Goal: Information Seeking & Learning: Learn about a topic

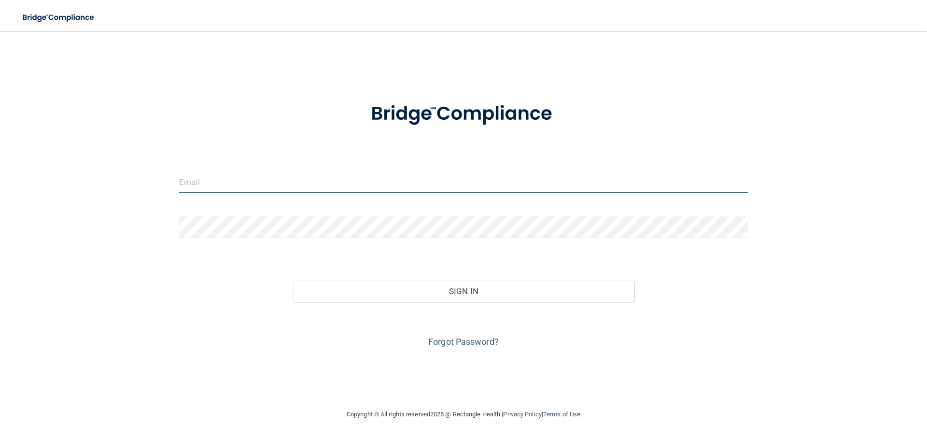
drag, startPoint x: 198, startPoint y: 189, endPoint x: 207, endPoint y: 199, distance: 12.7
click at [198, 189] on input "email" at bounding box center [463, 182] width 568 height 22
click at [313, 150] on form "Invalid email/password. You don't have permission to access that page. Sign In …" at bounding box center [463, 219] width 568 height 261
drag, startPoint x: 195, startPoint y: 163, endPoint x: 200, endPoint y: 175, distance: 12.4
click at [198, 170] on form "Invalid email/password. You don't have permission to access that page. Sign In …" at bounding box center [463, 219] width 568 height 261
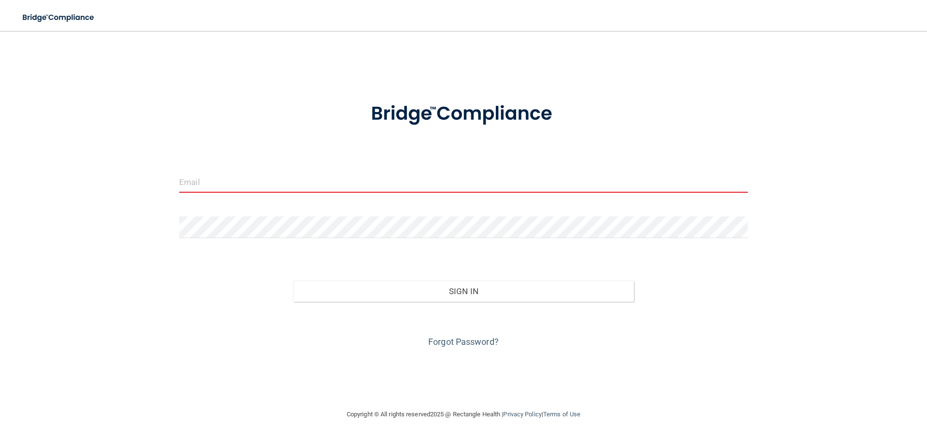
click at [200, 178] on input "email" at bounding box center [463, 182] width 568 height 22
click at [198, 188] on input "email" at bounding box center [463, 182] width 568 height 22
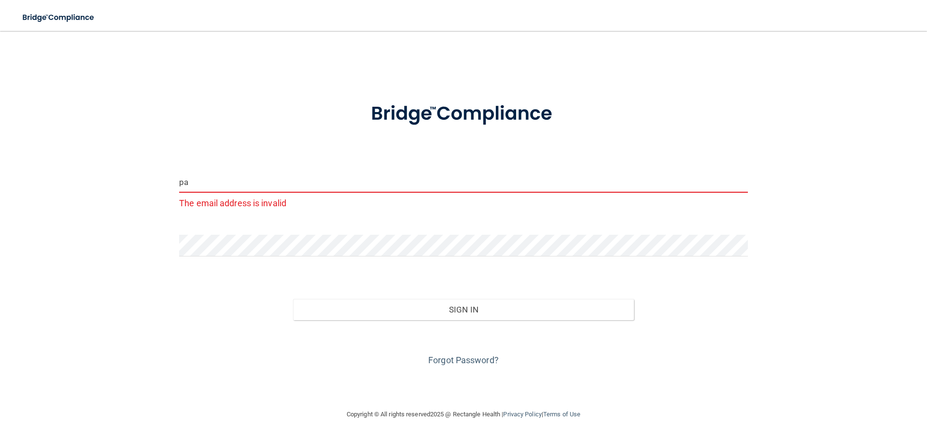
type input "p"
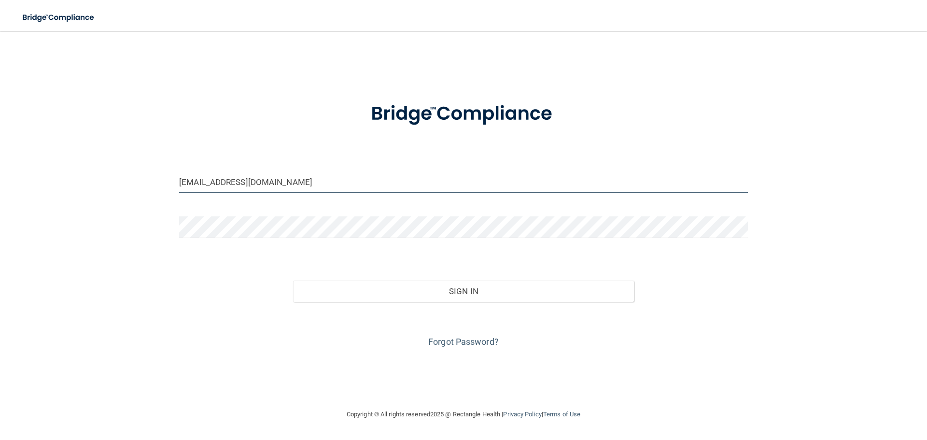
type input "[EMAIL_ADDRESS][DOMAIN_NAME]"
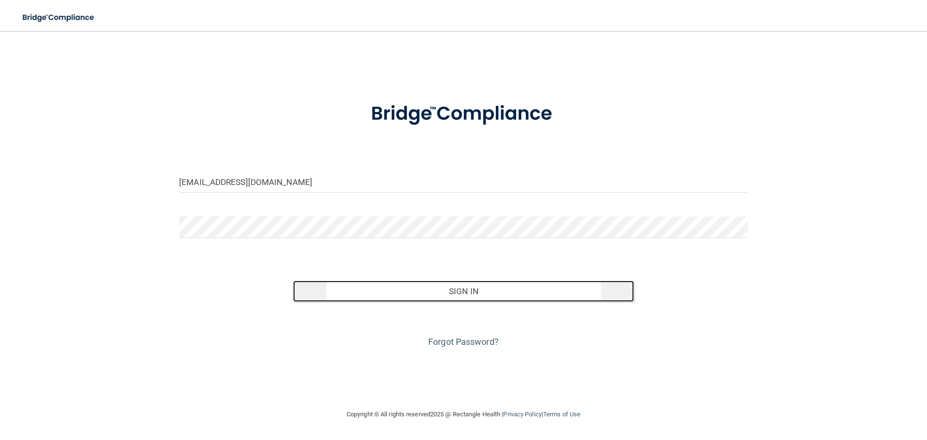
click at [435, 287] on button "Sign In" at bounding box center [463, 290] width 341 height 21
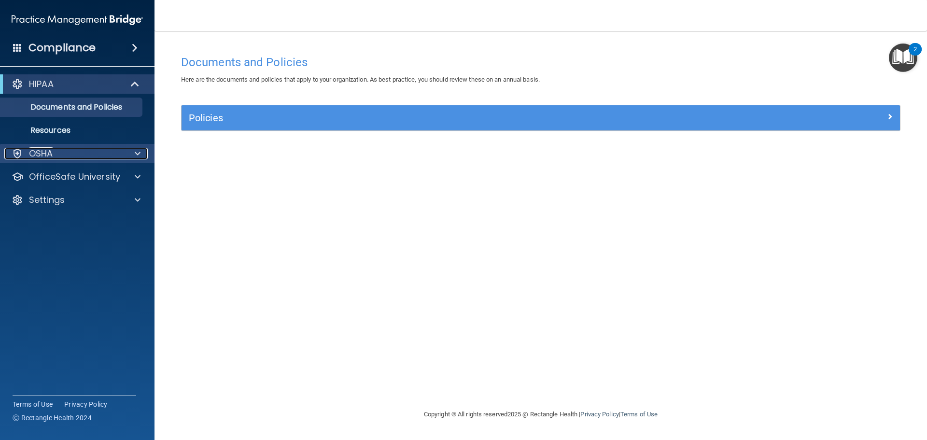
click at [137, 152] on span at bounding box center [138, 154] width 6 height 12
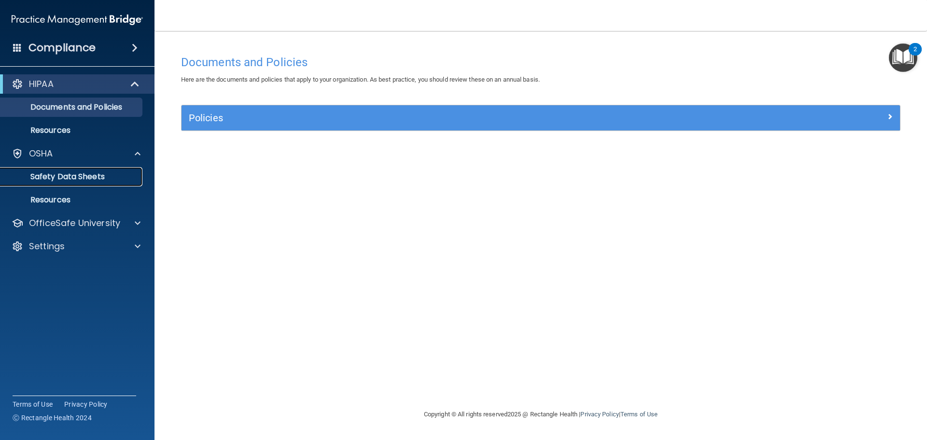
click at [119, 172] on p "Safety Data Sheets" at bounding box center [72, 177] width 132 height 10
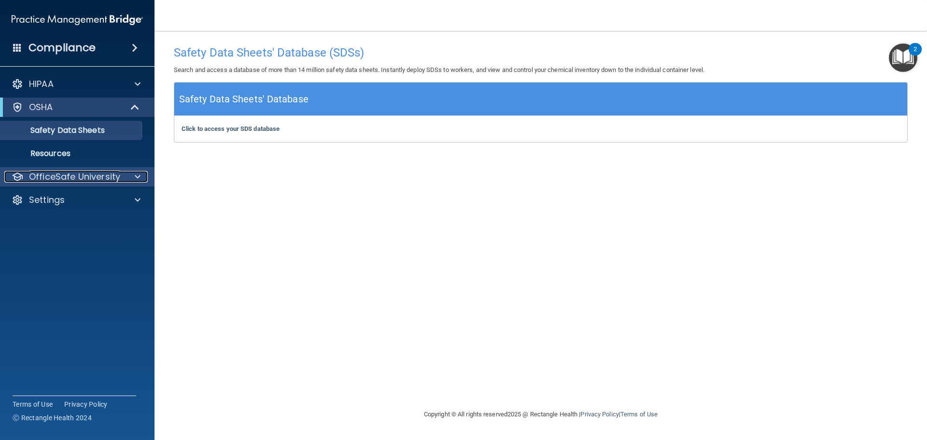
click at [136, 175] on span at bounding box center [138, 177] width 6 height 12
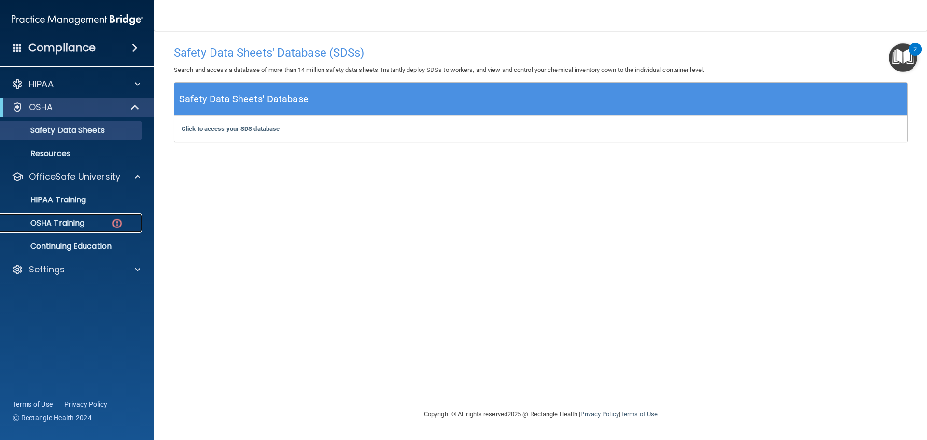
click at [122, 223] on img at bounding box center [117, 223] width 12 height 12
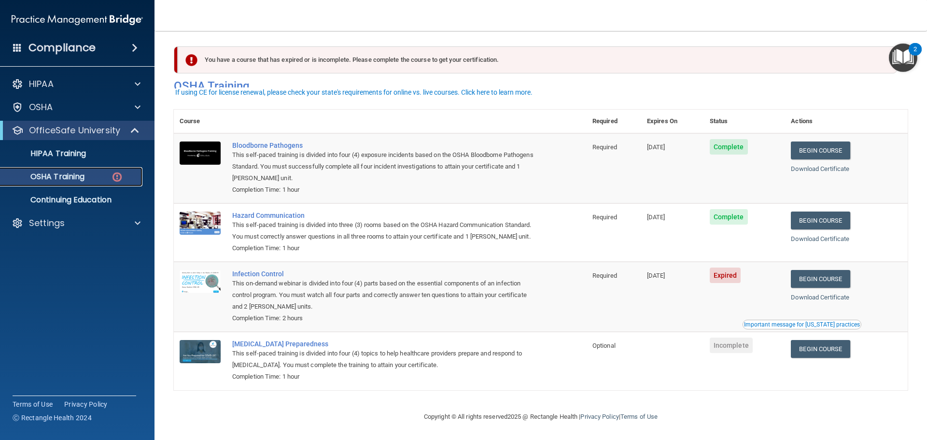
scroll to position [16, 0]
click at [821, 283] on link "Begin Course" at bounding box center [819, 279] width 59 height 18
click at [730, 139] on span "Complete" at bounding box center [728, 146] width 38 height 15
click at [820, 141] on link "Begin Course" at bounding box center [819, 150] width 59 height 18
click at [823, 141] on link "Begin Course" at bounding box center [819, 150] width 59 height 18
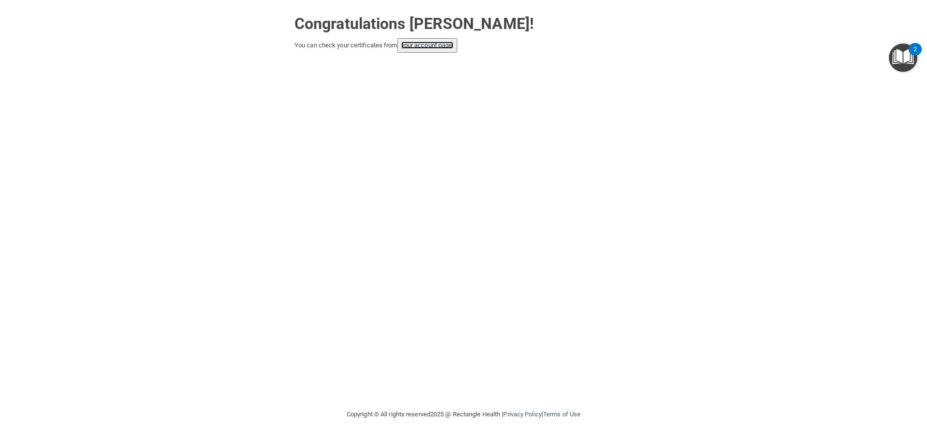
click at [427, 49] on link "your account page!" at bounding box center [427, 44] width 53 height 7
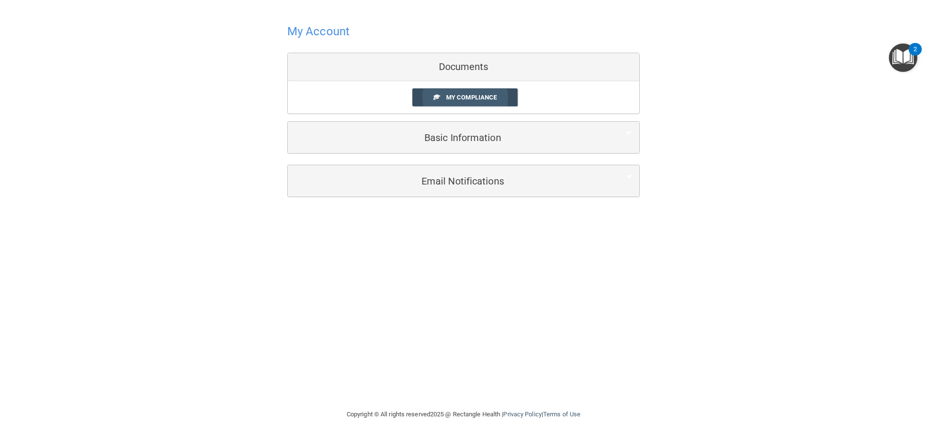
click at [461, 93] on link "My Compliance" at bounding box center [465, 97] width 106 height 18
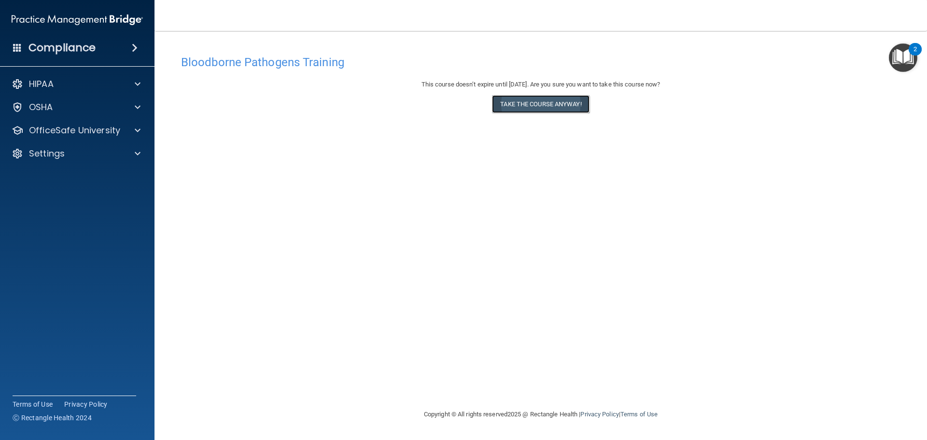
click at [552, 111] on button "Take the course anyway!" at bounding box center [540, 104] width 97 height 18
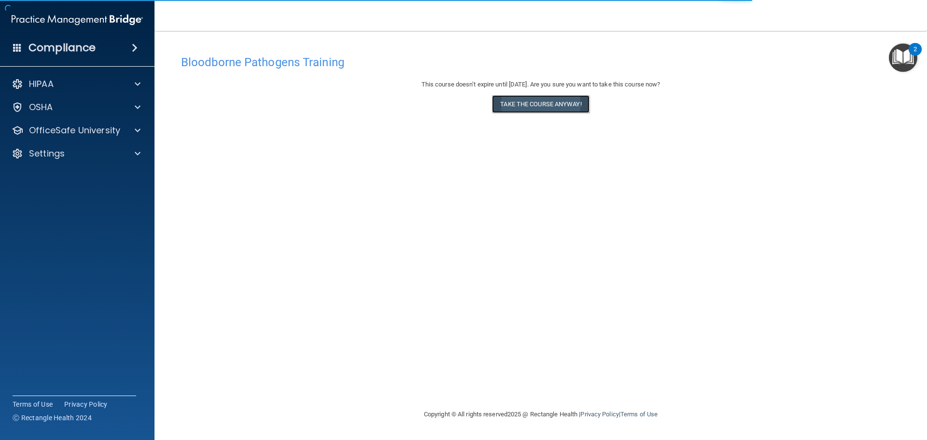
click at [533, 104] on button "Take the course anyway!" at bounding box center [540, 104] width 97 height 18
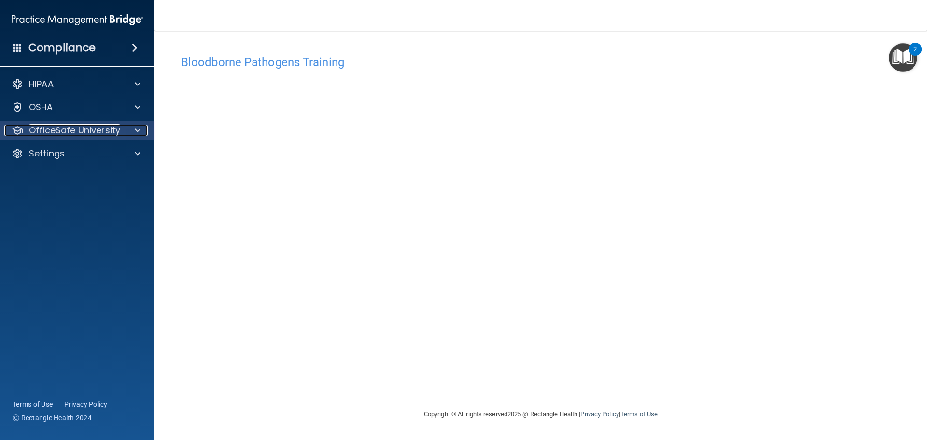
click at [141, 134] on div at bounding box center [136, 130] width 24 height 12
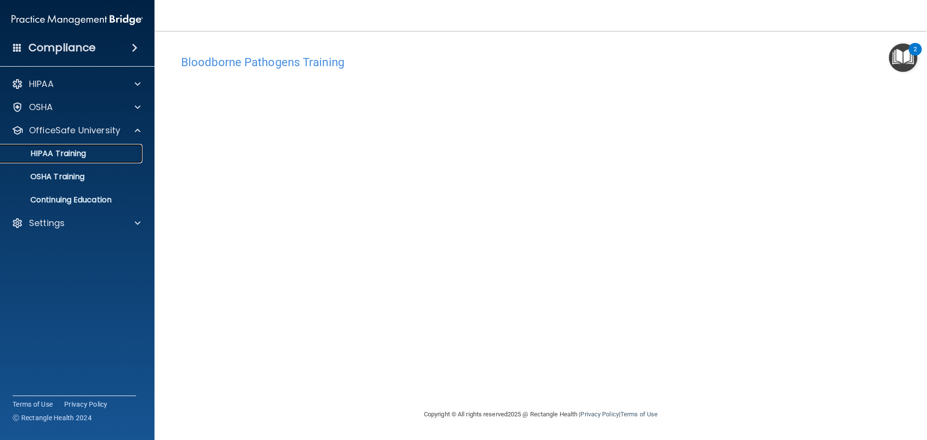
click at [135, 148] on link "HIPAA Training" at bounding box center [66, 153] width 152 height 19
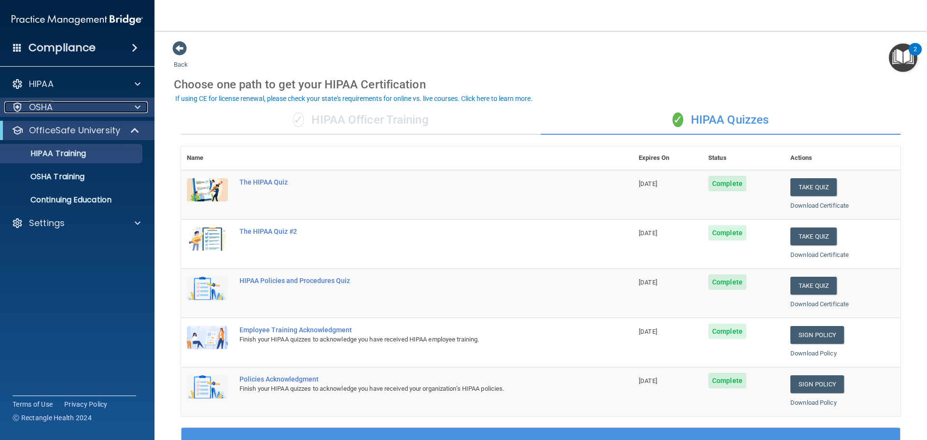
click at [72, 104] on div "OSHA" at bounding box center [64, 107] width 120 height 12
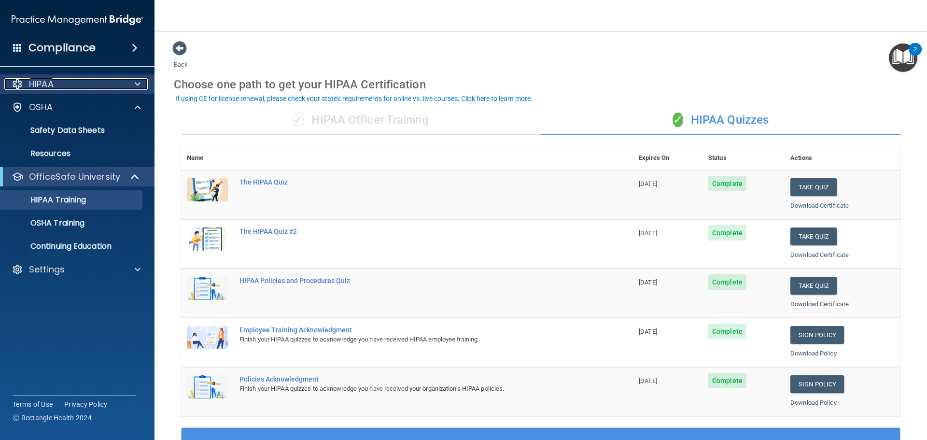
click at [65, 89] on div "HIPAA" at bounding box center [64, 84] width 120 height 12
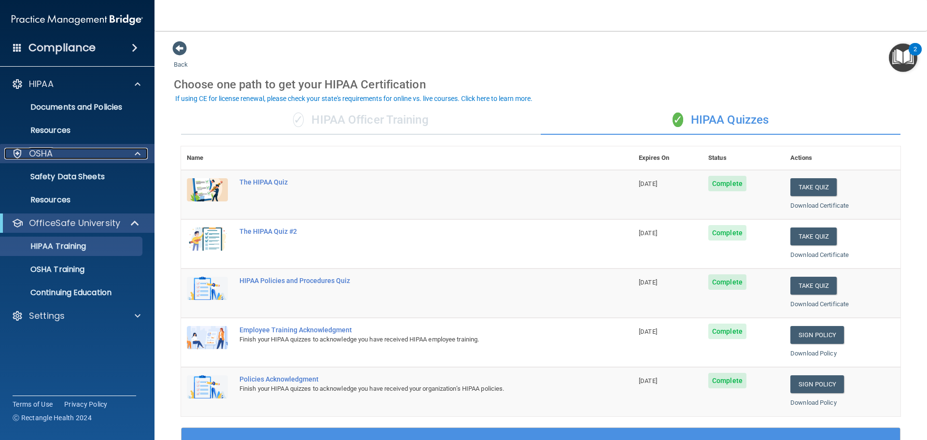
click at [66, 153] on div "OSHA" at bounding box center [64, 154] width 120 height 12
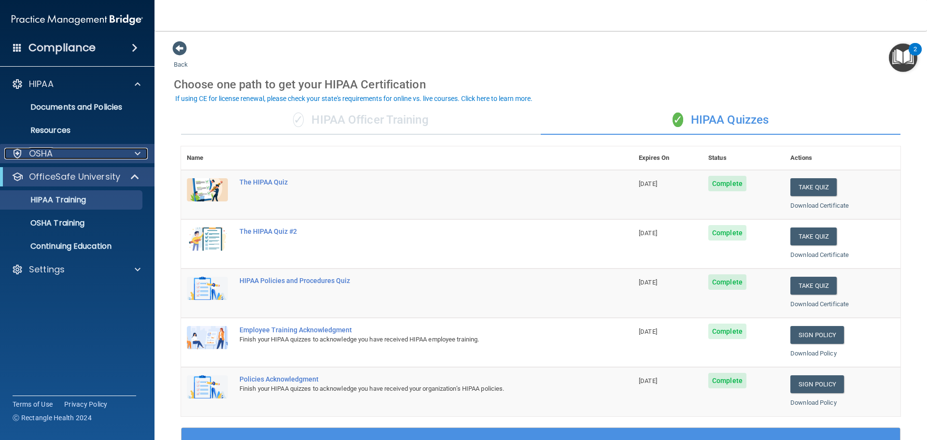
click at [68, 153] on div "OSHA" at bounding box center [64, 154] width 120 height 12
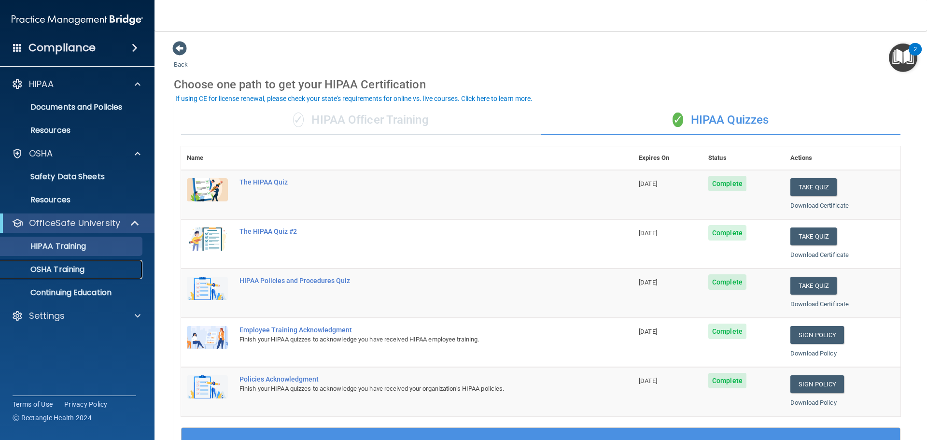
click at [65, 272] on p "OSHA Training" at bounding box center [45, 269] width 78 height 10
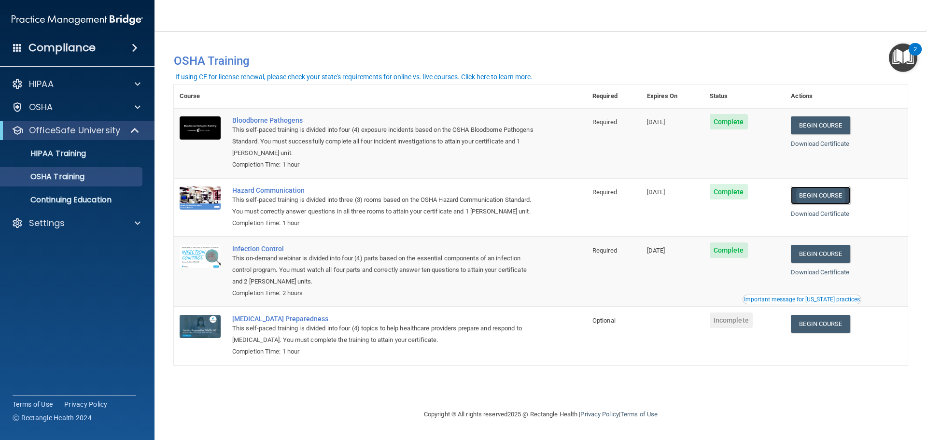
click at [809, 199] on link "Begin Course" at bounding box center [819, 195] width 59 height 18
click at [267, 189] on div "Hazard Communication" at bounding box center [385, 190] width 306 height 8
click at [810, 195] on link "Begin Course" at bounding box center [819, 195] width 59 height 18
click at [95, 86] on div "HIPAA" at bounding box center [64, 84] width 120 height 12
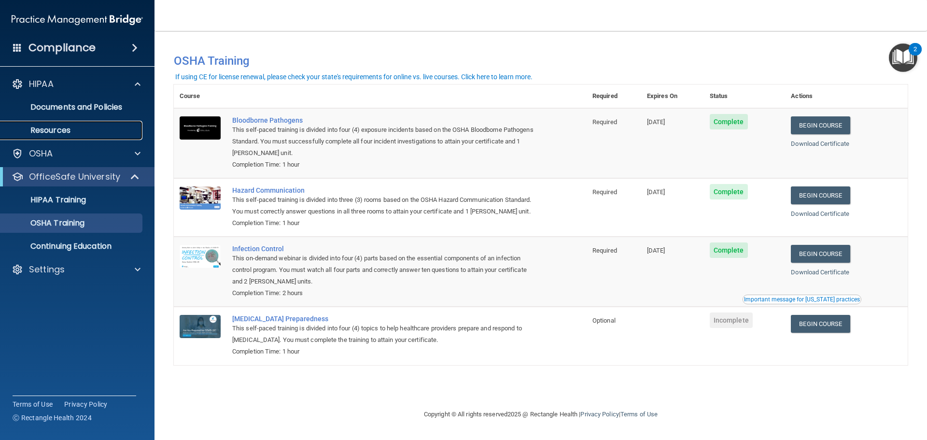
click at [57, 135] on p "Resources" at bounding box center [72, 130] width 132 height 10
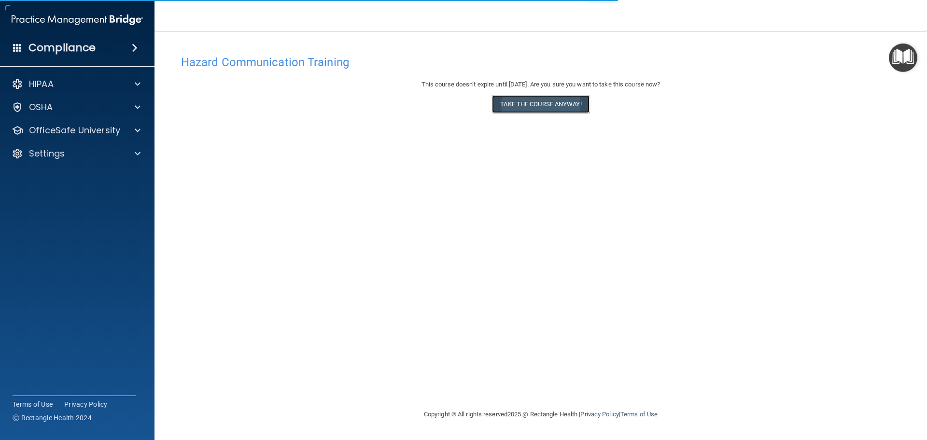
click at [538, 112] on button "Take the course anyway!" at bounding box center [540, 104] width 97 height 18
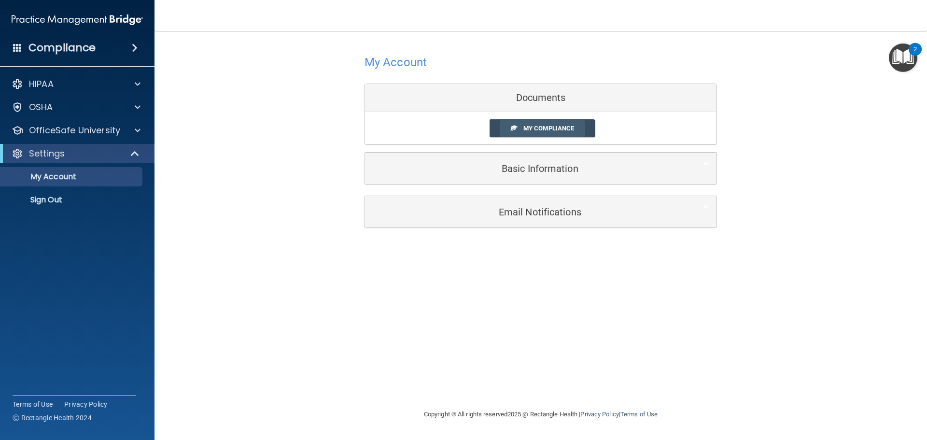
click at [554, 132] on span "My Compliance" at bounding box center [548, 127] width 51 height 7
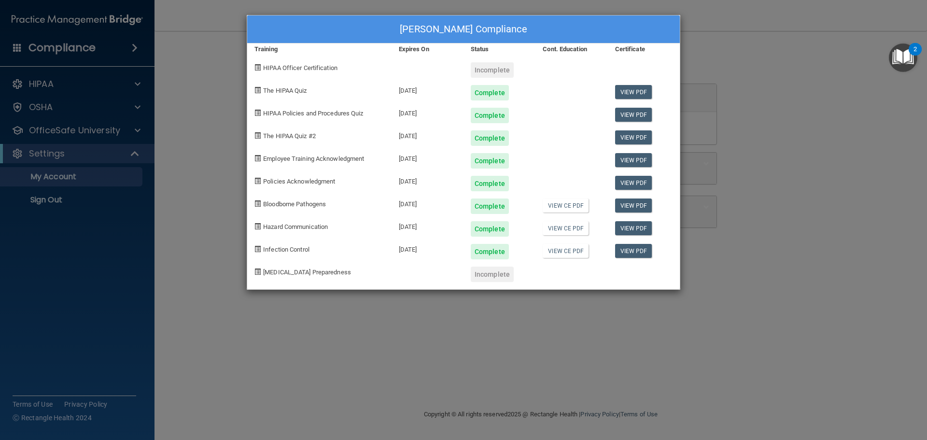
click at [584, 324] on div "[PERSON_NAME] Compliance Training Expires On Status Cont. Education Certificate…" at bounding box center [463, 220] width 927 height 440
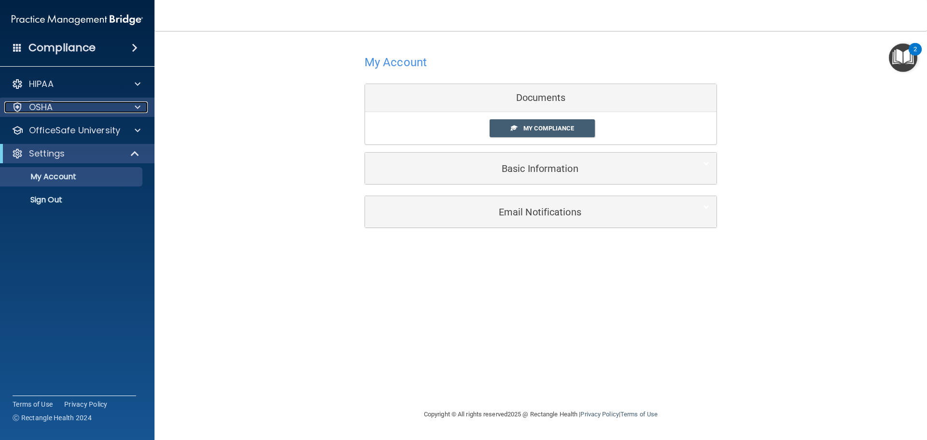
click at [58, 107] on div "OSHA" at bounding box center [64, 107] width 120 height 12
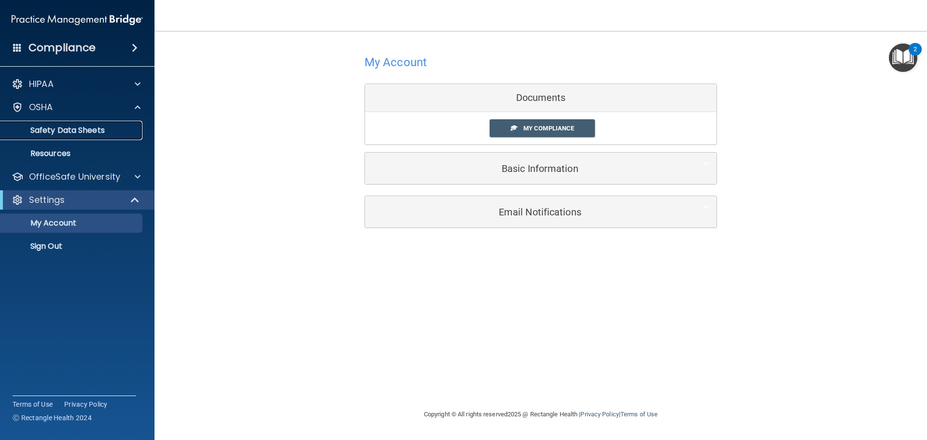
click at [70, 132] on p "Safety Data Sheets" at bounding box center [72, 130] width 132 height 10
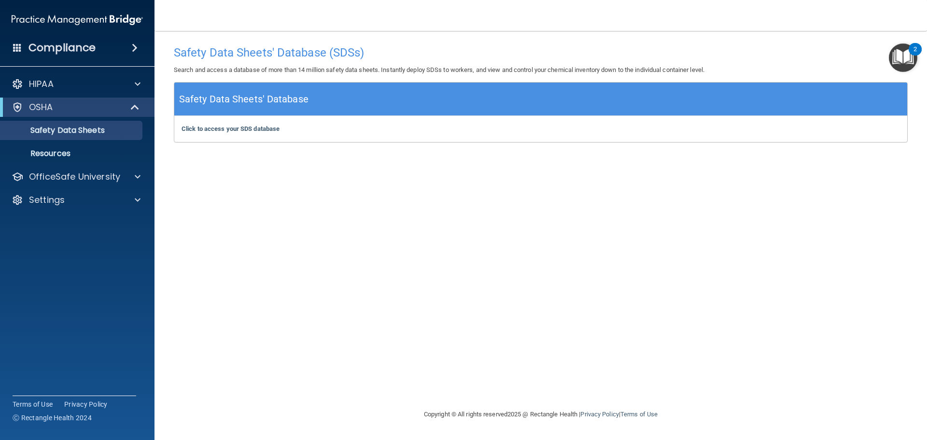
click at [49, 99] on div "OSHA" at bounding box center [77, 106] width 154 height 19
click at [59, 147] on link "Resources" at bounding box center [66, 153] width 152 height 19
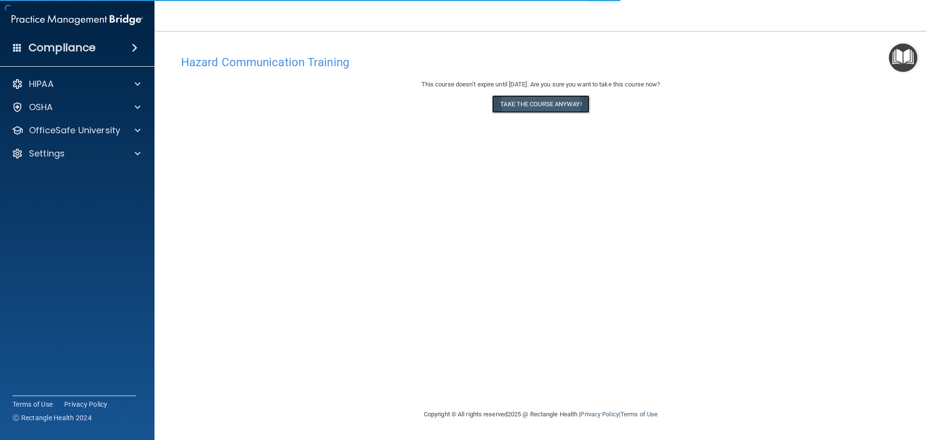
click at [536, 107] on button "Take the course anyway!" at bounding box center [540, 104] width 97 height 18
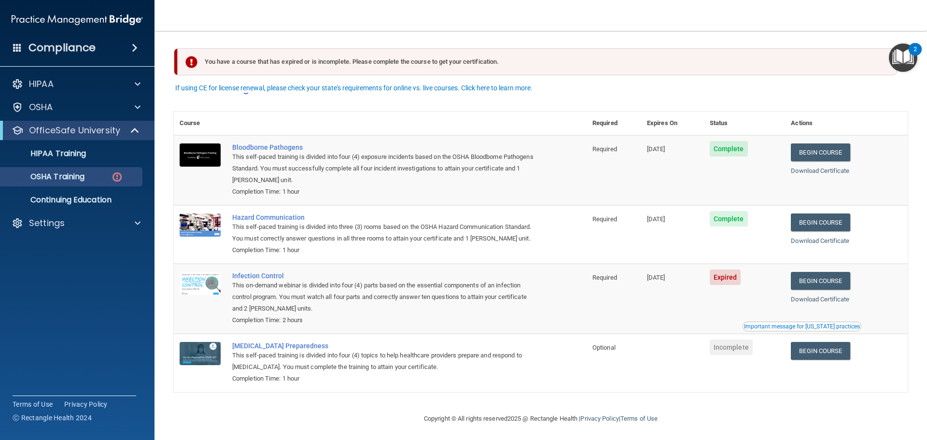
scroll to position [16, 0]
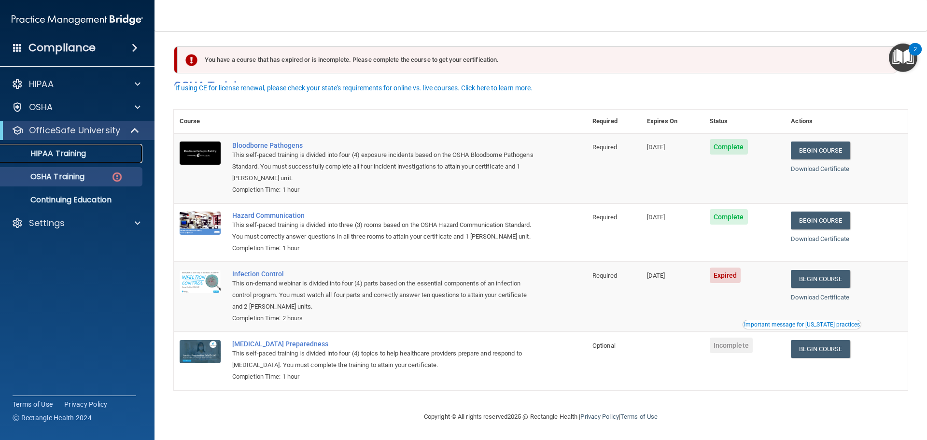
click at [53, 163] on link "HIPAA Training" at bounding box center [66, 153] width 152 height 19
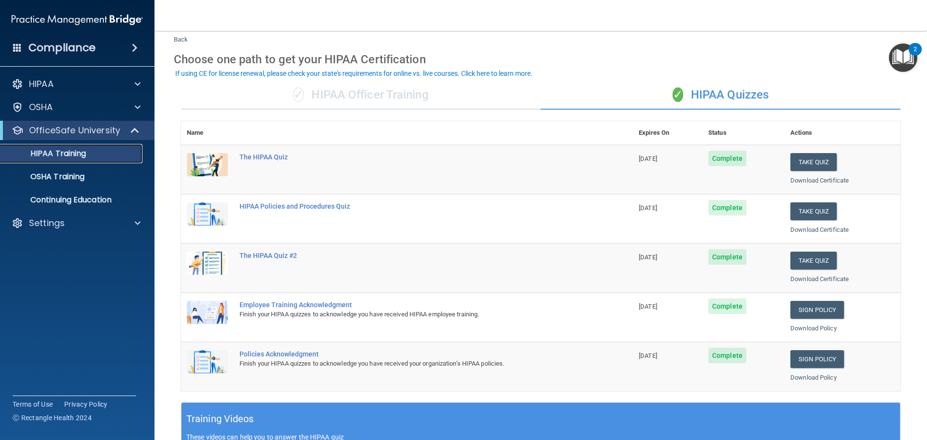
scroll to position [48, 0]
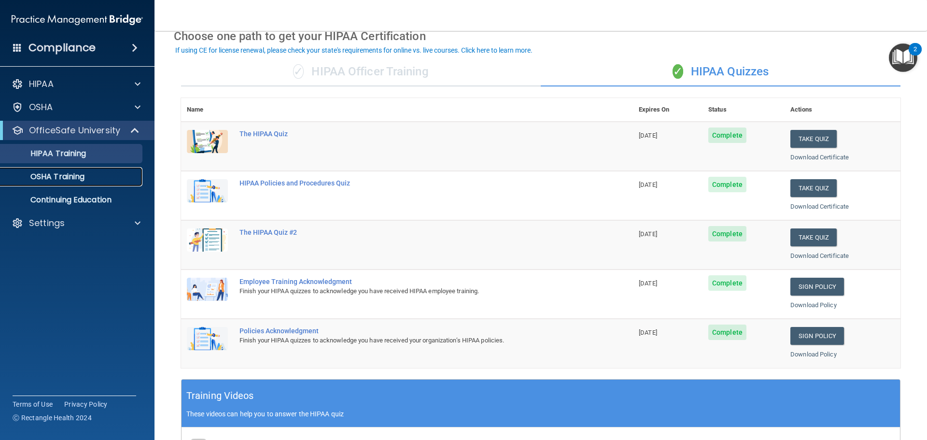
click at [58, 182] on link "OSHA Training" at bounding box center [66, 176] width 152 height 19
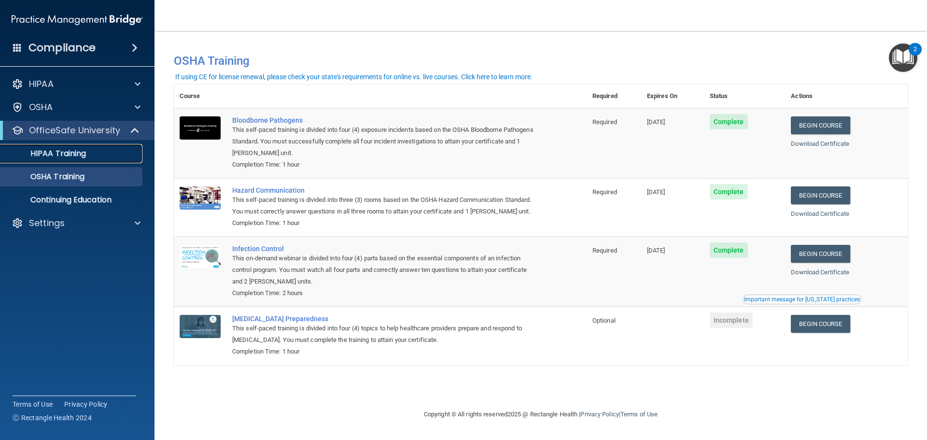
click at [66, 152] on p "HIPAA Training" at bounding box center [46, 154] width 80 height 10
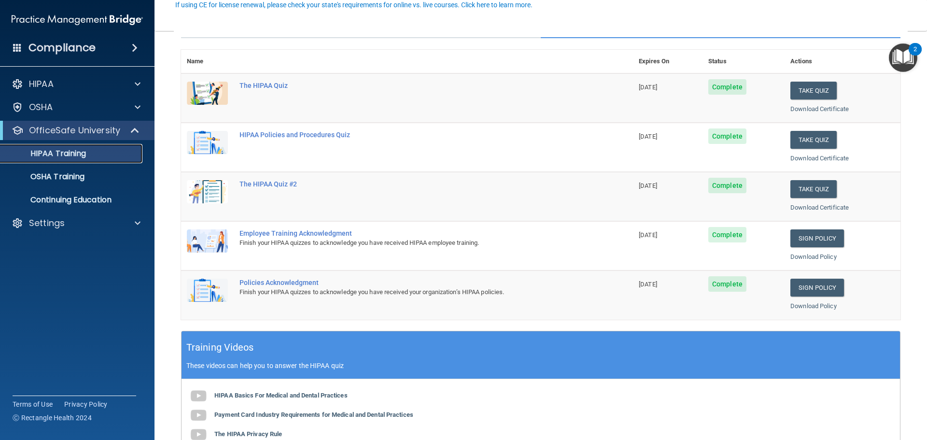
scroll to position [48, 0]
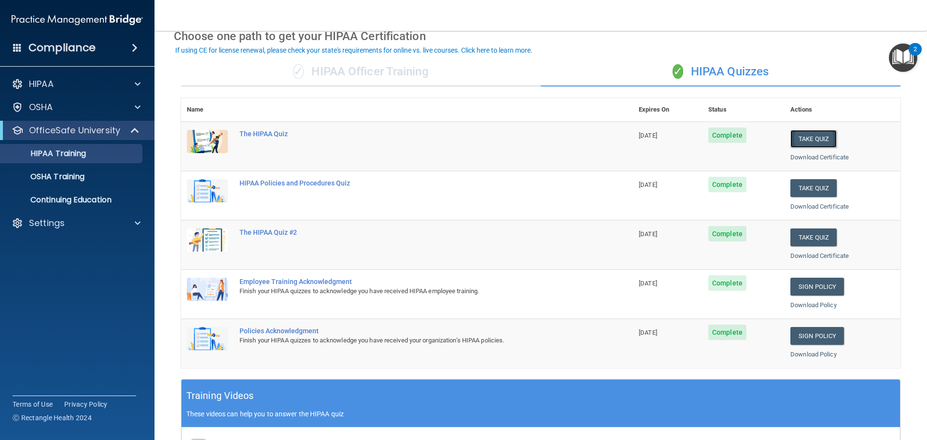
click at [813, 141] on button "Take Quiz" at bounding box center [813, 139] width 46 height 18
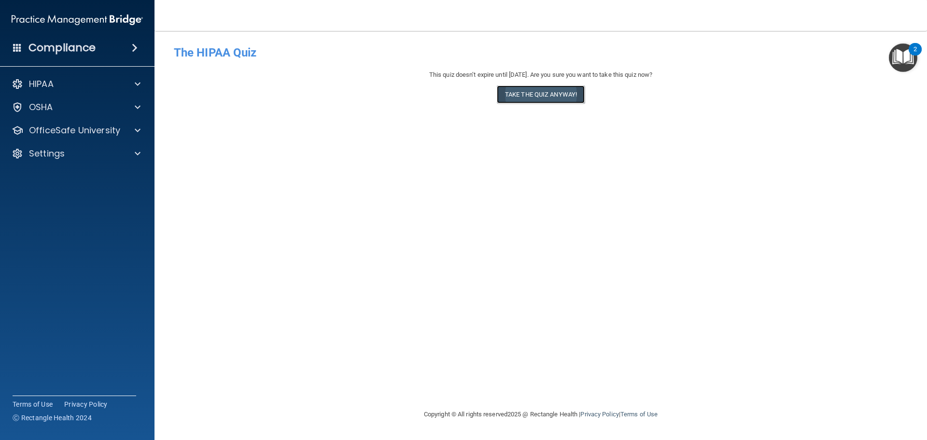
click at [546, 94] on button "Take the quiz anyway!" at bounding box center [541, 94] width 88 height 18
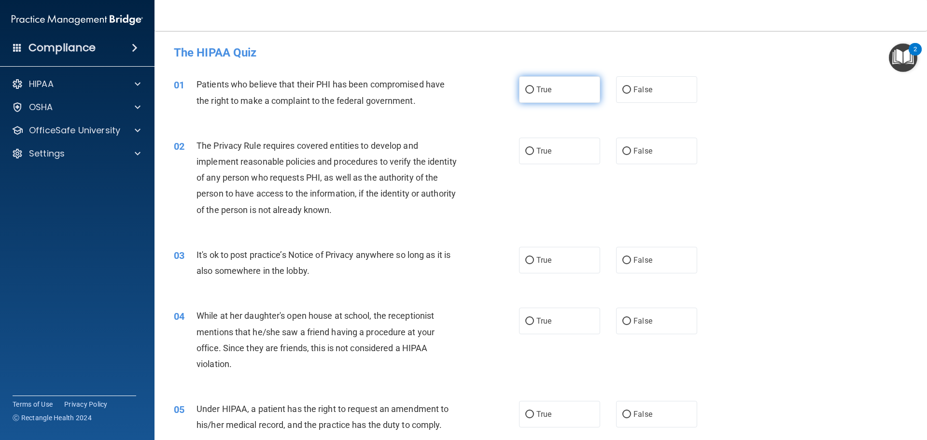
click at [532, 87] on label "True" at bounding box center [559, 89] width 81 height 27
click at [532, 87] on input "True" at bounding box center [529, 89] width 9 height 7
radio input "true"
click at [622, 257] on input "False" at bounding box center [626, 260] width 9 height 7
radio input "true"
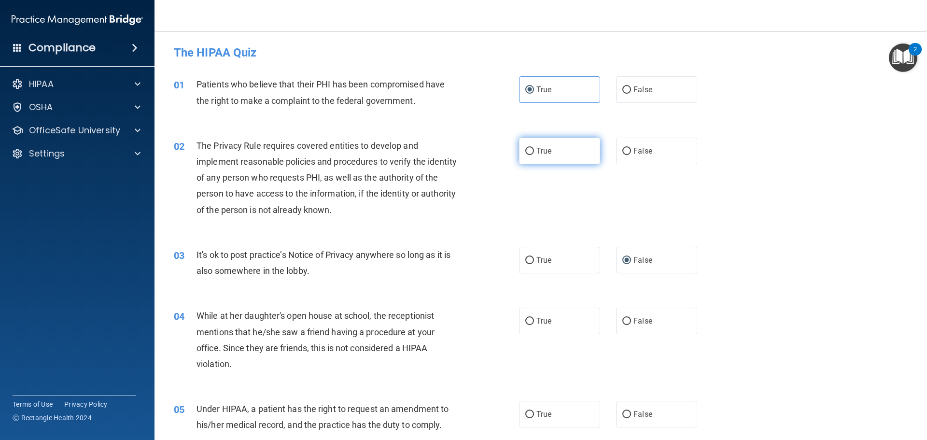
click at [528, 151] on input "True" at bounding box center [529, 151] width 9 height 7
radio input "true"
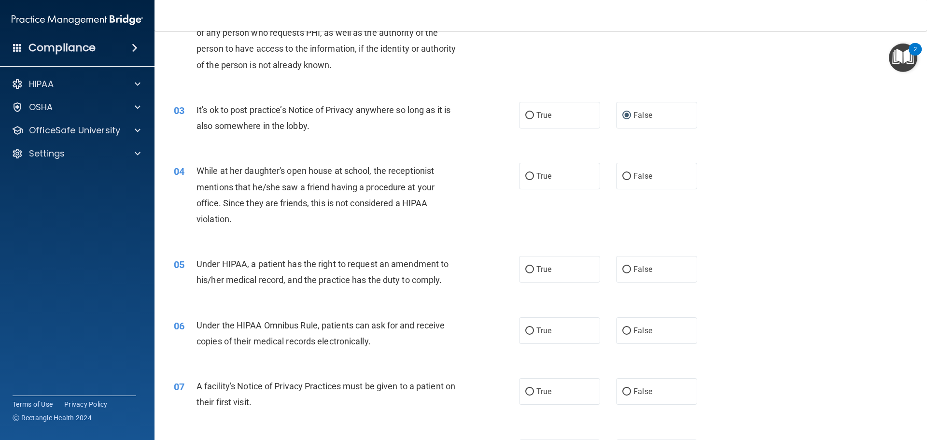
scroll to position [193, 0]
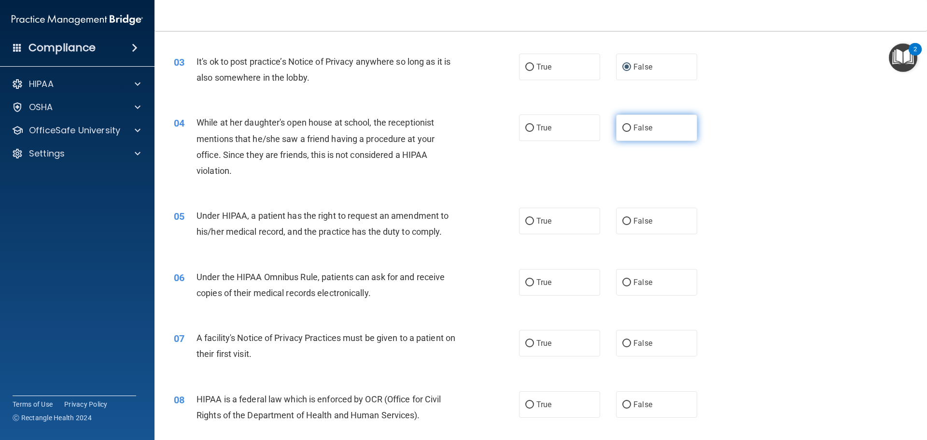
click at [622, 131] on input "False" at bounding box center [626, 127] width 9 height 7
radio input "true"
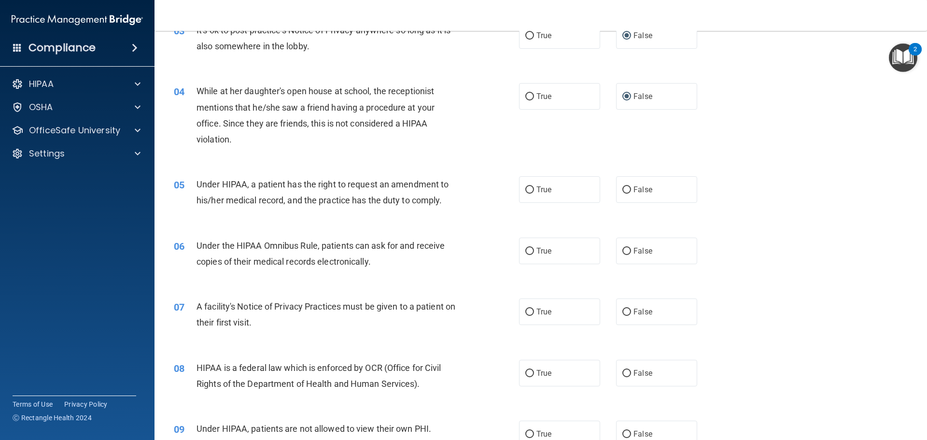
scroll to position [241, 0]
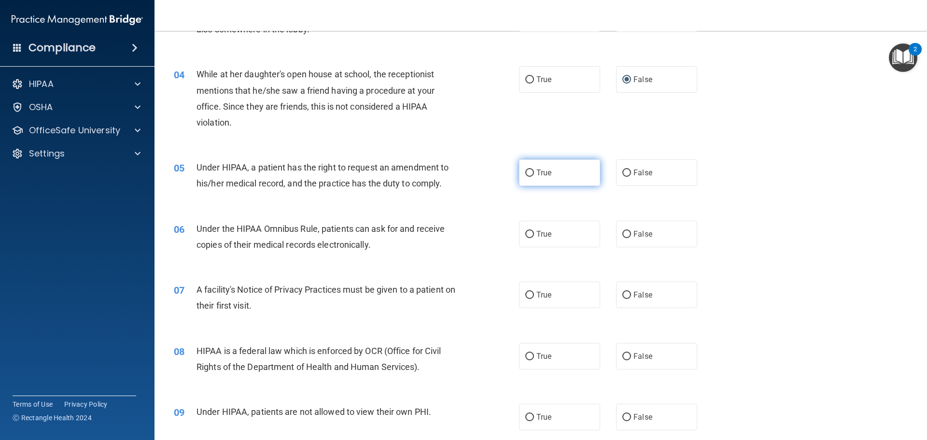
click at [584, 181] on label "True" at bounding box center [559, 172] width 81 height 27
click at [534, 177] on input "True" at bounding box center [529, 172] width 9 height 7
radio input "true"
click at [616, 180] on label "False" at bounding box center [656, 172] width 81 height 27
click at [622, 177] on input "False" at bounding box center [626, 172] width 9 height 7
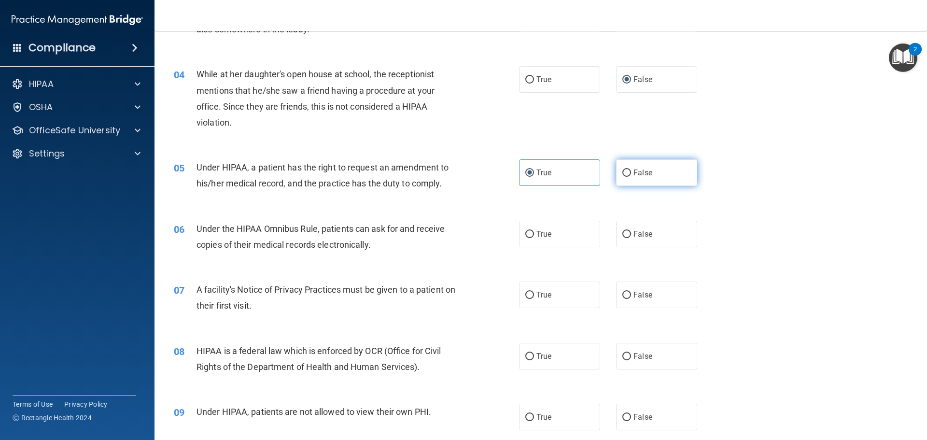
radio input "true"
radio input "false"
click at [549, 230] on label "True" at bounding box center [559, 234] width 81 height 27
click at [534, 231] on input "True" at bounding box center [529, 234] width 9 height 7
radio input "true"
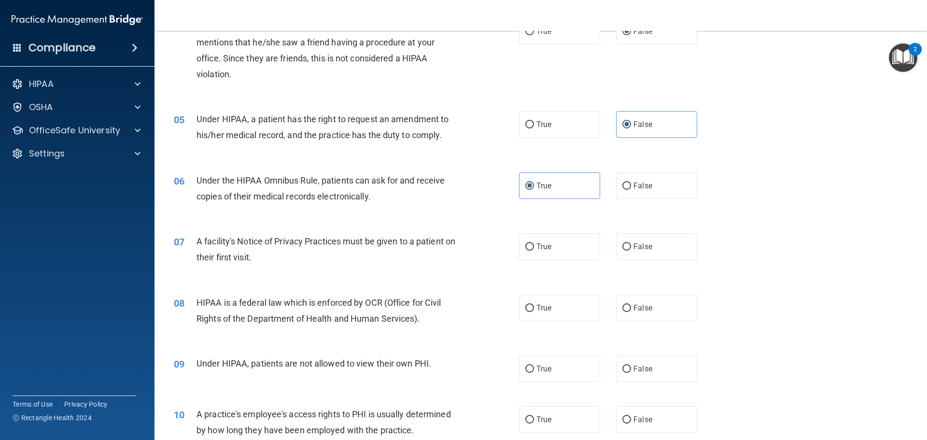
scroll to position [338, 0]
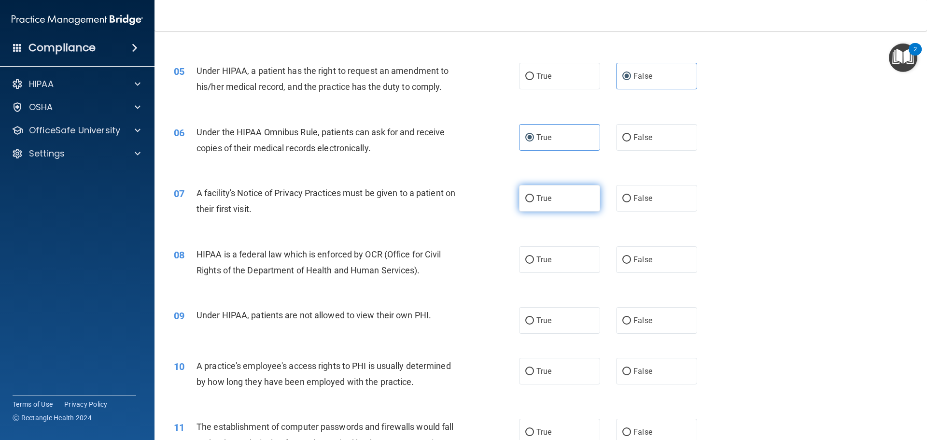
click at [539, 193] on label "True" at bounding box center [559, 198] width 81 height 27
click at [534, 195] on input "True" at bounding box center [529, 198] width 9 height 7
radio input "true"
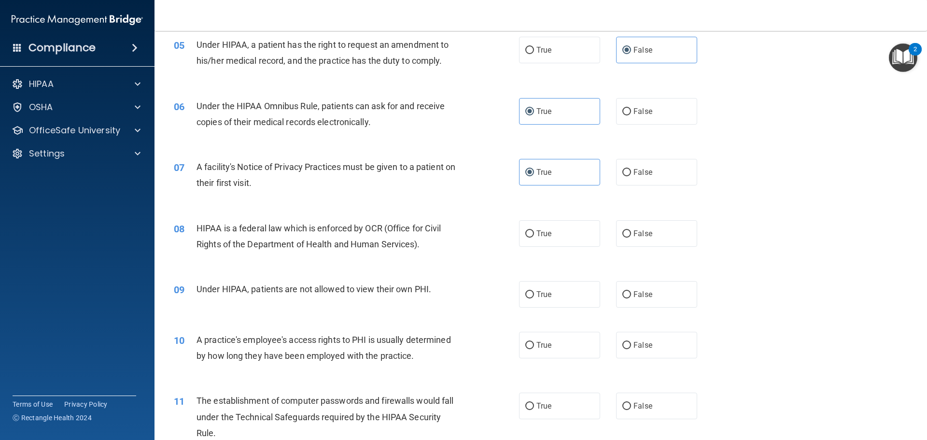
scroll to position [386, 0]
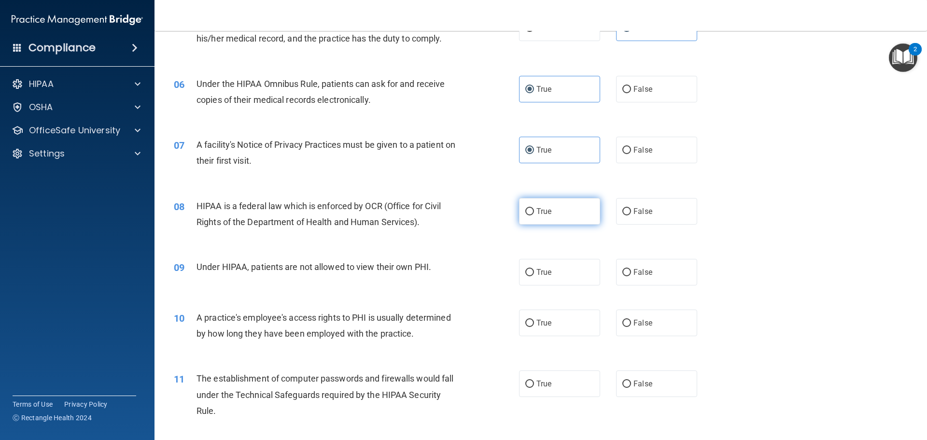
click at [572, 219] on label "True" at bounding box center [559, 211] width 81 height 27
click at [534, 215] on input "True" at bounding box center [529, 211] width 9 height 7
radio input "true"
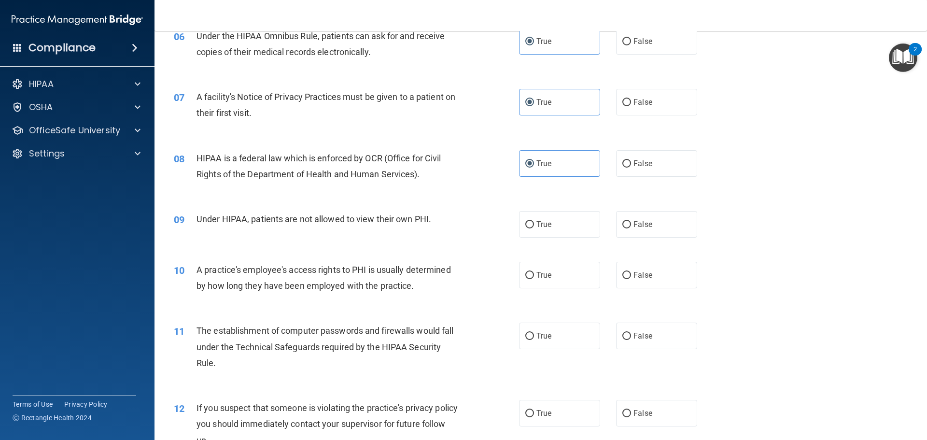
scroll to position [434, 0]
click at [645, 220] on span "False" at bounding box center [642, 223] width 19 height 9
click at [631, 221] on input "False" at bounding box center [626, 224] width 9 height 7
radio input "true"
click at [626, 274] on label "False" at bounding box center [656, 274] width 81 height 27
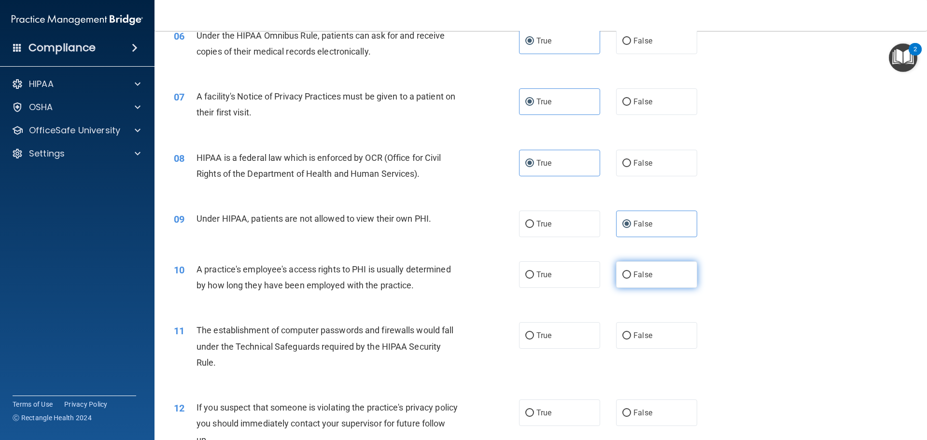
click at [626, 274] on input "False" at bounding box center [626, 274] width 9 height 7
radio input "true"
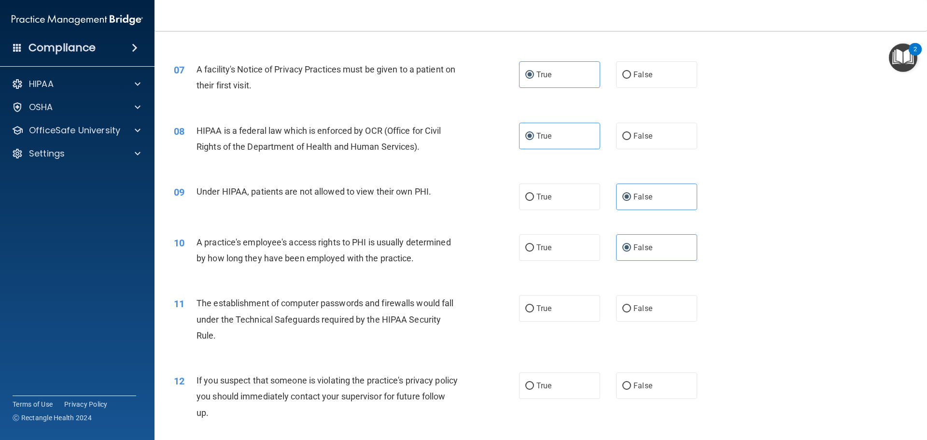
scroll to position [483, 0]
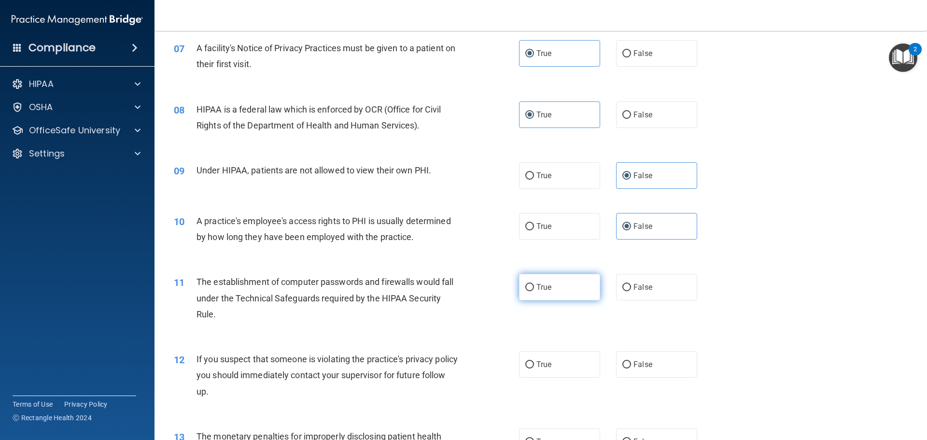
click at [539, 275] on label "True" at bounding box center [559, 287] width 81 height 27
click at [534, 284] on input "True" at bounding box center [529, 287] width 9 height 7
radio input "true"
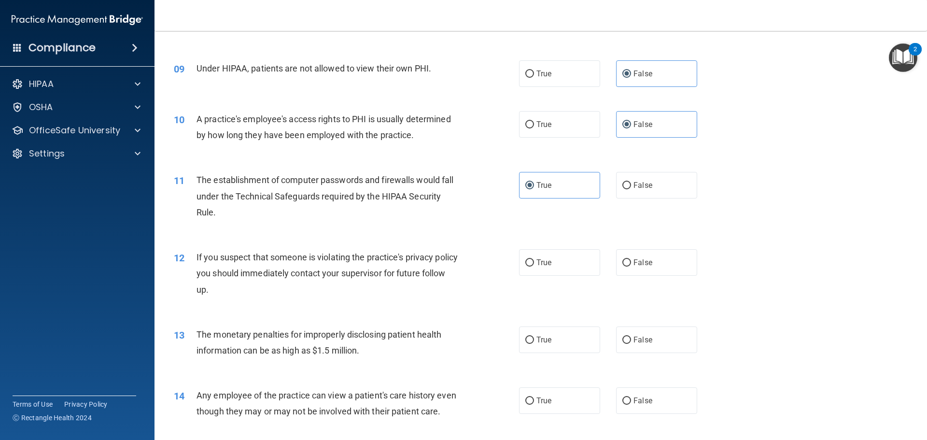
scroll to position [627, 0]
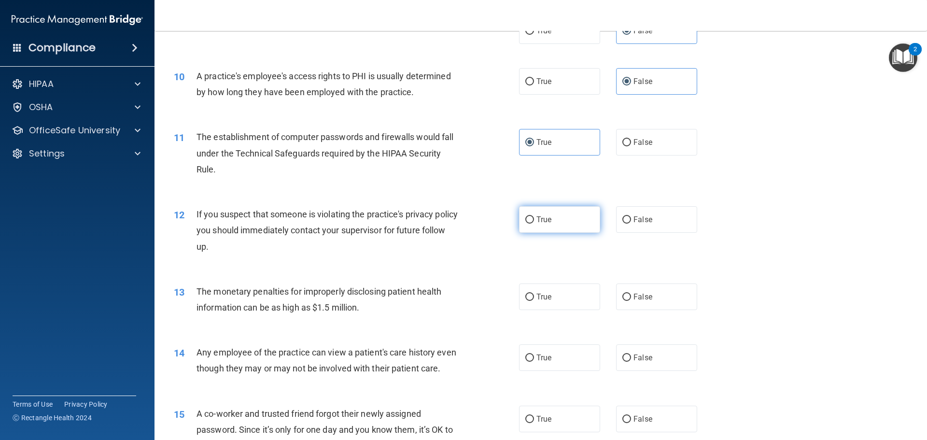
click at [550, 229] on label "True" at bounding box center [559, 219] width 81 height 27
click at [534, 223] on input "True" at bounding box center [529, 219] width 9 height 7
radio input "true"
click at [585, 294] on label "True" at bounding box center [559, 296] width 81 height 27
click at [534, 294] on input "True" at bounding box center [529, 296] width 9 height 7
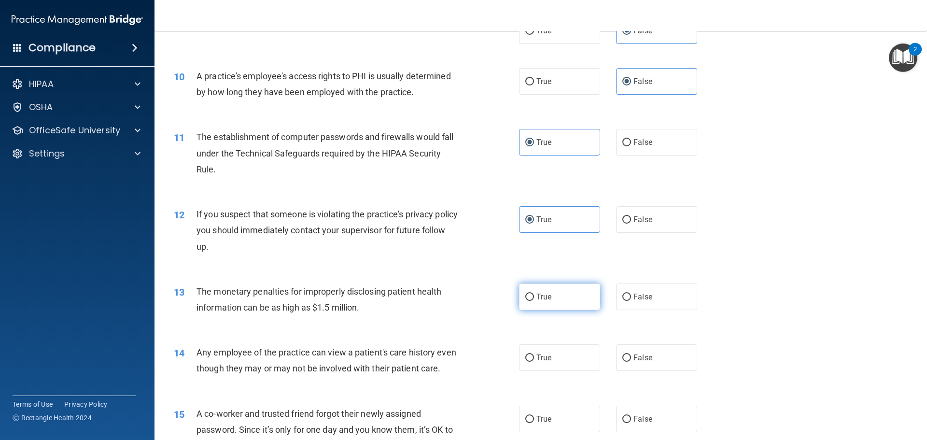
radio input "true"
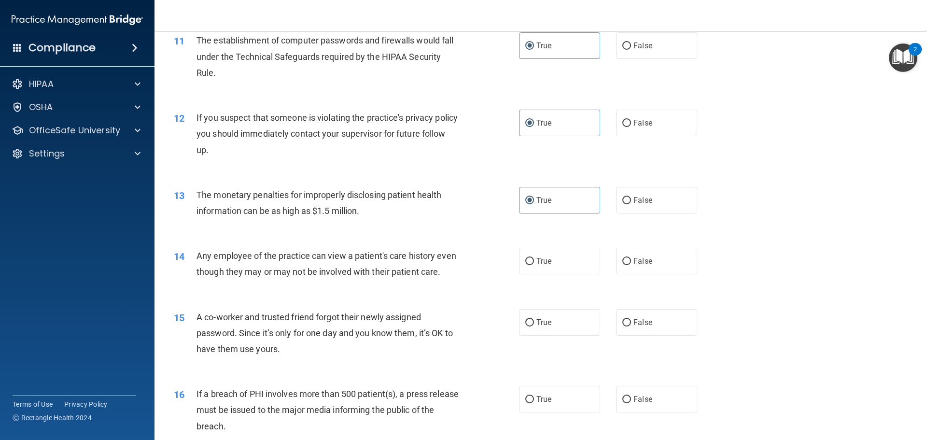
scroll to position [772, 0]
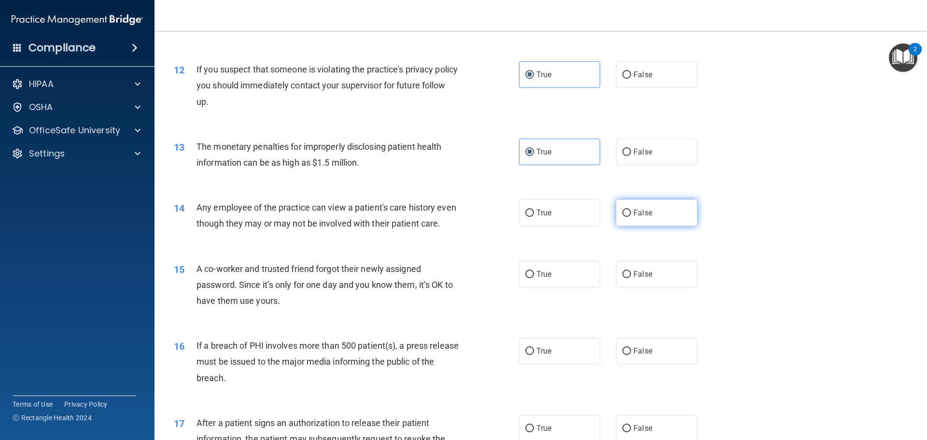
click at [628, 215] on label "False" at bounding box center [656, 212] width 81 height 27
click at [628, 215] on input "False" at bounding box center [626, 212] width 9 height 7
radio input "true"
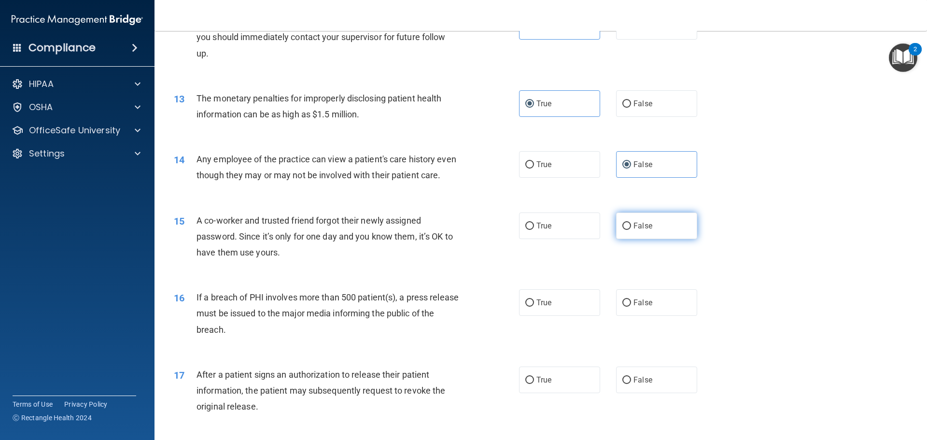
click at [642, 239] on label "False" at bounding box center [656, 225] width 81 height 27
click at [631, 230] on input "False" at bounding box center [626, 225] width 9 height 7
radio input "true"
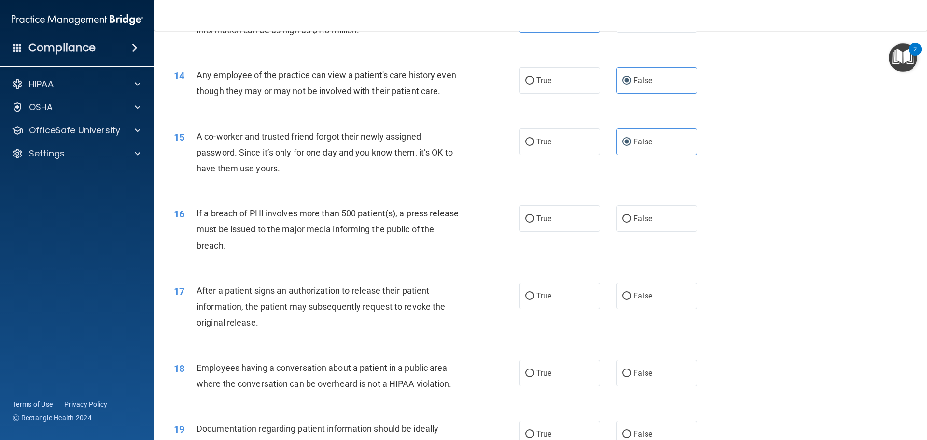
scroll to position [917, 0]
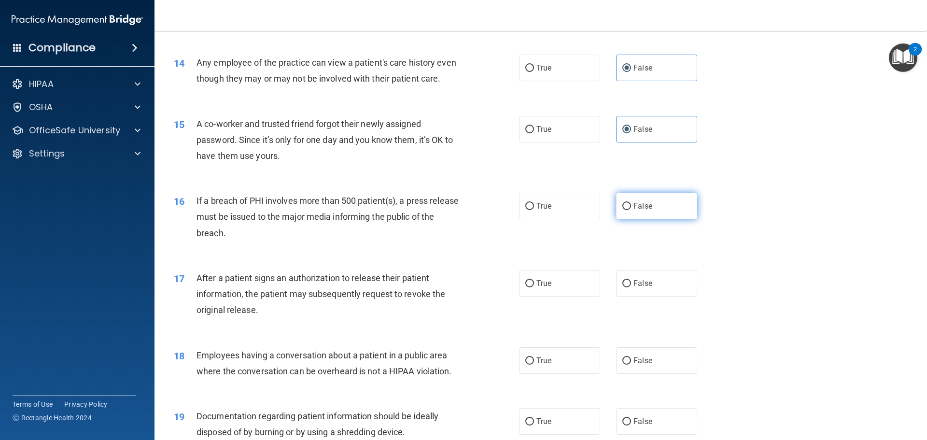
click at [637, 210] on span "False" at bounding box center [642, 205] width 19 height 9
click at [631, 210] on input "False" at bounding box center [626, 206] width 9 height 7
radio input "true"
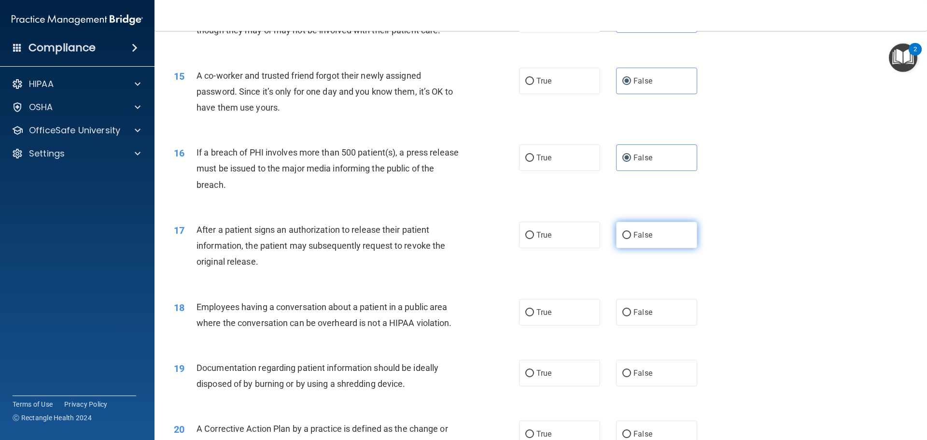
click at [636, 239] on span "False" at bounding box center [642, 234] width 19 height 9
click at [631, 239] on input "False" at bounding box center [626, 235] width 9 height 7
radio input "true"
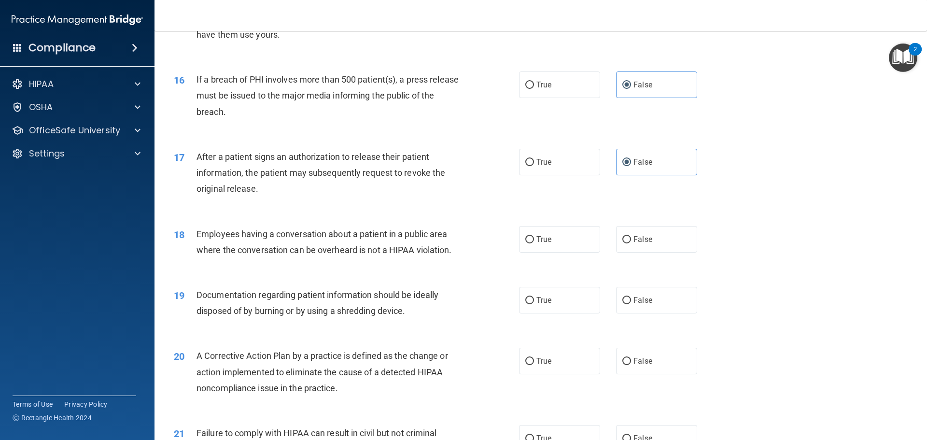
scroll to position [1062, 0]
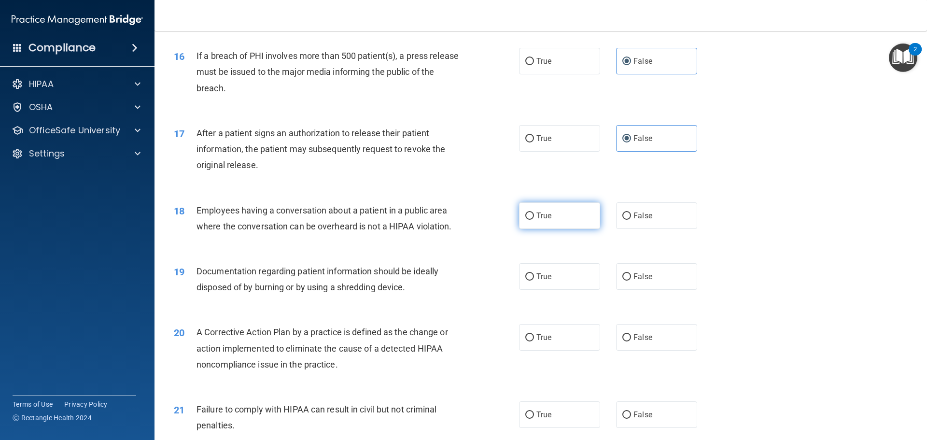
click at [580, 229] on label "True" at bounding box center [559, 215] width 81 height 27
click at [534, 220] on input "True" at bounding box center [529, 215] width 9 height 7
radio input "true"
click at [564, 287] on label "True" at bounding box center [559, 276] width 81 height 27
click at [534, 280] on input "True" at bounding box center [529, 276] width 9 height 7
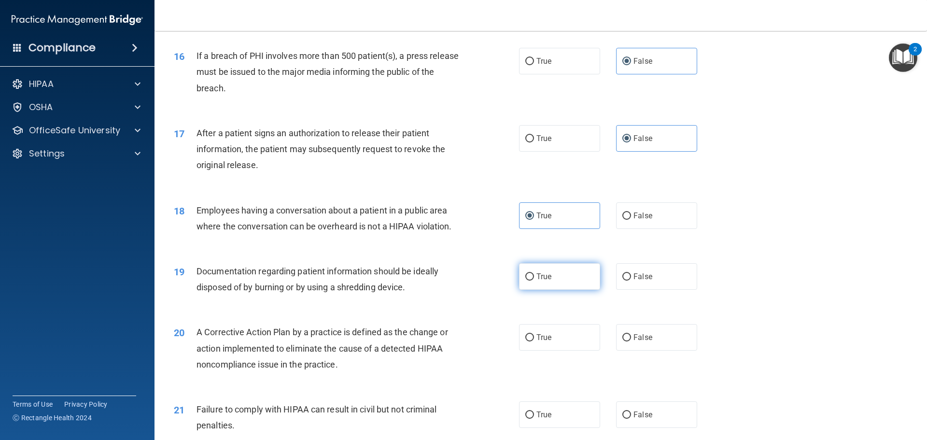
radio input "true"
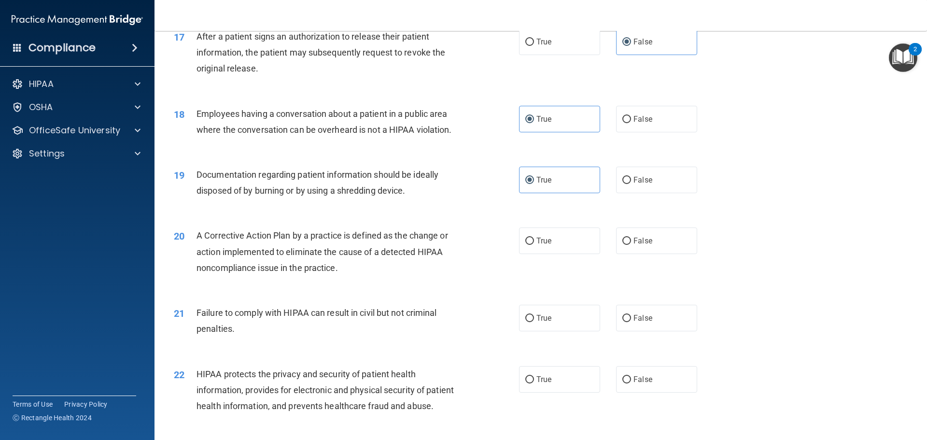
scroll to position [1255, 0]
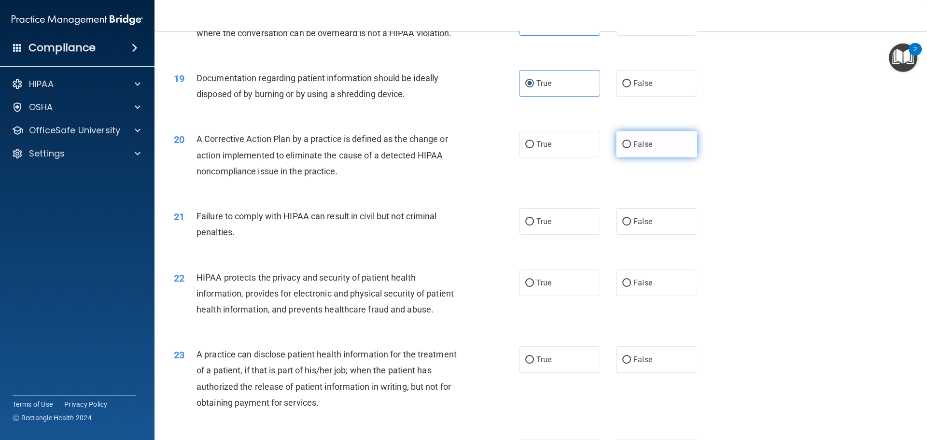
click at [616, 157] on label "False" at bounding box center [656, 144] width 81 height 27
click at [622, 148] on input "False" at bounding box center [626, 144] width 9 height 7
radio input "true"
click at [525, 225] on input "True" at bounding box center [529, 221] width 9 height 7
radio input "true"
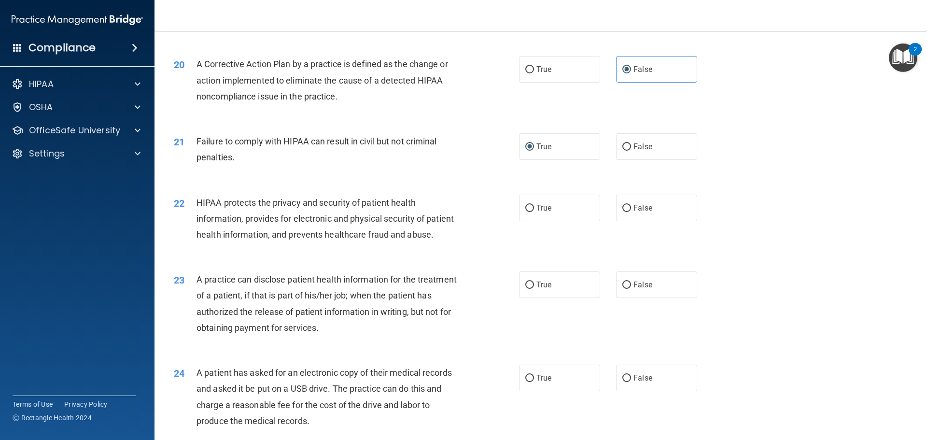
scroll to position [1351, 0]
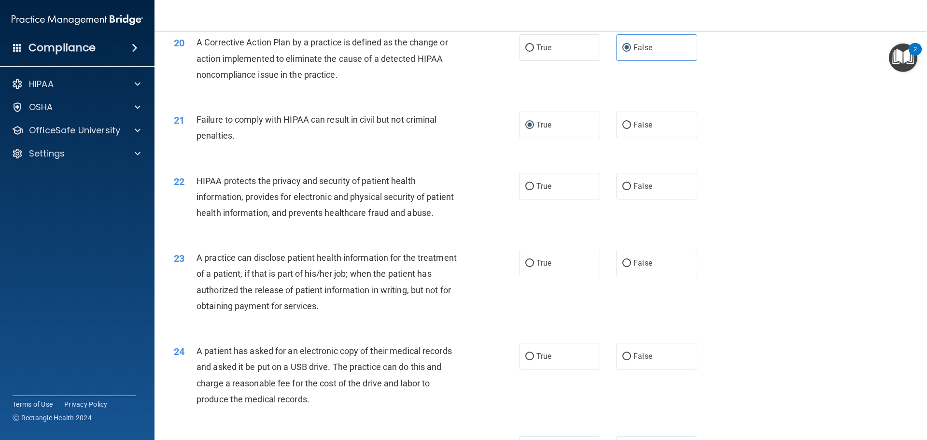
click at [627, 311] on div "23 A practice can disclose patient health information for the treatment of a pa…" at bounding box center [540, 283] width 748 height 93
click at [626, 276] on label "False" at bounding box center [656, 262] width 81 height 27
click at [626, 267] on input "False" at bounding box center [626, 263] width 9 height 7
radio input "true"
click at [530, 276] on label "True" at bounding box center [559, 262] width 81 height 27
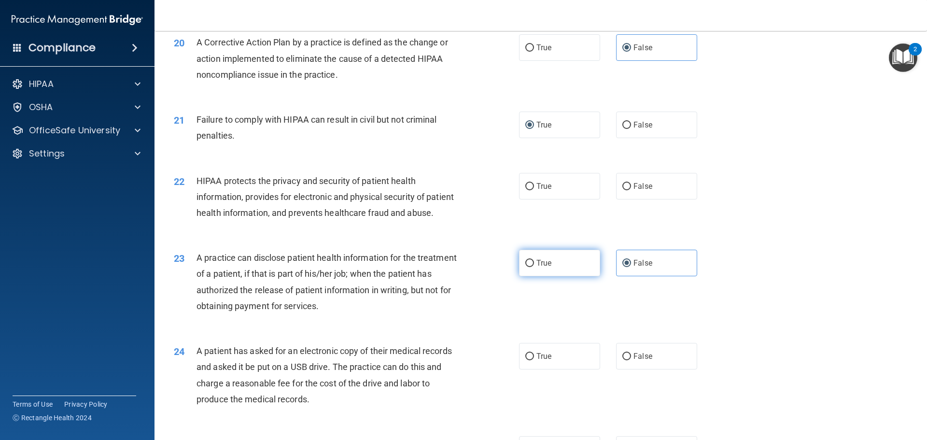
click at [530, 267] on input "True" at bounding box center [529, 263] width 9 height 7
radio input "true"
radio input "false"
click at [650, 199] on label "False" at bounding box center [656, 186] width 81 height 27
click at [631, 190] on input "False" at bounding box center [626, 186] width 9 height 7
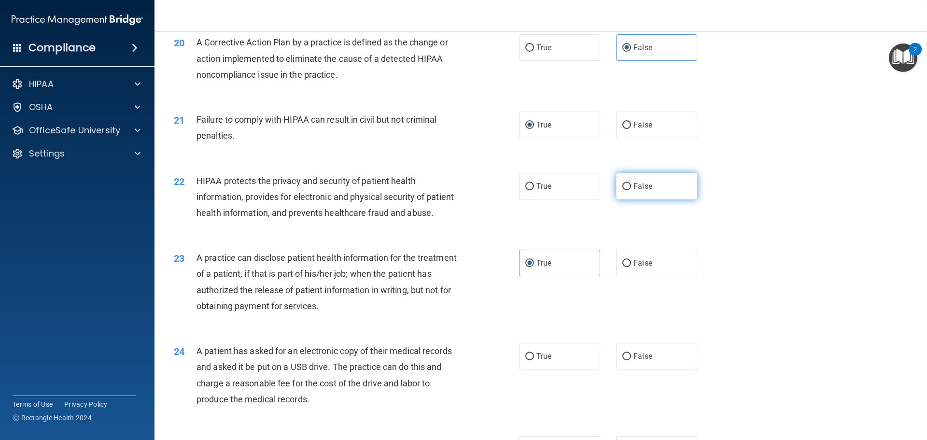
radio input "true"
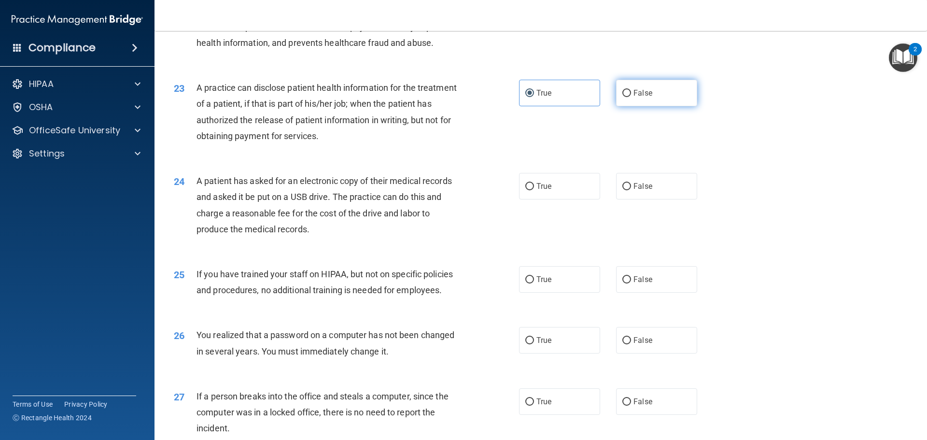
scroll to position [1544, 0]
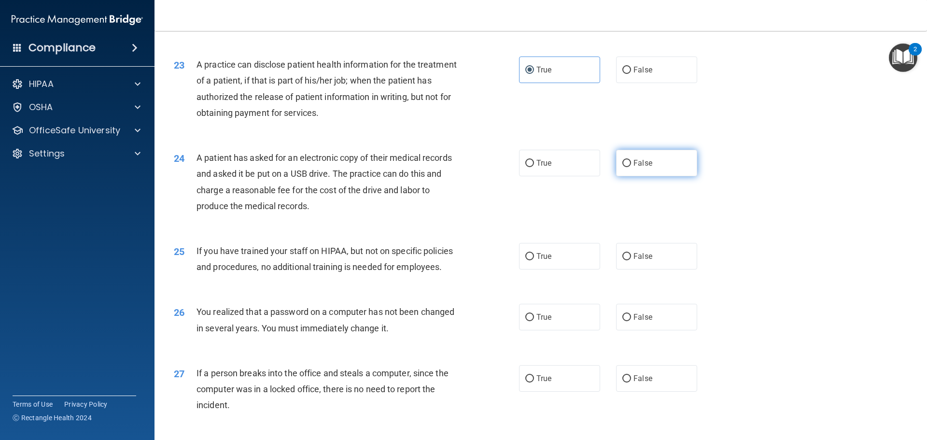
click at [653, 176] on label "False" at bounding box center [656, 163] width 81 height 27
click at [631, 167] on input "False" at bounding box center [626, 163] width 9 height 7
radio input "true"
click at [531, 269] on label "True" at bounding box center [559, 256] width 81 height 27
click at [531, 260] on input "True" at bounding box center [529, 256] width 9 height 7
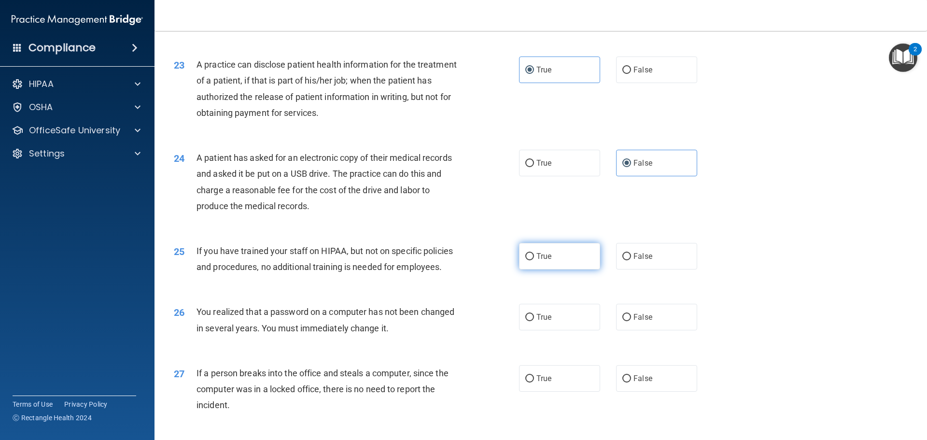
radio input "true"
click at [554, 330] on label "True" at bounding box center [559, 317] width 81 height 27
click at [534, 321] on input "True" at bounding box center [529, 317] width 9 height 7
radio input "true"
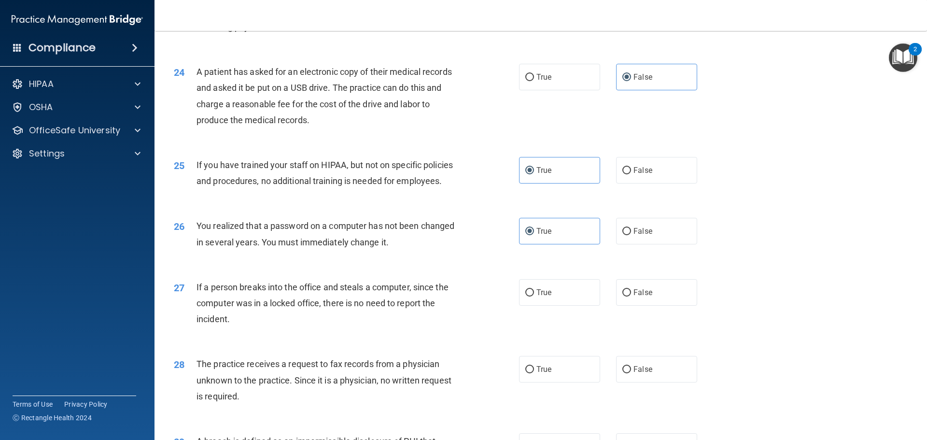
scroll to position [1641, 0]
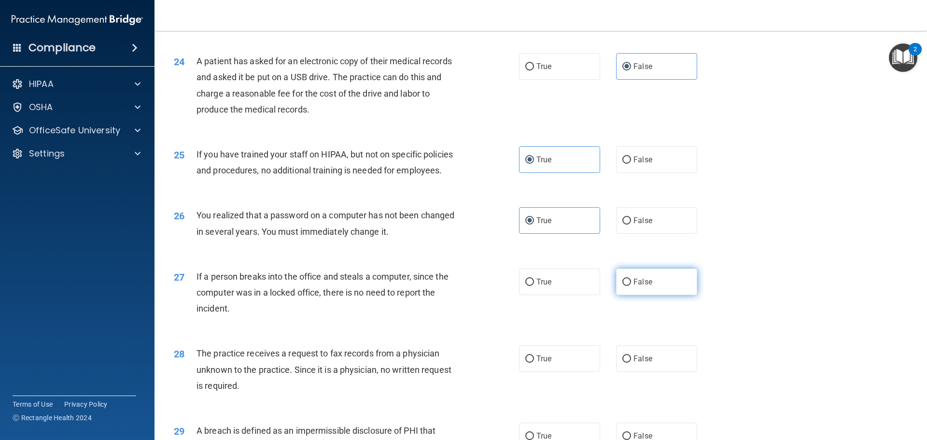
click at [655, 295] on label "False" at bounding box center [656, 281] width 81 height 27
click at [631, 286] on input "False" at bounding box center [626, 281] width 9 height 7
radio input "true"
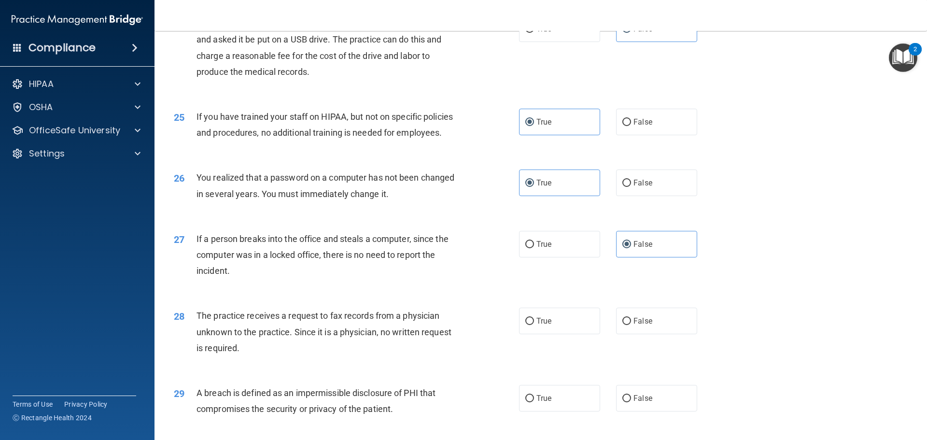
scroll to position [1737, 0]
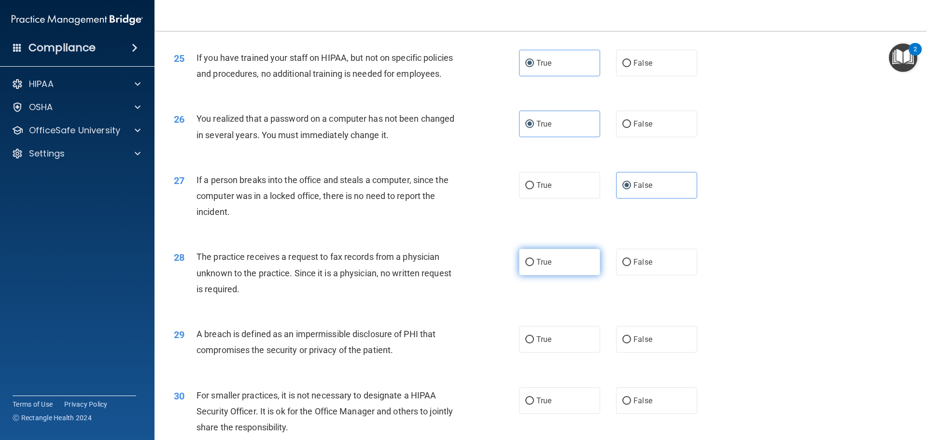
click at [564, 275] on label "True" at bounding box center [559, 262] width 81 height 27
click at [534, 266] on input "True" at bounding box center [529, 262] width 9 height 7
radio input "true"
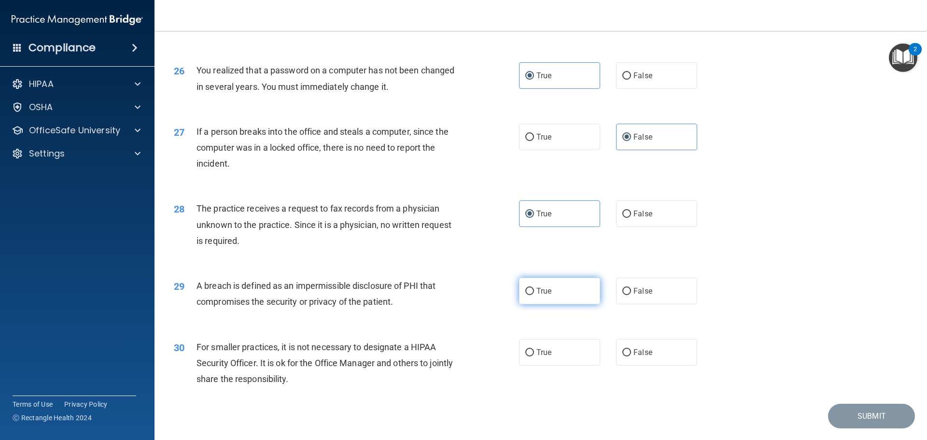
click at [548, 304] on label "True" at bounding box center [559, 290] width 81 height 27
click at [534, 295] on input "True" at bounding box center [529, 291] width 9 height 7
radio input "true"
click at [664, 365] on label "False" at bounding box center [656, 352] width 81 height 27
click at [631, 356] on input "False" at bounding box center [626, 352] width 9 height 7
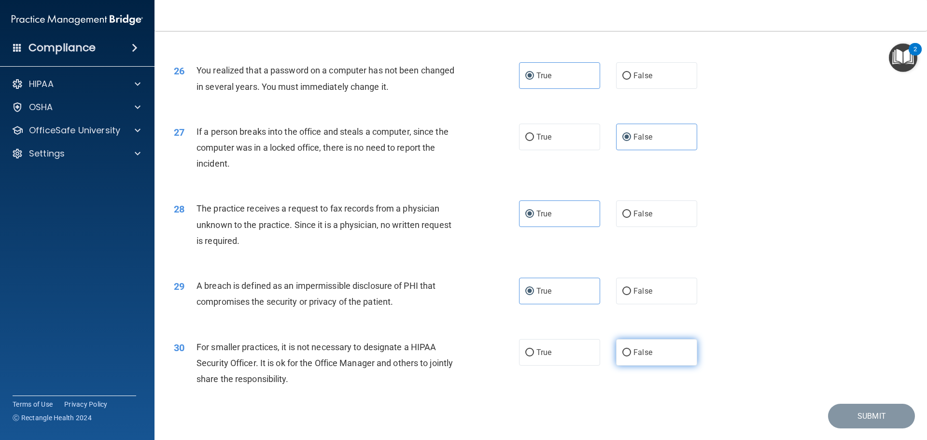
radio input "true"
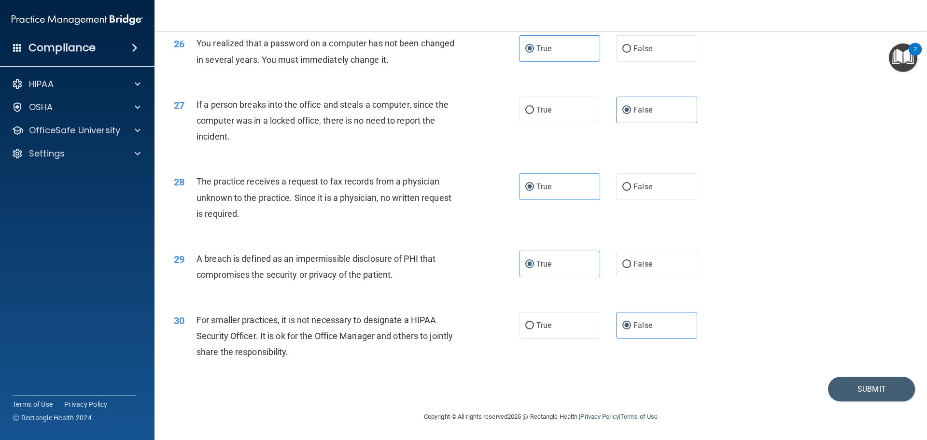
scroll to position [1844, 0]
click at [861, 385] on button "Submit" at bounding box center [871, 388] width 87 height 25
click at [859, 391] on button "Submit" at bounding box center [871, 388] width 87 height 25
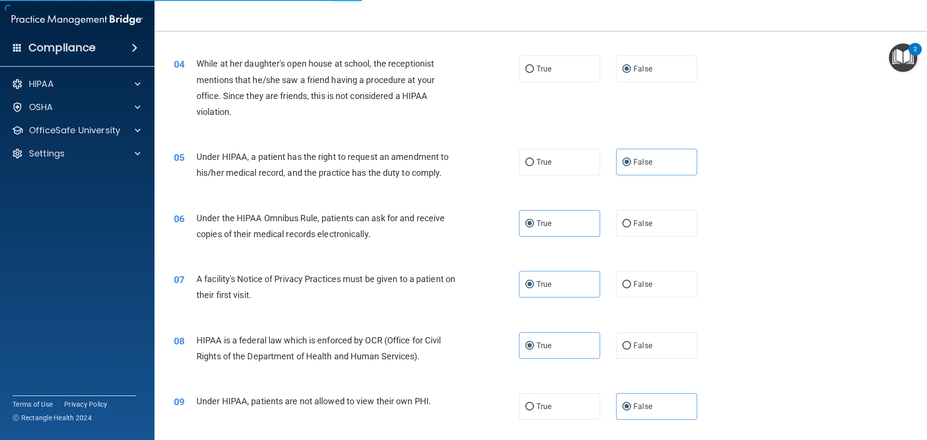
scroll to position [0, 0]
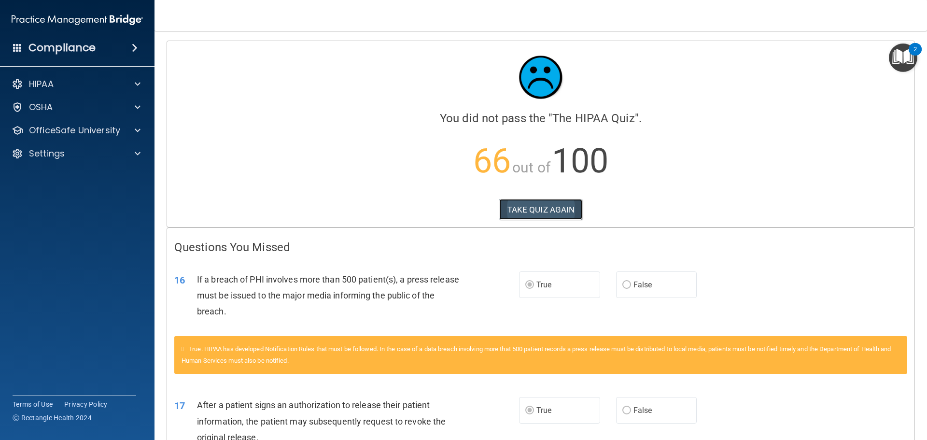
click at [544, 215] on button "TAKE QUIZ AGAIN" at bounding box center [540, 209] width 83 height 21
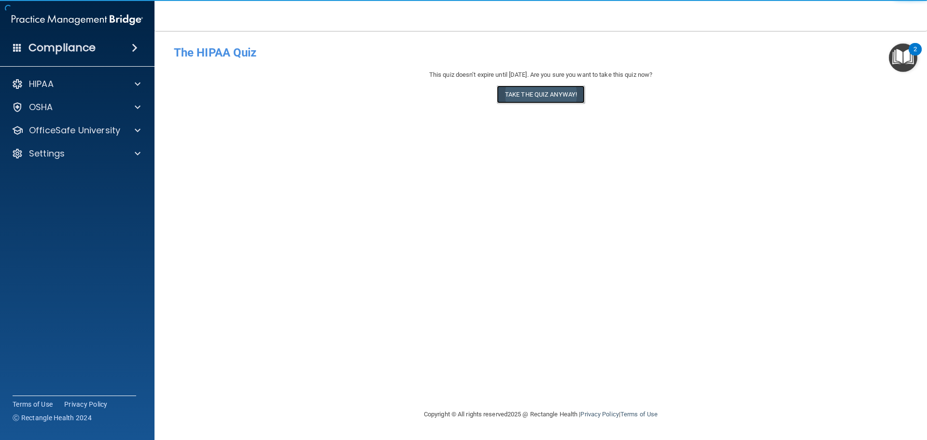
click at [531, 91] on button "Take the quiz anyway!" at bounding box center [541, 94] width 88 height 18
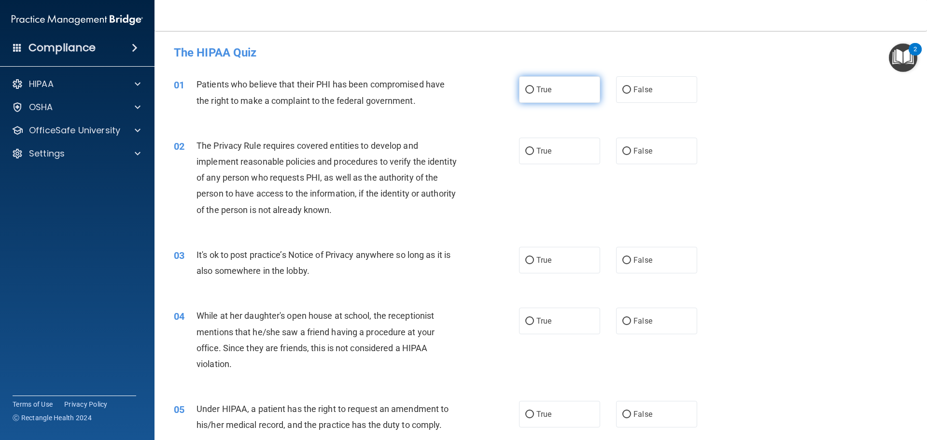
click at [525, 86] on input "True" at bounding box center [529, 89] width 9 height 7
radio input "true"
click at [525, 153] on input "True" at bounding box center [529, 151] width 9 height 7
radio input "true"
click at [624, 260] on input "False" at bounding box center [626, 260] width 9 height 7
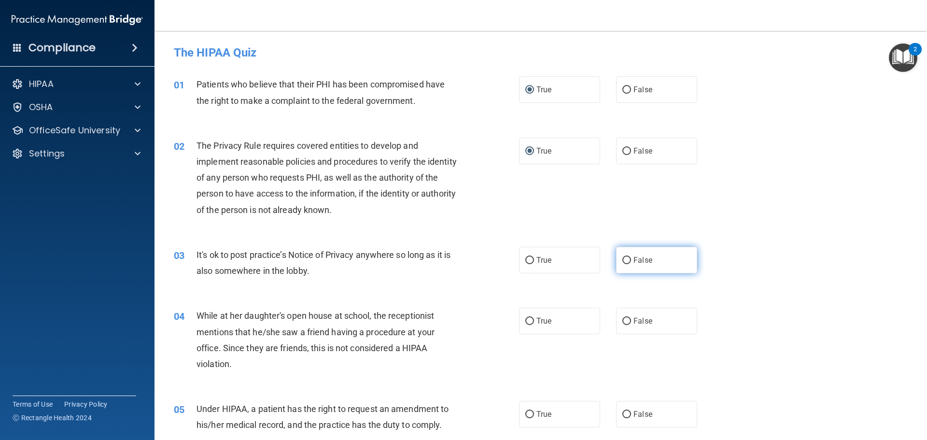
radio input "true"
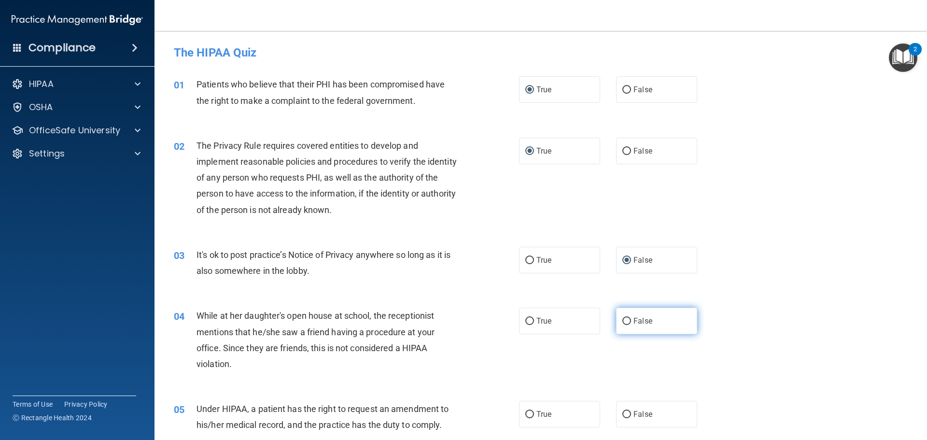
click at [626, 318] on input "False" at bounding box center [626, 321] width 9 height 7
radio input "true"
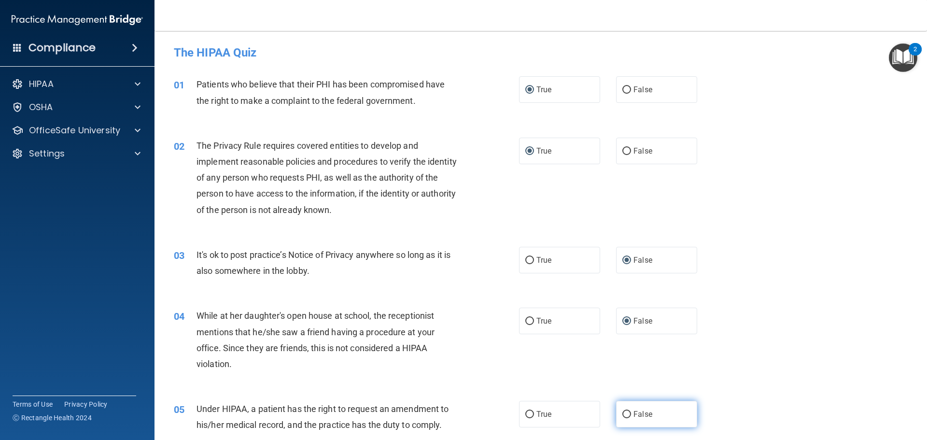
click at [647, 422] on label "False" at bounding box center [656, 414] width 81 height 27
click at [631, 418] on input "False" at bounding box center [626, 414] width 9 height 7
radio input "true"
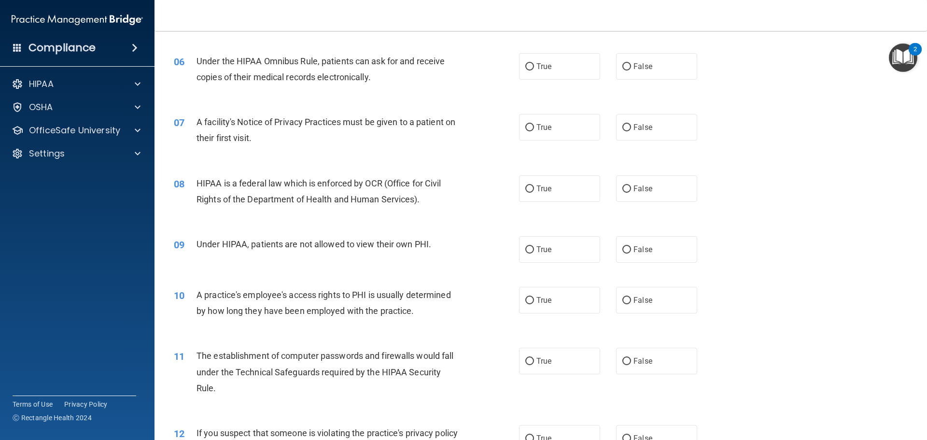
scroll to position [386, 0]
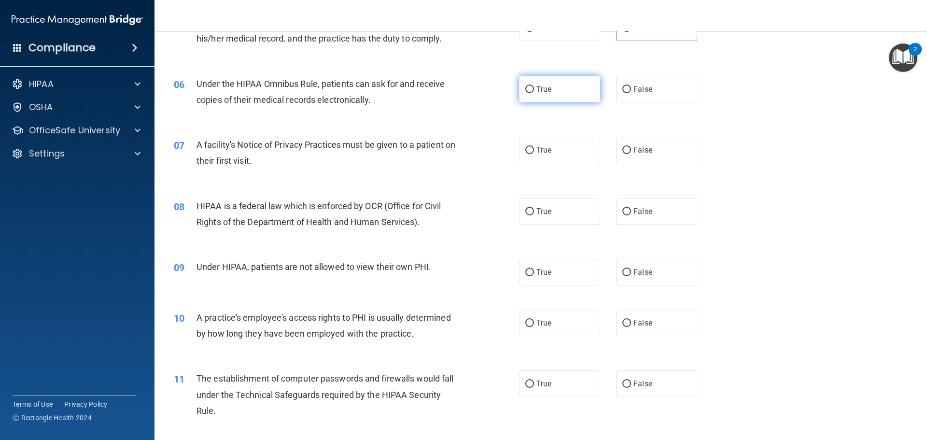
click at [522, 82] on label "True" at bounding box center [559, 89] width 81 height 27
click at [525, 86] on input "True" at bounding box center [529, 89] width 9 height 7
radio input "true"
click at [536, 153] on span "True" at bounding box center [543, 149] width 15 height 9
click at [533, 153] on input "True" at bounding box center [529, 150] width 9 height 7
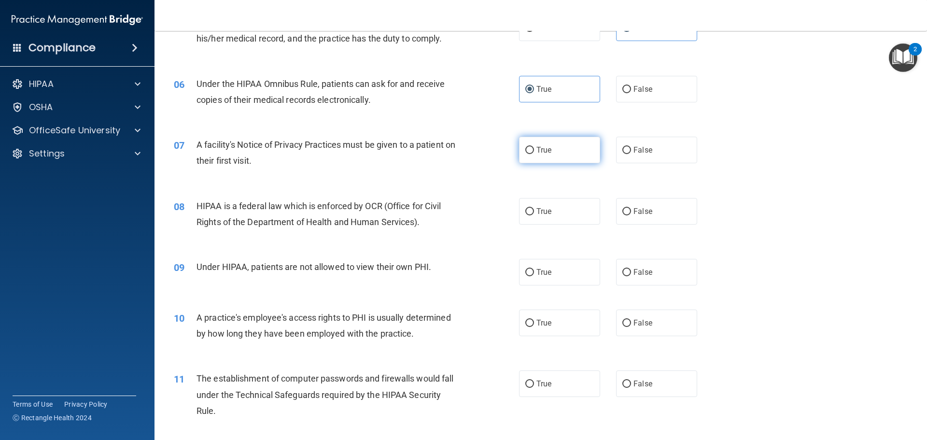
radio input "true"
click at [622, 215] on label "False" at bounding box center [656, 211] width 81 height 27
click at [622, 215] on input "False" at bounding box center [626, 211] width 9 height 7
radio input "true"
click at [631, 318] on label "False" at bounding box center [656, 322] width 81 height 27
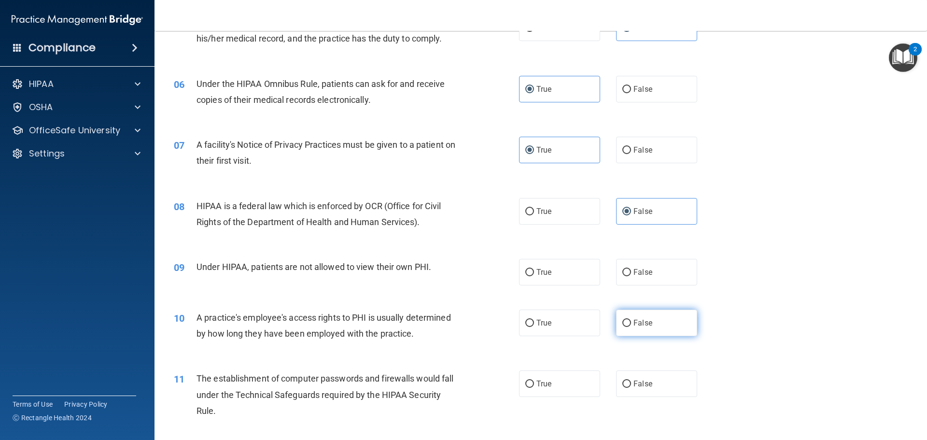
click at [631, 319] on input "False" at bounding box center [626, 322] width 9 height 7
radio input "true"
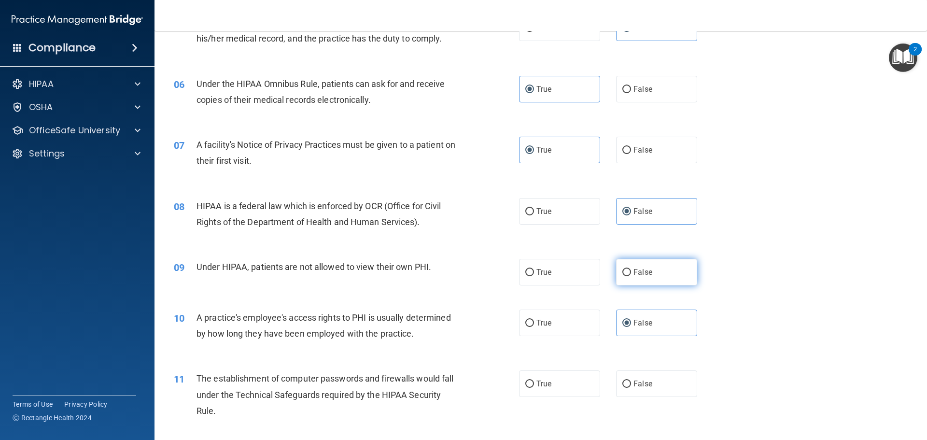
click at [627, 274] on label "False" at bounding box center [656, 272] width 81 height 27
click at [627, 274] on input "False" at bounding box center [626, 272] width 9 height 7
radio input "true"
click at [536, 207] on span "True" at bounding box center [543, 211] width 15 height 9
click at [534, 208] on input "True" at bounding box center [529, 211] width 9 height 7
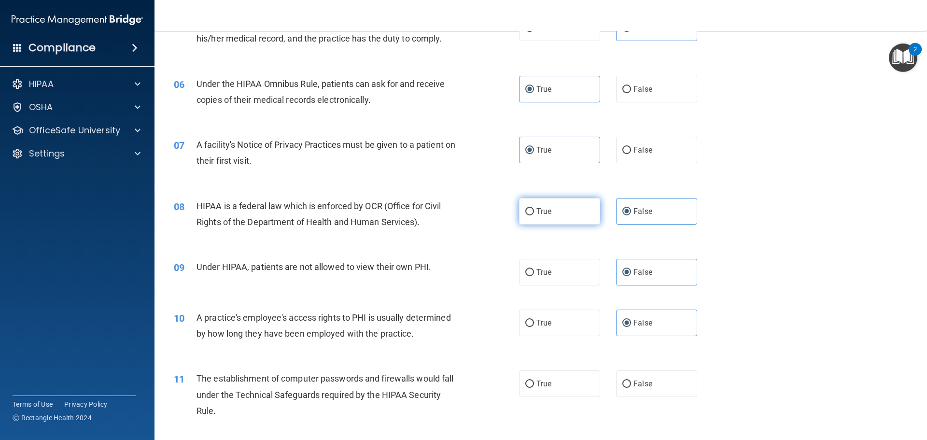
radio input "true"
click at [624, 212] on input "False" at bounding box center [626, 211] width 9 height 7
radio input "true"
click at [625, 215] on input "False" at bounding box center [626, 211] width 9 height 7
click at [560, 210] on label "True" at bounding box center [559, 211] width 81 height 27
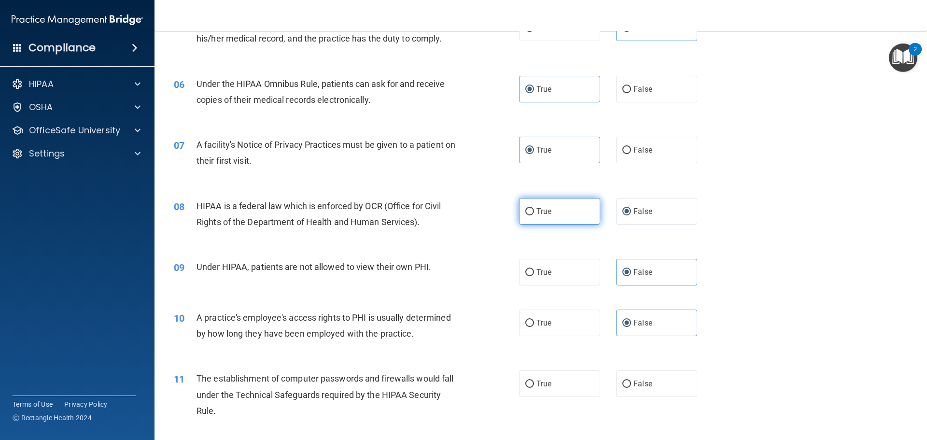
click at [534, 210] on input "True" at bounding box center [529, 211] width 9 height 7
radio input "true"
radio input "false"
click at [575, 379] on label "True" at bounding box center [559, 383] width 81 height 27
click at [534, 380] on input "True" at bounding box center [529, 383] width 9 height 7
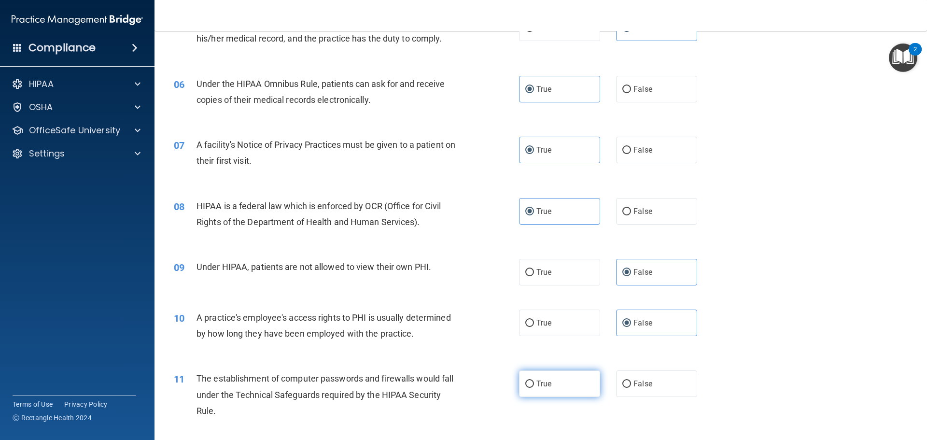
radio input "true"
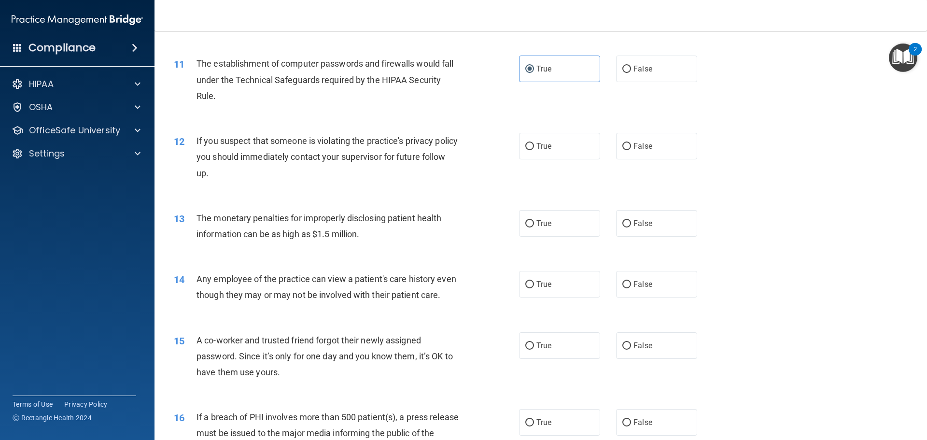
scroll to position [724, 0]
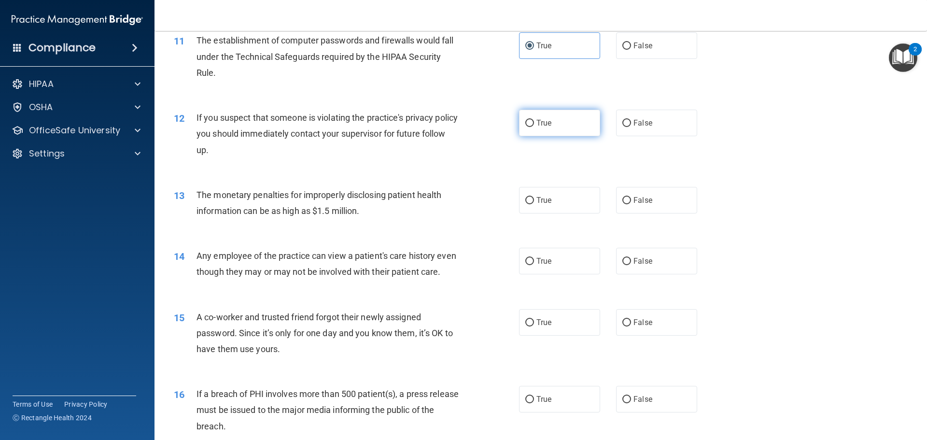
click at [526, 129] on label "True" at bounding box center [559, 123] width 81 height 27
click at [526, 127] on input "True" at bounding box center [529, 123] width 9 height 7
radio input "true"
click at [539, 206] on label "True" at bounding box center [559, 200] width 81 height 27
click at [534, 204] on input "True" at bounding box center [529, 200] width 9 height 7
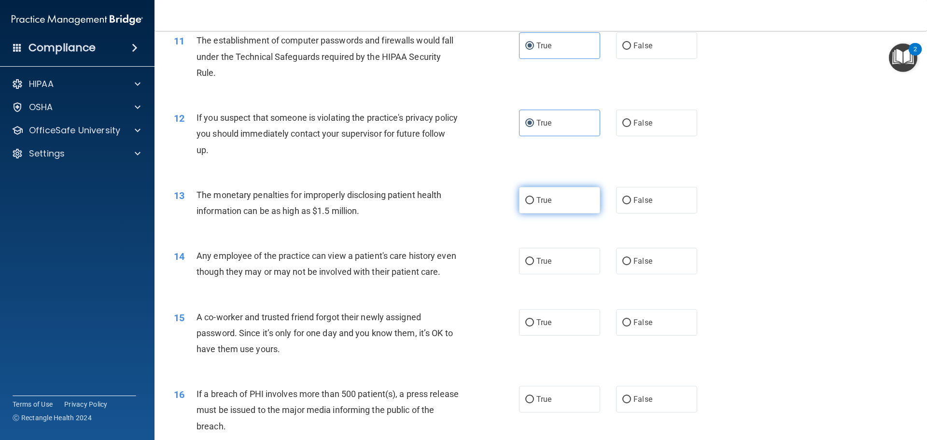
radio input "true"
click at [620, 252] on label "False" at bounding box center [656, 261] width 81 height 27
click at [622, 258] on input "False" at bounding box center [626, 261] width 9 height 7
radio input "true"
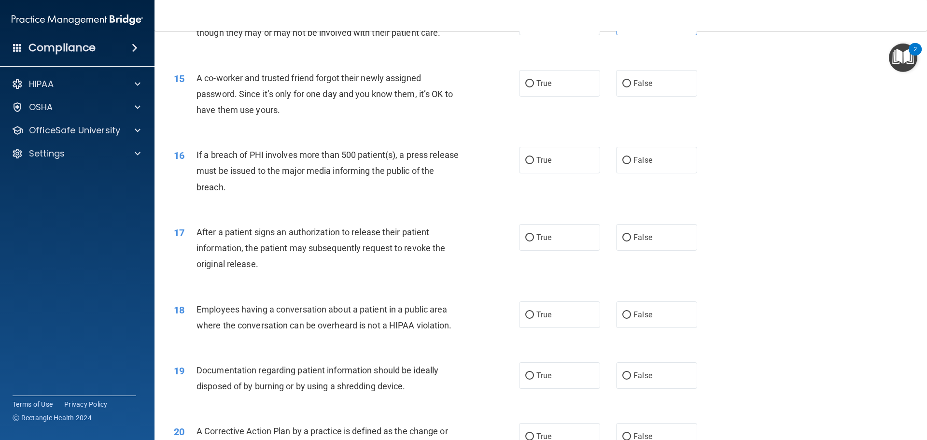
scroll to position [965, 0]
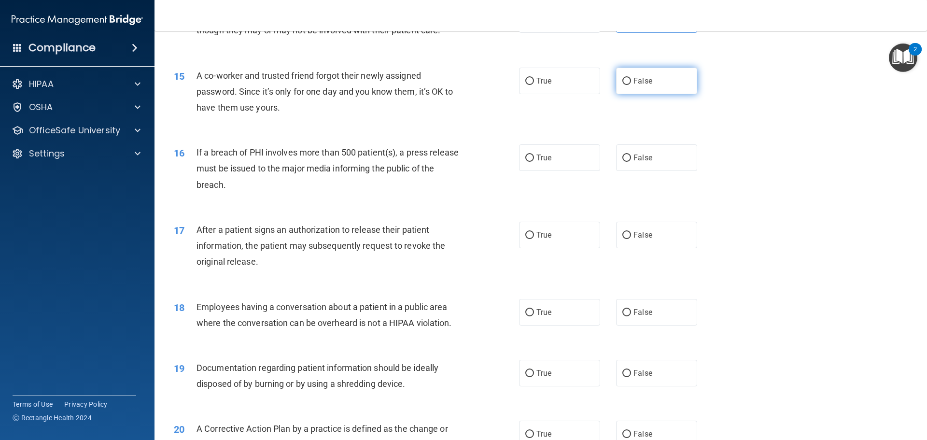
click at [623, 85] on input "False" at bounding box center [626, 81] width 9 height 7
radio input "true"
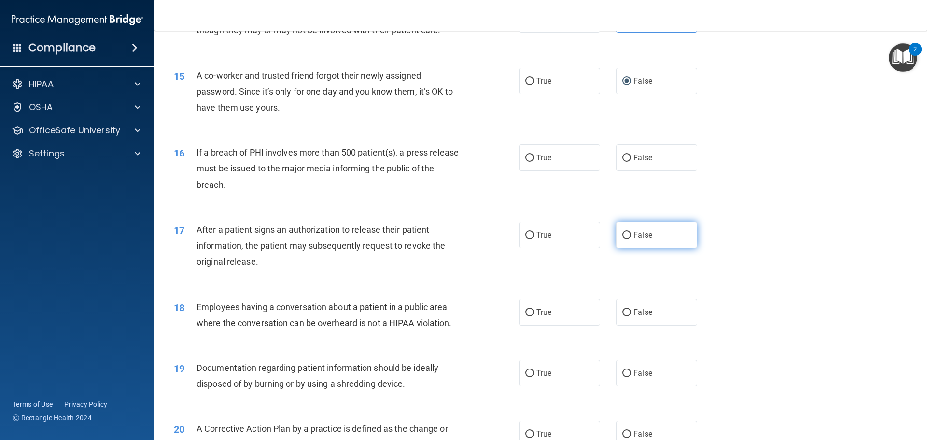
click at [617, 248] on label "False" at bounding box center [656, 234] width 81 height 27
click at [622, 239] on input "False" at bounding box center [626, 235] width 9 height 7
radio input "true"
click at [553, 171] on label "True" at bounding box center [559, 157] width 81 height 27
click at [534, 162] on input "True" at bounding box center [529, 157] width 9 height 7
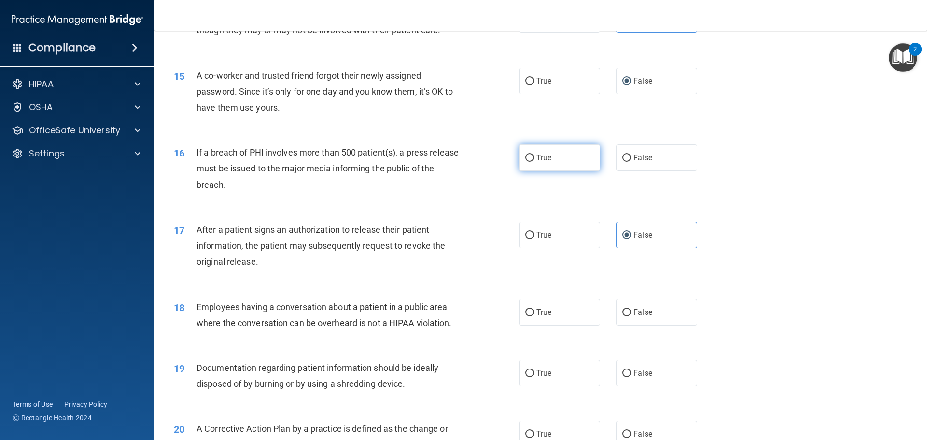
radio input "true"
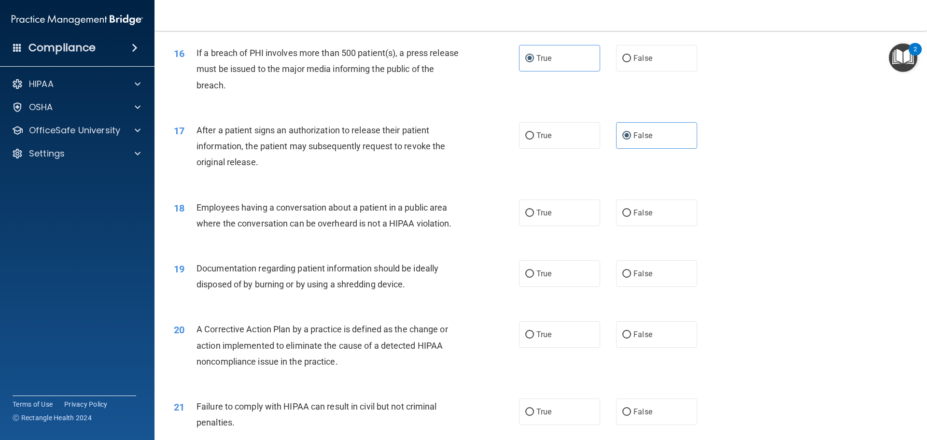
scroll to position [1110, 0]
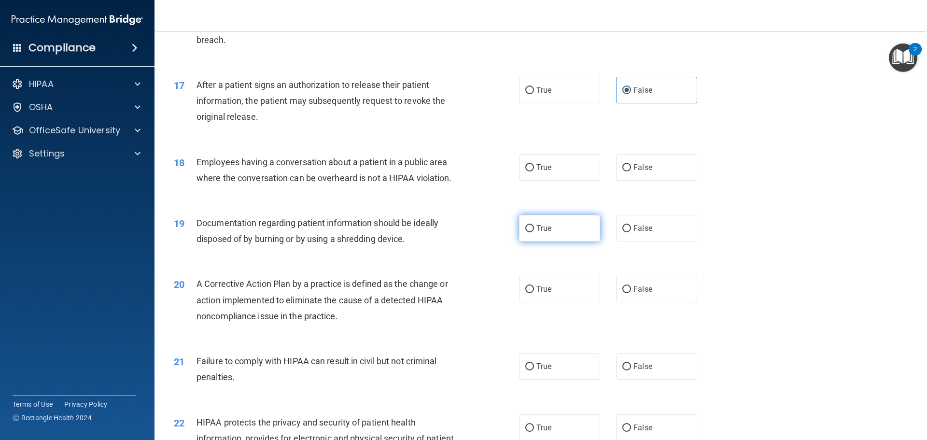
click at [519, 241] on label "True" at bounding box center [559, 228] width 81 height 27
click at [525, 232] on input "True" at bounding box center [529, 228] width 9 height 7
radio input "true"
click at [622, 293] on input "False" at bounding box center [626, 289] width 9 height 7
radio input "true"
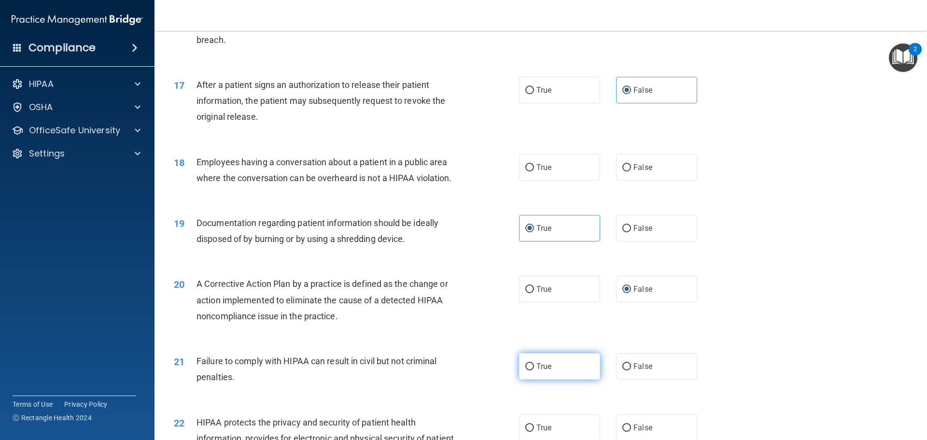
click at [536, 371] on span "True" at bounding box center [543, 365] width 15 height 9
click at [534, 370] on input "True" at bounding box center [529, 366] width 9 height 7
radio input "true"
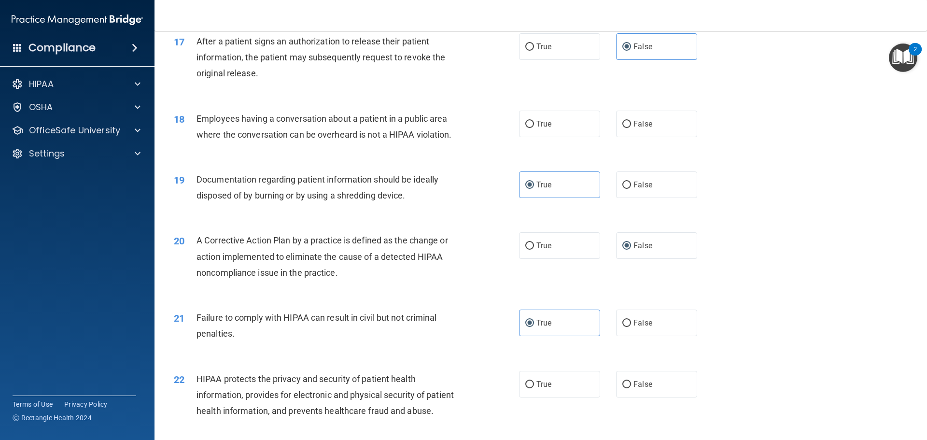
scroll to position [1206, 0]
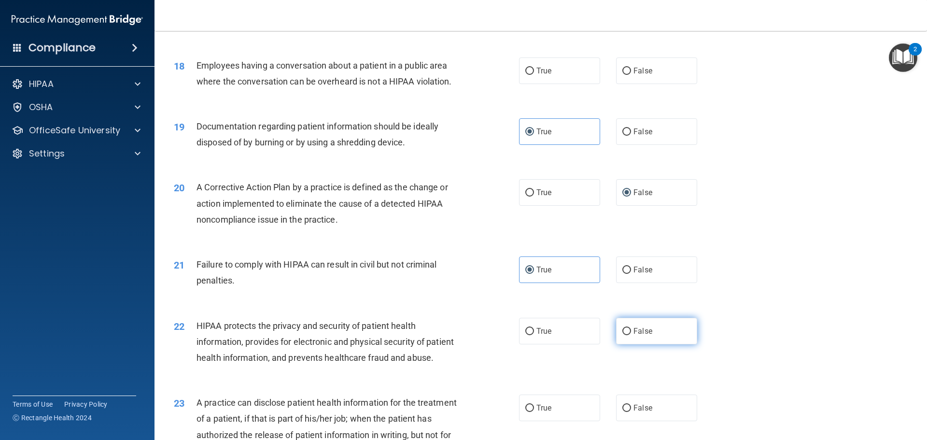
click at [622, 335] on input "False" at bounding box center [626, 331] width 9 height 7
radio input "true"
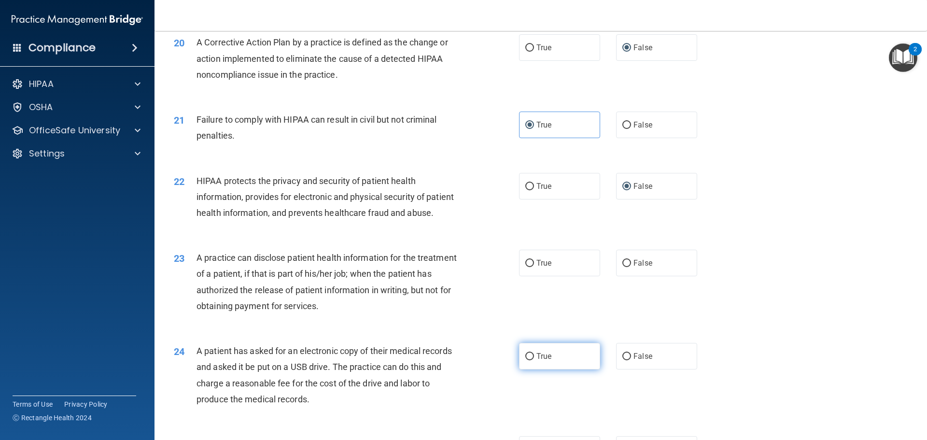
scroll to position [1399, 0]
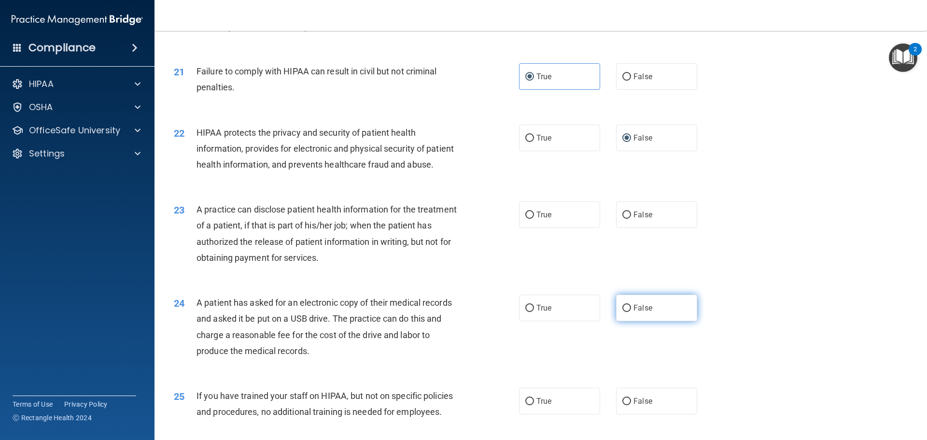
click at [631, 321] on label "False" at bounding box center [656, 307] width 81 height 27
click at [631, 312] on input "False" at bounding box center [626, 307] width 9 height 7
radio input "true"
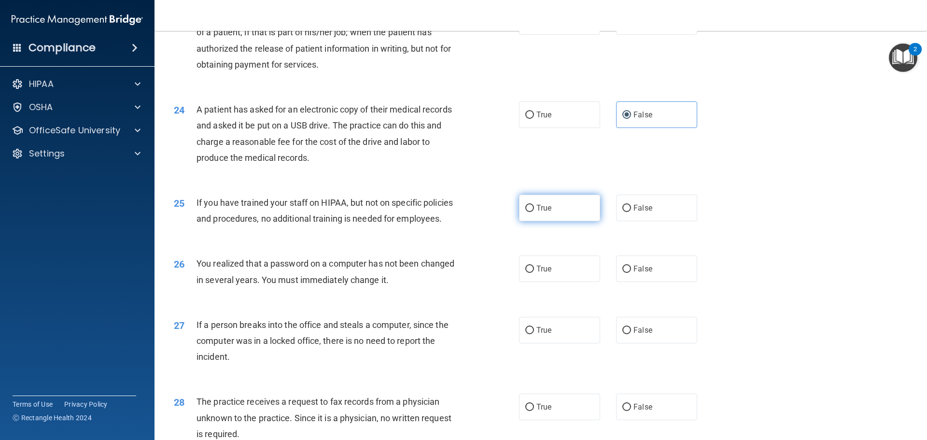
click at [522, 221] on label "True" at bounding box center [559, 207] width 81 height 27
click at [525, 212] on input "True" at bounding box center [529, 208] width 9 height 7
radio input "true"
click at [526, 273] on input "True" at bounding box center [529, 268] width 9 height 7
radio input "true"
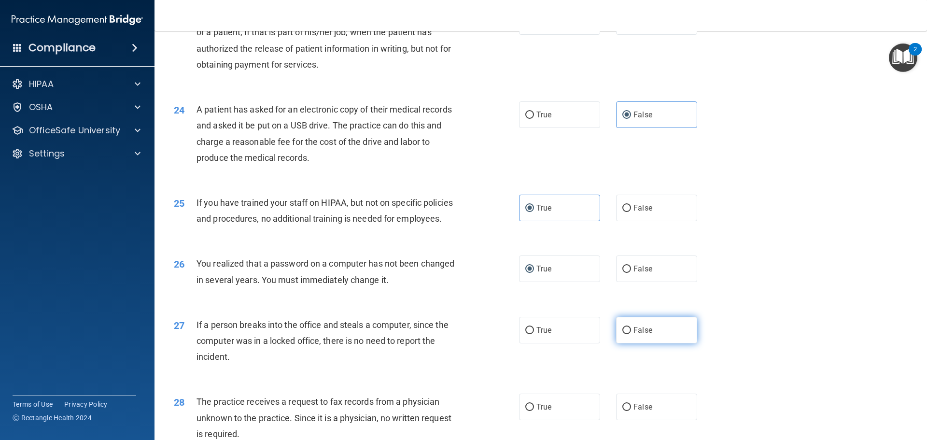
click at [626, 334] on input "False" at bounding box center [626, 330] width 9 height 7
radio input "true"
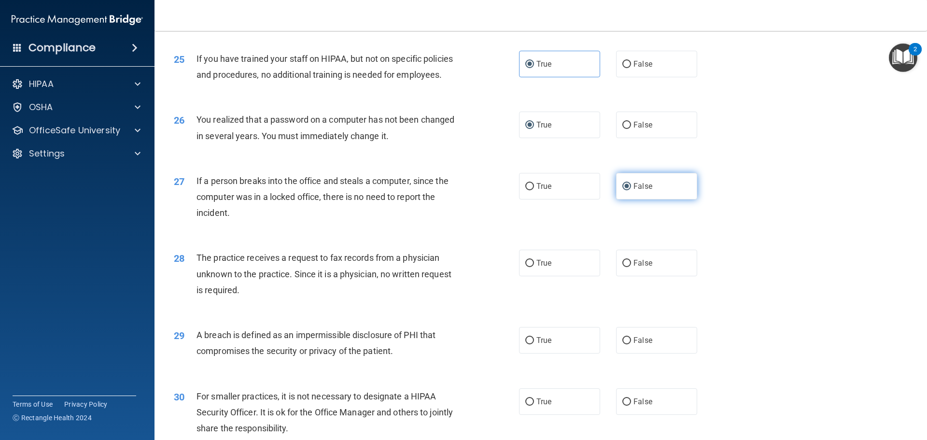
scroll to position [1737, 0]
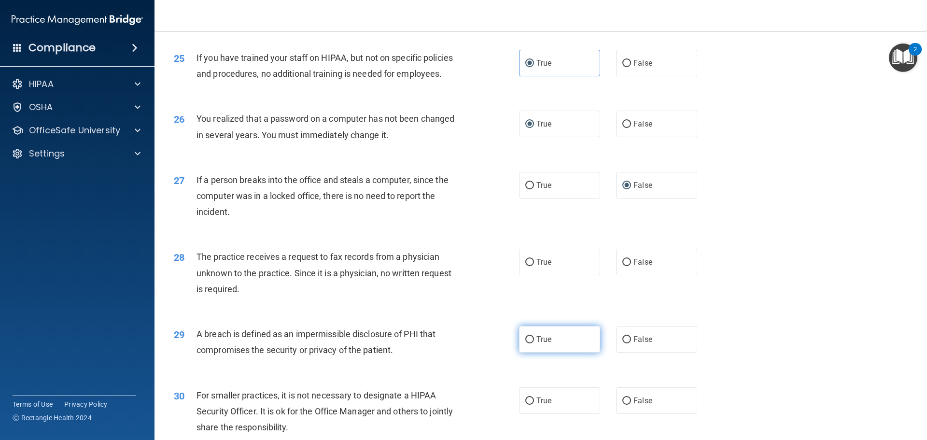
click at [549, 352] on label "True" at bounding box center [559, 339] width 81 height 27
click at [534, 343] on input "True" at bounding box center [529, 339] width 9 height 7
radio input "true"
click at [544, 266] on span "True" at bounding box center [543, 261] width 15 height 9
click at [534, 266] on input "True" at bounding box center [529, 262] width 9 height 7
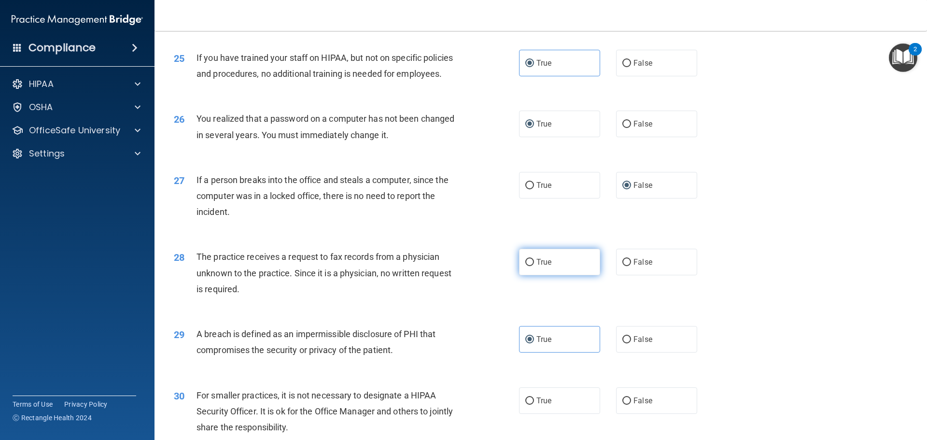
radio input "true"
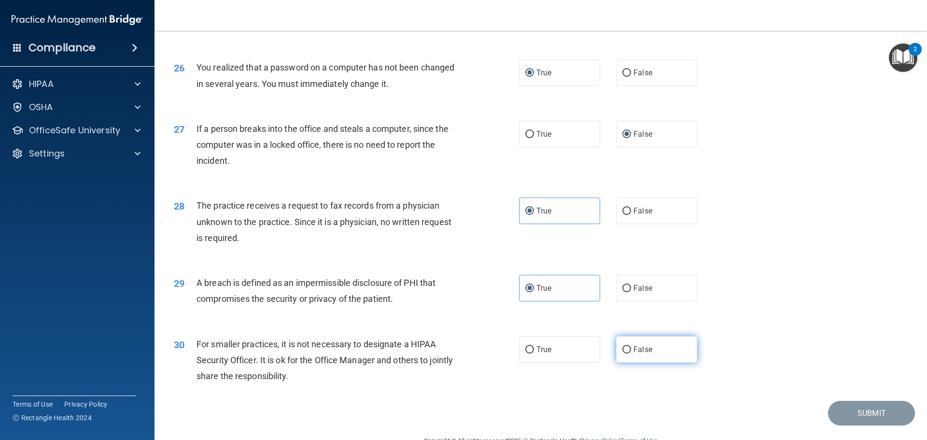
scroll to position [1844, 0]
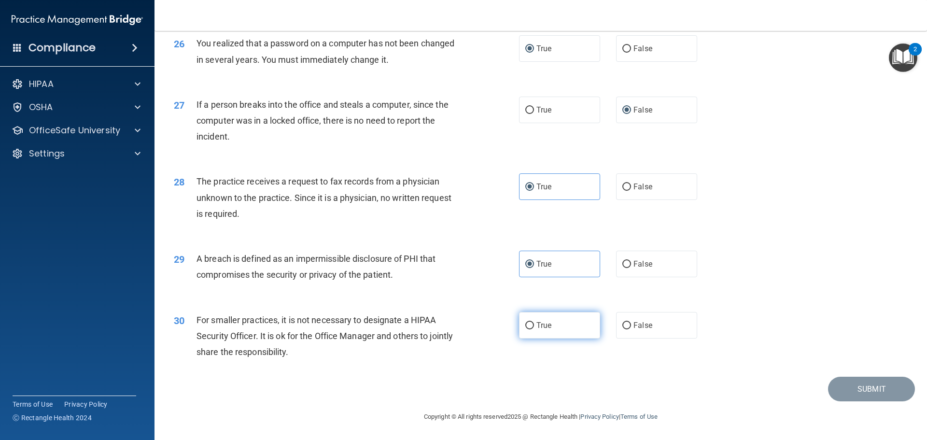
click at [558, 331] on label "True" at bounding box center [559, 325] width 81 height 27
click at [534, 329] on input "True" at bounding box center [529, 325] width 9 height 7
radio input "true"
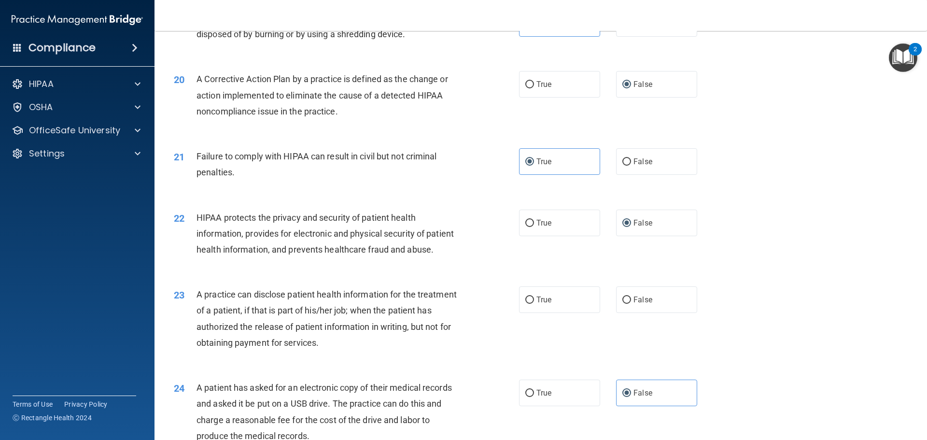
scroll to position [1314, 0]
click at [586, 115] on div "20 A Corrective Action Plan by a practice is defined as the change or action im…" at bounding box center [540, 98] width 748 height 77
click at [579, 98] on label "True" at bounding box center [559, 85] width 81 height 27
click at [534, 89] on input "True" at bounding box center [529, 85] width 9 height 7
radio input "true"
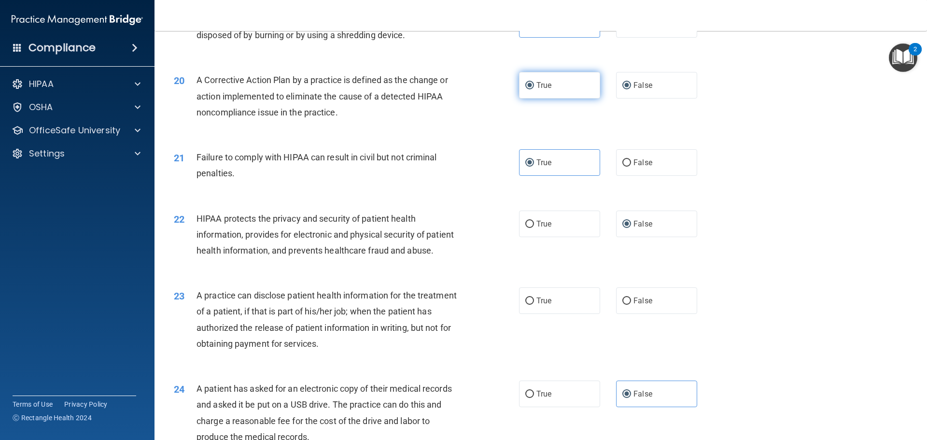
radio input "false"
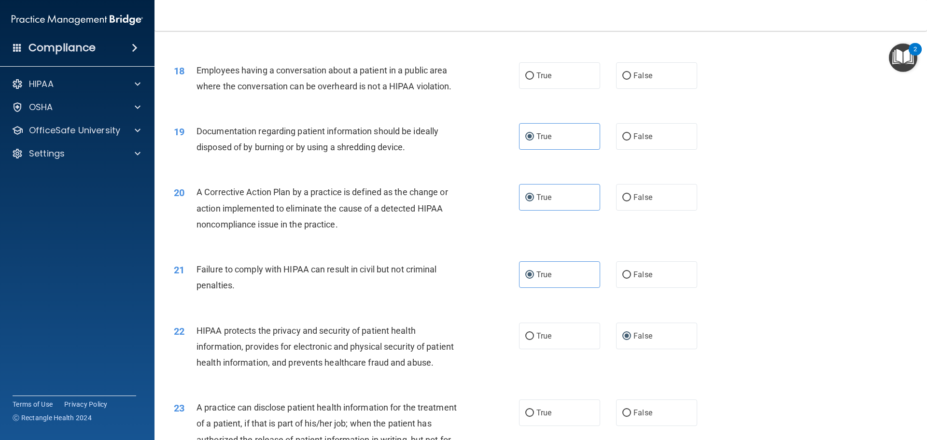
scroll to position [1169, 0]
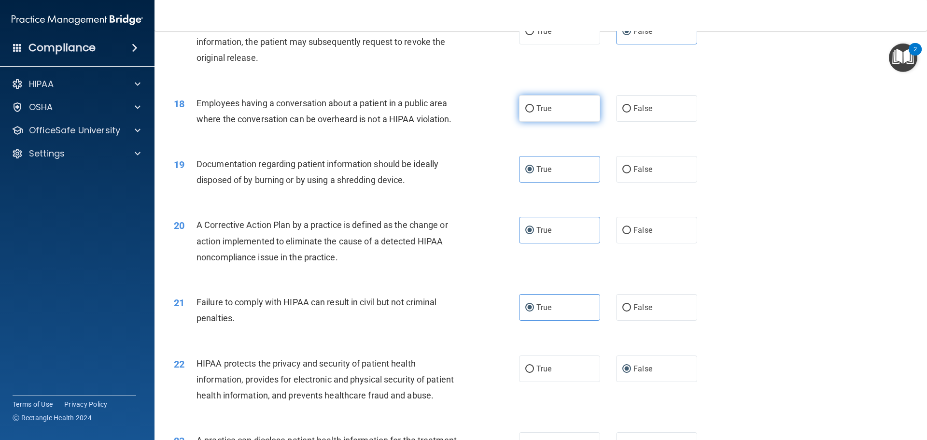
click at [552, 122] on label "True" at bounding box center [559, 108] width 81 height 27
click at [534, 112] on input "True" at bounding box center [529, 108] width 9 height 7
radio input "true"
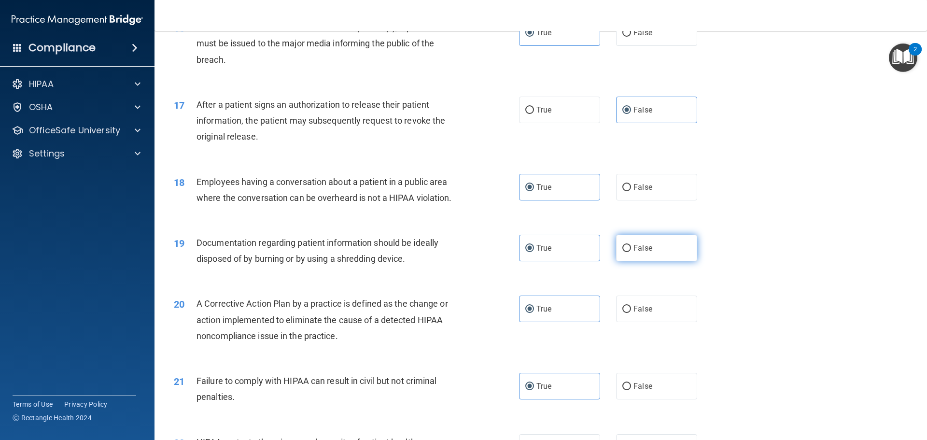
scroll to position [1072, 0]
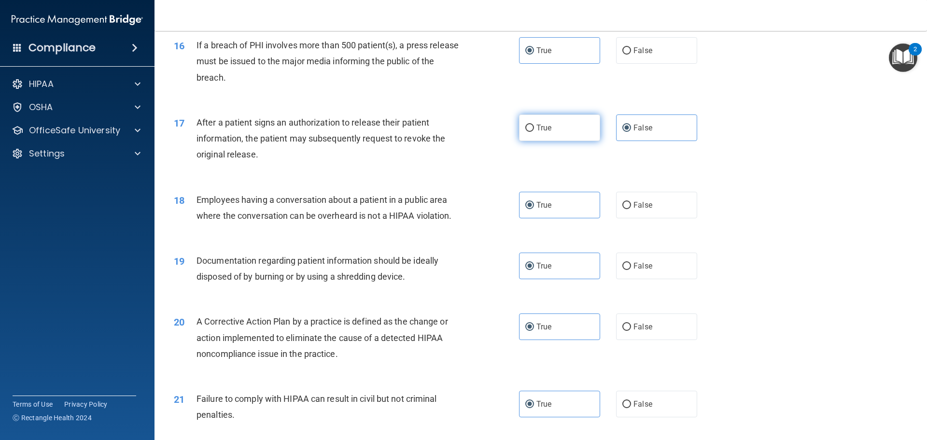
click at [525, 132] on input "True" at bounding box center [529, 127] width 9 height 7
radio input "true"
radio input "false"
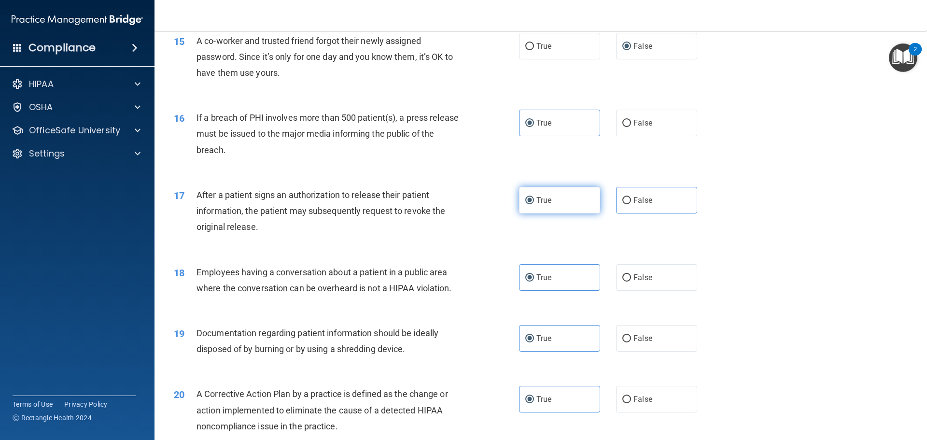
scroll to position [976, 0]
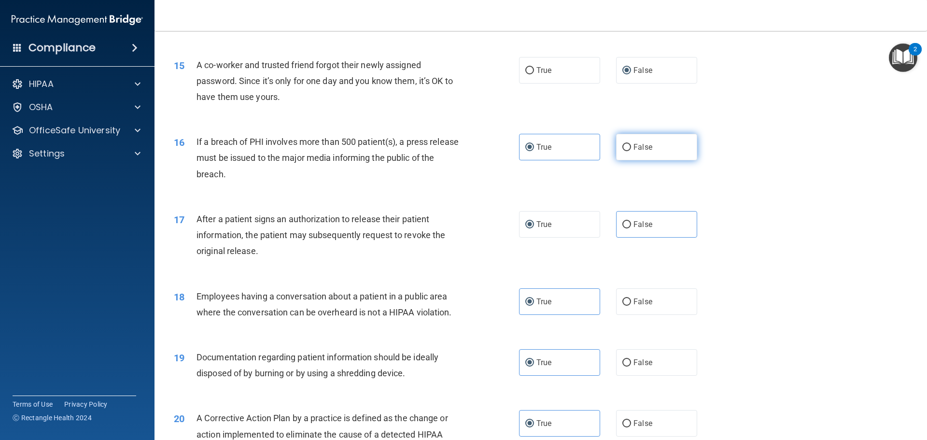
click at [616, 160] on label "False" at bounding box center [656, 147] width 81 height 27
click at [622, 151] on input "False" at bounding box center [626, 147] width 9 height 7
radio input "true"
radio input "false"
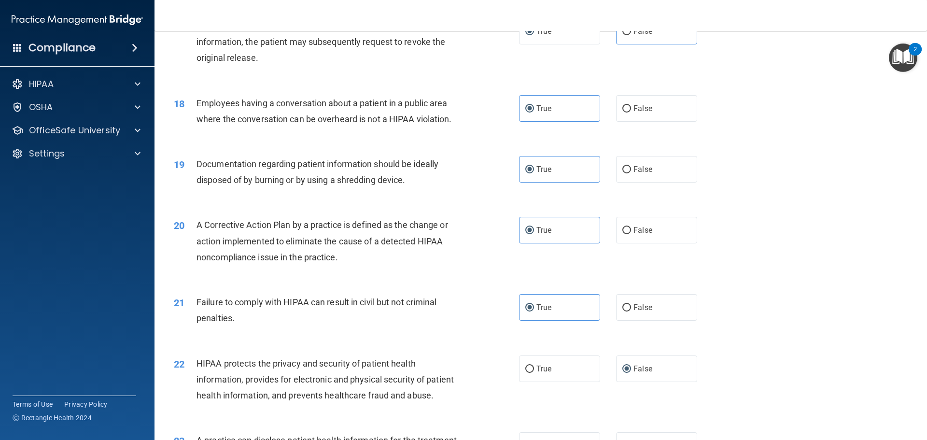
scroll to position [1217, 0]
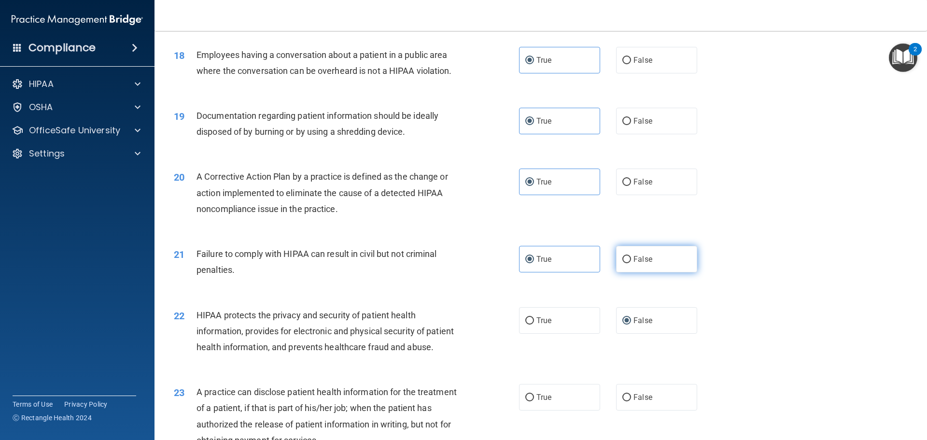
click at [639, 272] on label "False" at bounding box center [656, 259] width 81 height 27
click at [631, 263] on input "False" at bounding box center [626, 259] width 9 height 7
radio input "true"
radio input "false"
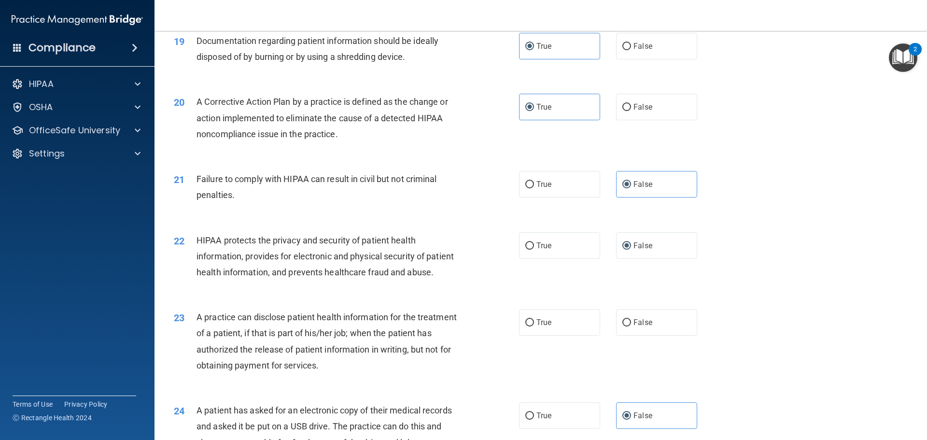
scroll to position [1314, 0]
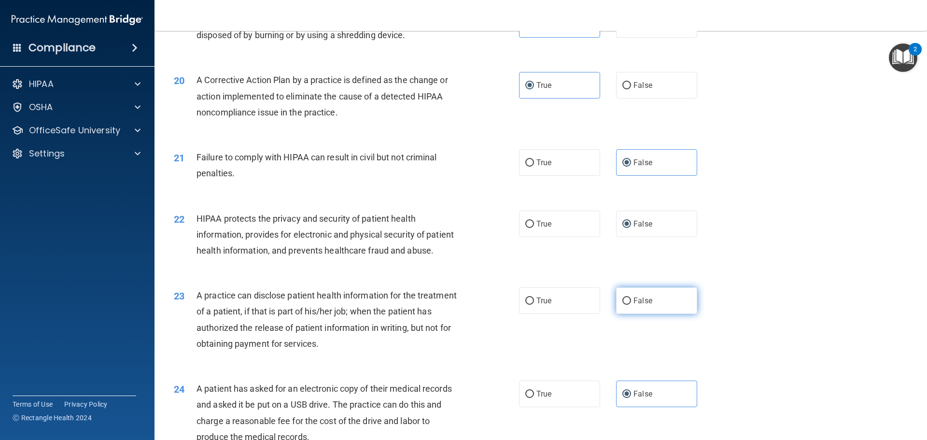
click at [622, 304] on input "False" at bounding box center [626, 300] width 9 height 7
radio input "true"
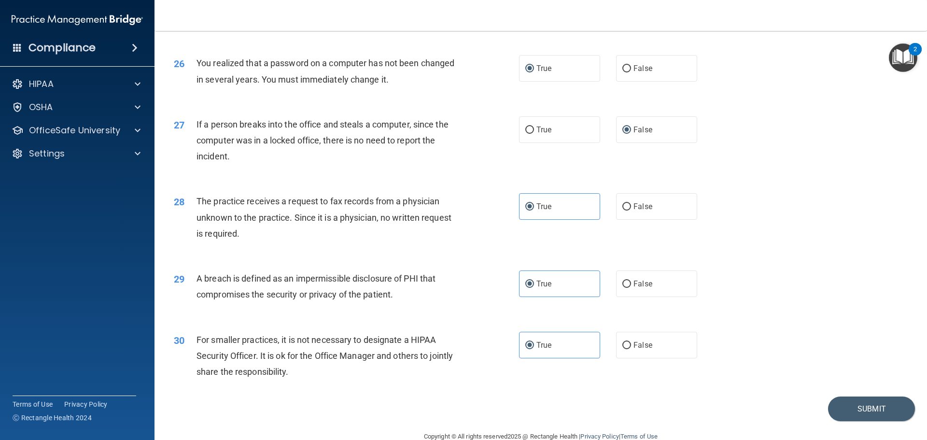
scroll to position [1844, 0]
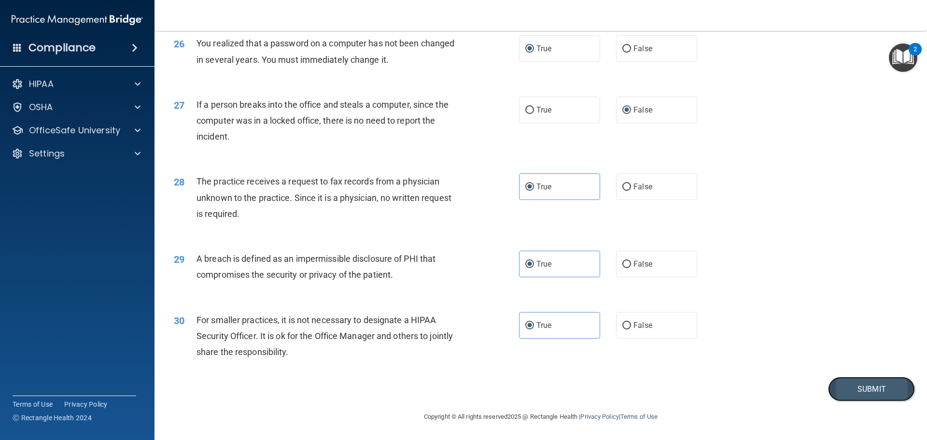
click at [838, 383] on button "Submit" at bounding box center [871, 388] width 87 height 25
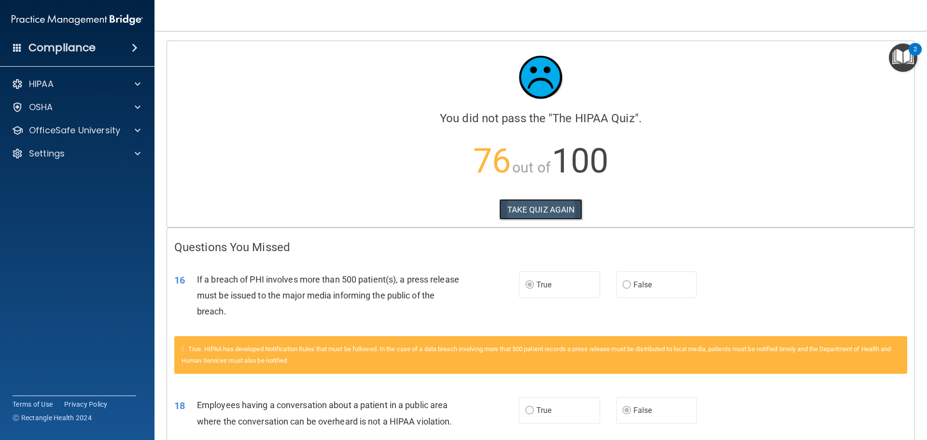
click at [556, 208] on button "TAKE QUIZ AGAIN" at bounding box center [540, 209] width 83 height 21
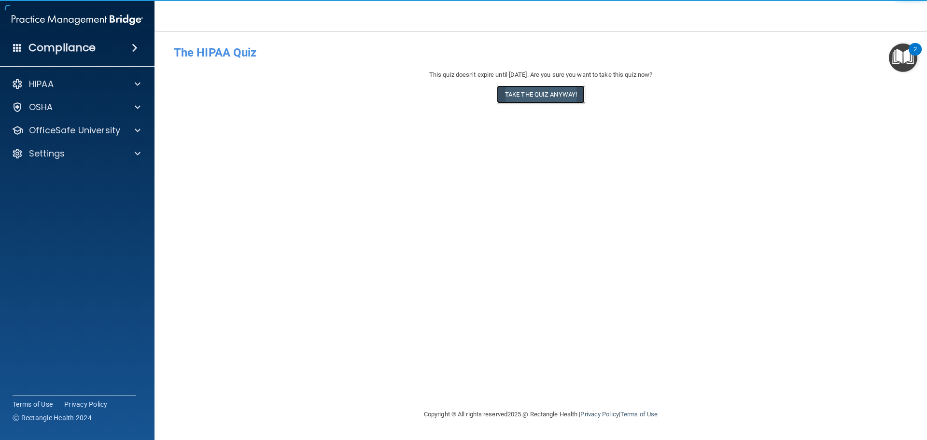
click at [556, 98] on button "Take the quiz anyway!" at bounding box center [541, 94] width 88 height 18
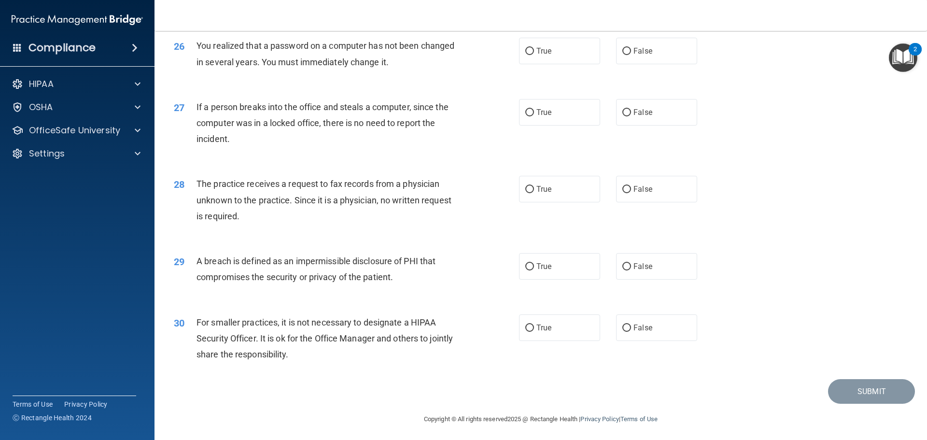
scroll to position [1844, 0]
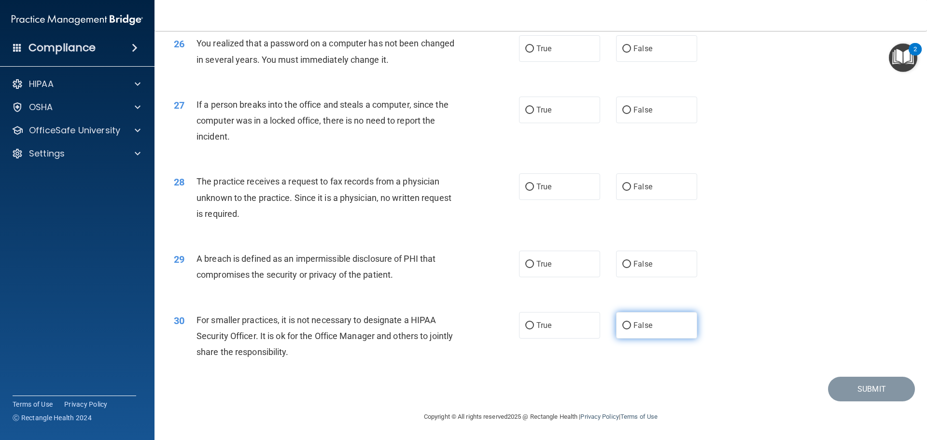
click at [622, 326] on input "False" at bounding box center [626, 325] width 9 height 7
radio input "true"
click at [622, 196] on label "False" at bounding box center [656, 186] width 81 height 27
click at [622, 191] on input "False" at bounding box center [626, 186] width 9 height 7
radio input "true"
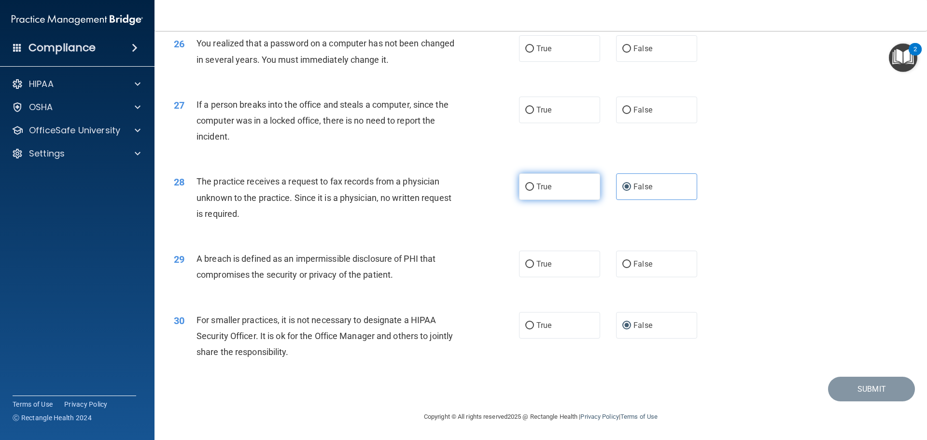
click at [569, 196] on label "True" at bounding box center [559, 186] width 81 height 27
click at [534, 191] on input "True" at bounding box center [529, 186] width 9 height 7
radio input "true"
radio input "false"
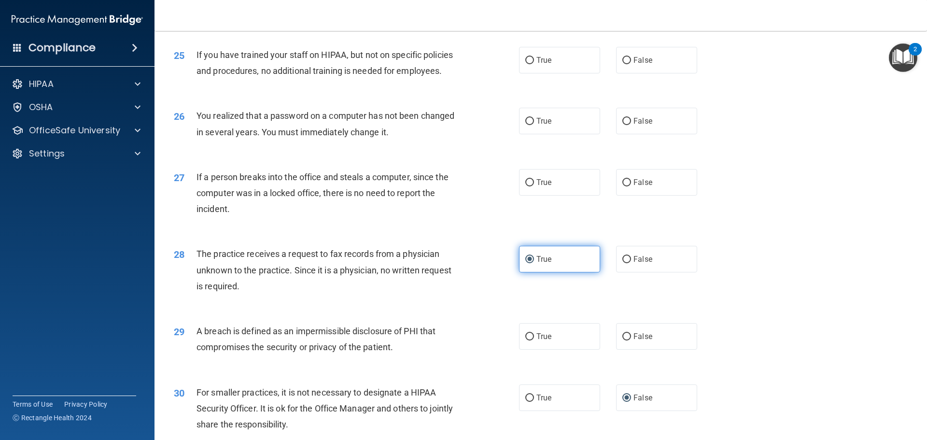
scroll to position [1700, 0]
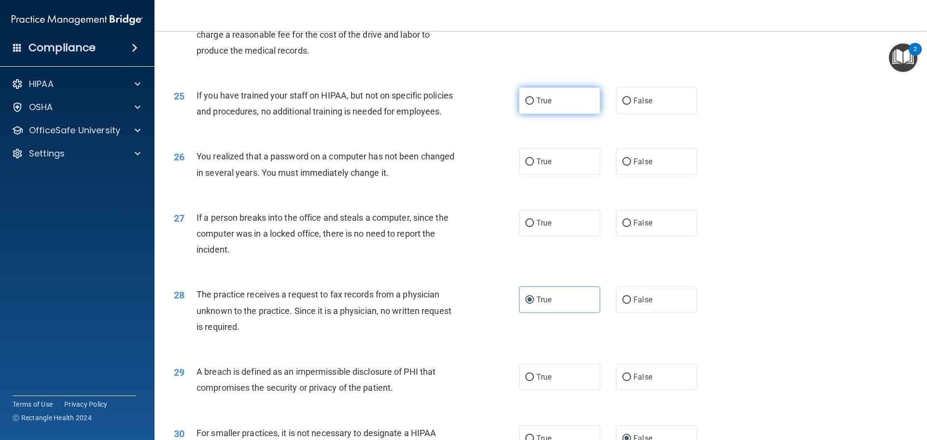
click at [536, 105] on span "True" at bounding box center [543, 100] width 15 height 9
click at [525, 105] on input "True" at bounding box center [529, 100] width 9 height 7
radio input "true"
click at [622, 12] on input "False" at bounding box center [626, 7] width 9 height 7
radio input "true"
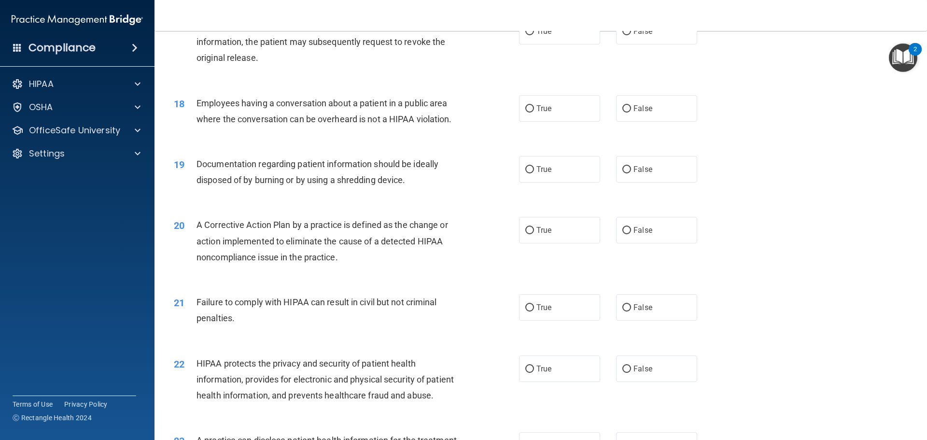
scroll to position [976, 0]
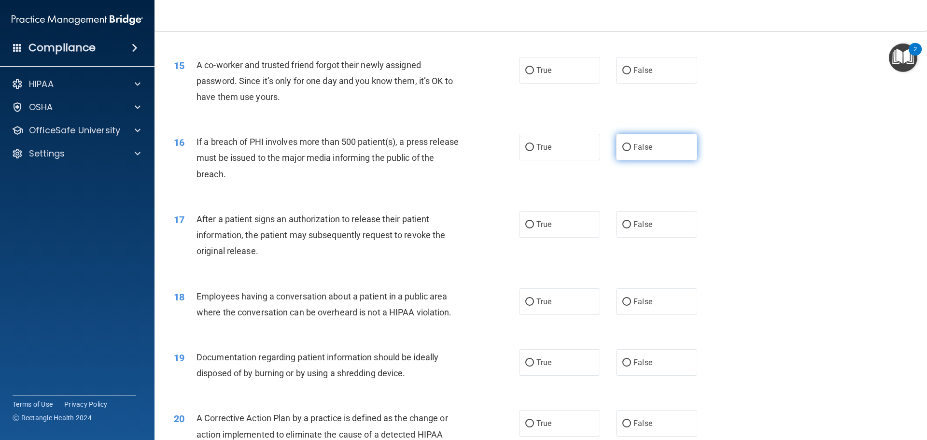
click at [623, 151] on input "False" at bounding box center [626, 147] width 9 height 7
radio input "true"
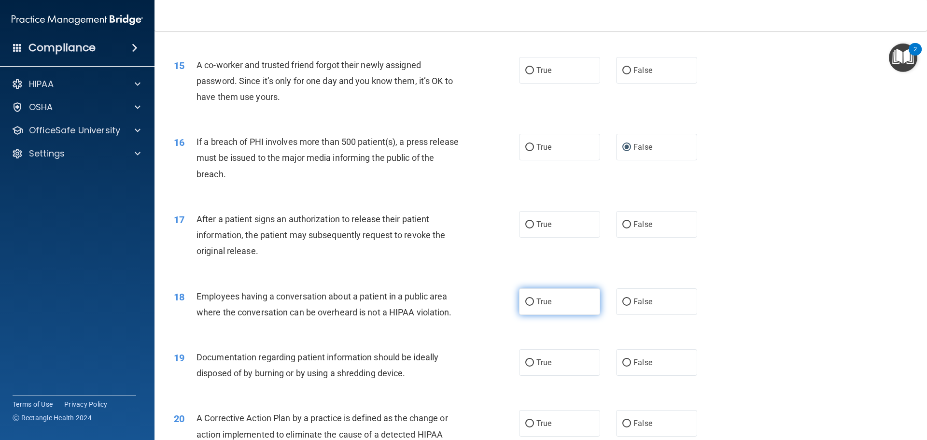
click at [525, 305] on input "True" at bounding box center [529, 301] width 9 height 7
radio input "true"
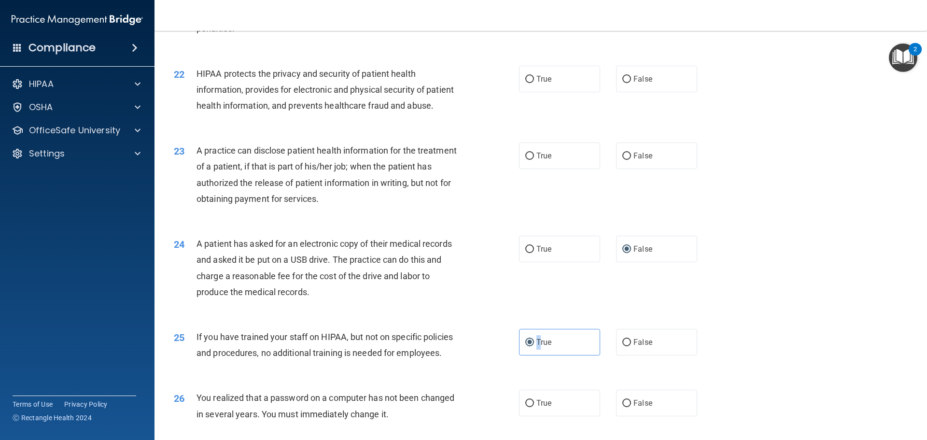
scroll to position [1265, 0]
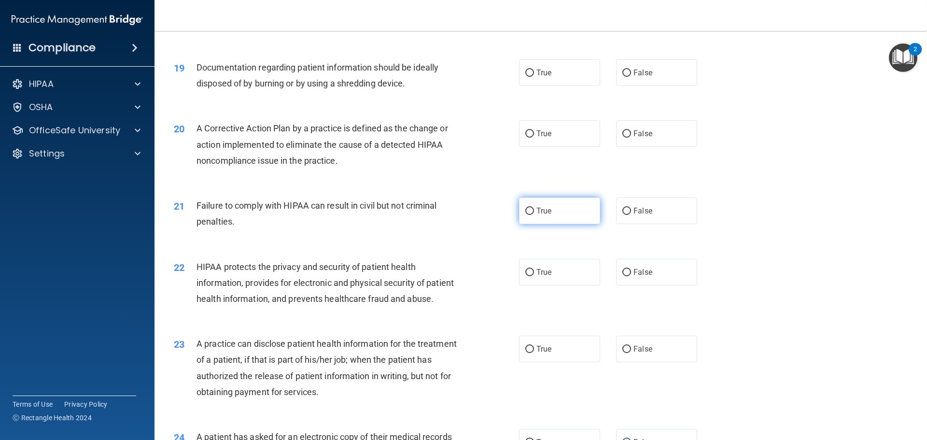
click at [536, 215] on span "True" at bounding box center [543, 210] width 15 height 9
click at [534, 215] on input "True" at bounding box center [529, 210] width 9 height 7
radio input "true"
click at [525, 353] on input "True" at bounding box center [529, 349] width 9 height 7
radio input "true"
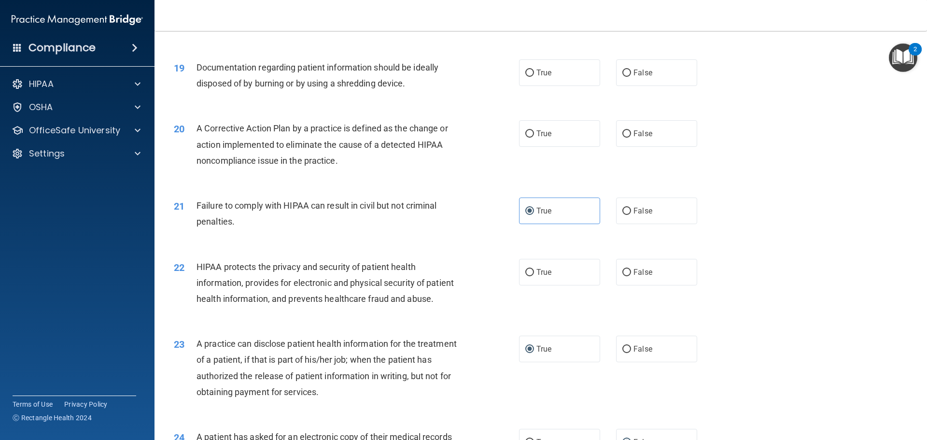
scroll to position [1410, 0]
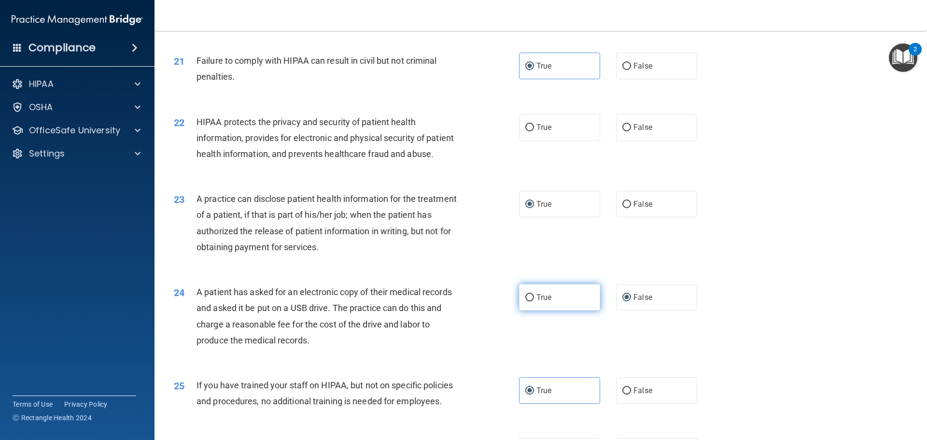
click at [526, 310] on label "True" at bounding box center [559, 297] width 81 height 27
click at [526, 301] on input "True" at bounding box center [529, 297] width 9 height 7
radio input "true"
click at [622, 301] on input "False" at bounding box center [626, 297] width 9 height 7
radio input "true"
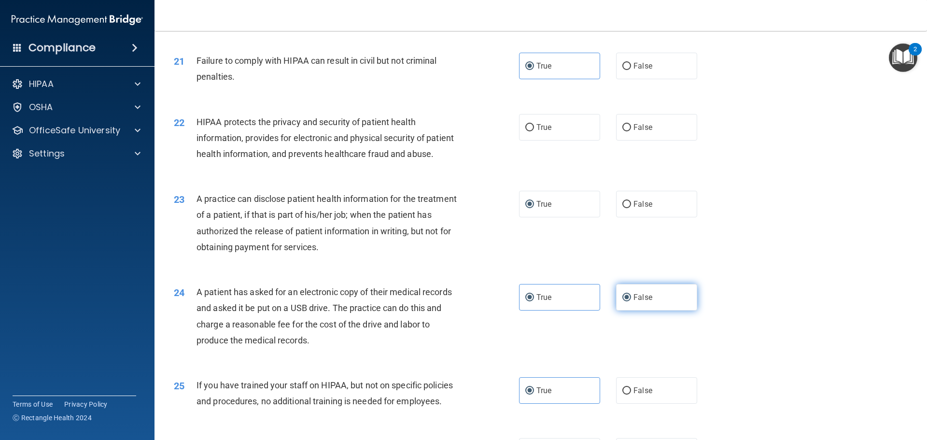
radio input "false"
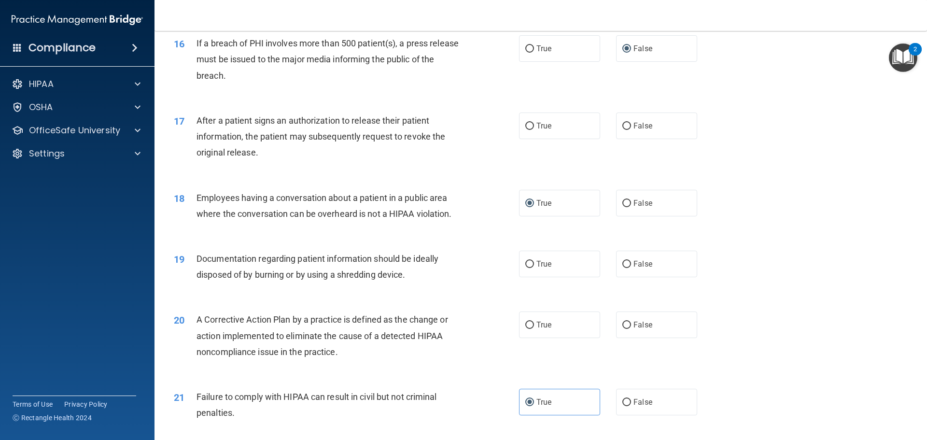
scroll to position [1072, 0]
click at [622, 132] on input "False" at bounding box center [626, 127] width 9 height 7
radio input "true"
click at [625, 331] on input "False" at bounding box center [626, 326] width 9 height 7
radio input "true"
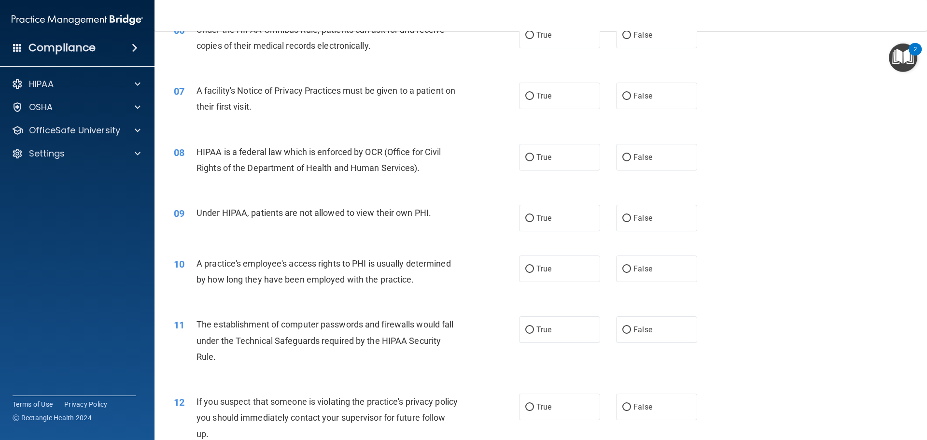
scroll to position [0, 0]
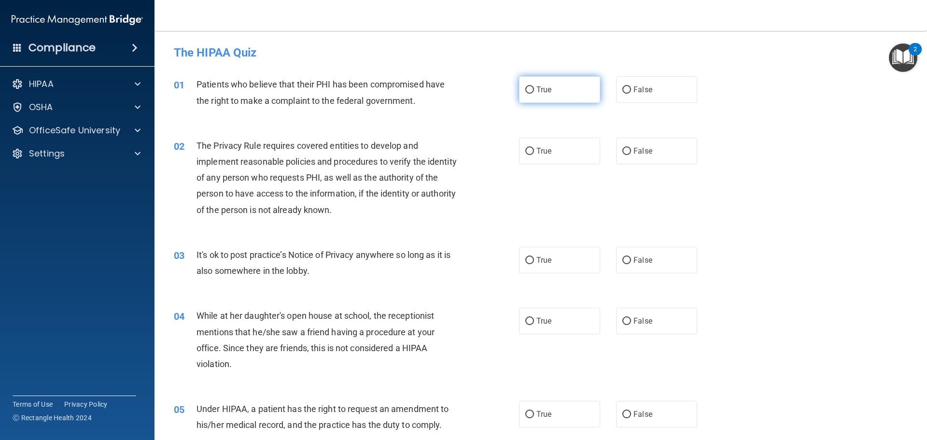
click at [529, 89] on input "True" at bounding box center [529, 89] width 9 height 7
radio input "true"
click at [526, 148] on input "True" at bounding box center [529, 151] width 9 height 7
radio input "true"
click at [622, 258] on input "False" at bounding box center [626, 260] width 9 height 7
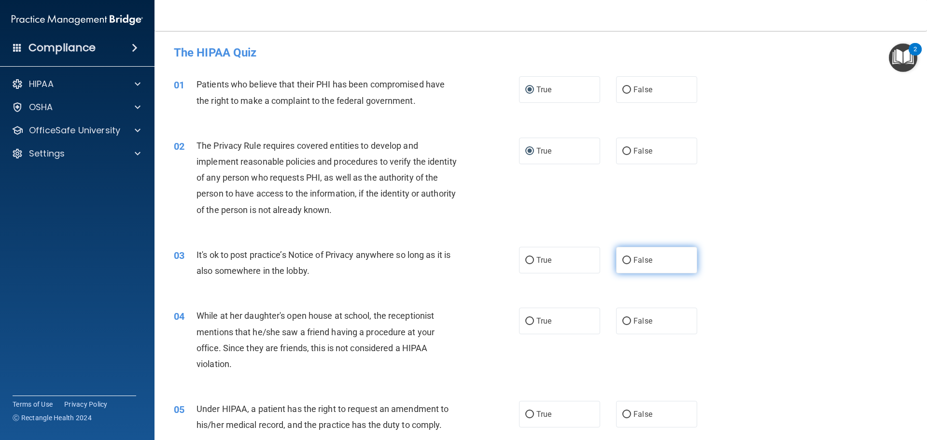
radio input "true"
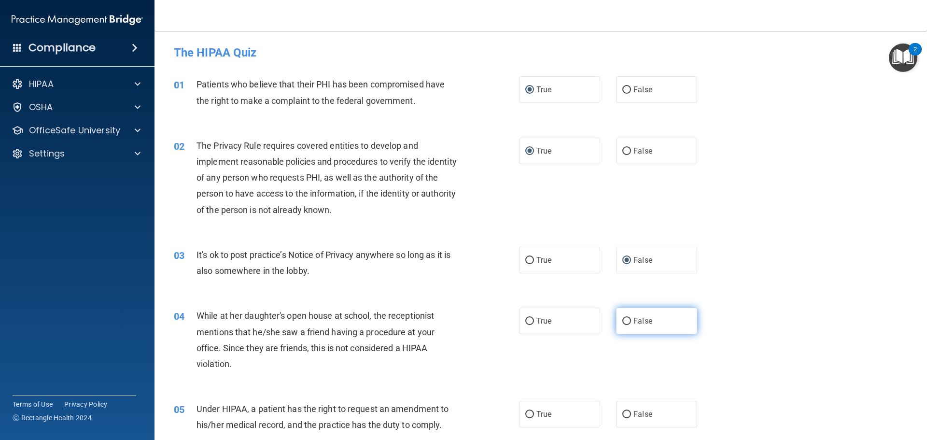
click at [624, 319] on input "False" at bounding box center [626, 321] width 9 height 7
radio input "true"
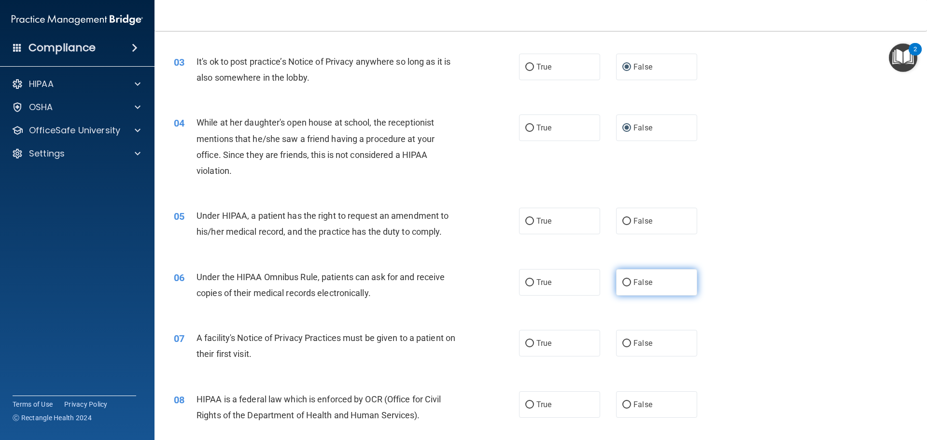
scroll to position [241, 0]
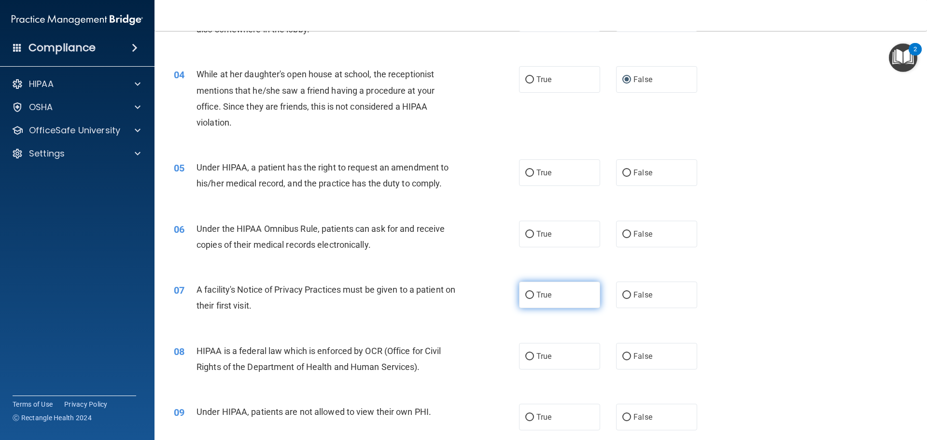
click at [529, 293] on input "True" at bounding box center [529, 294] width 9 height 7
radio input "true"
click at [532, 353] on label "True" at bounding box center [559, 356] width 81 height 27
click at [532, 353] on input "True" at bounding box center [529, 356] width 9 height 7
radio input "true"
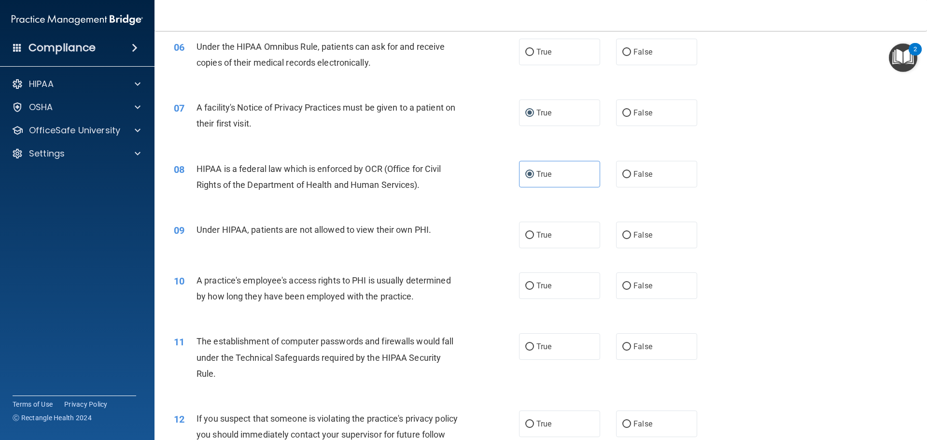
scroll to position [434, 0]
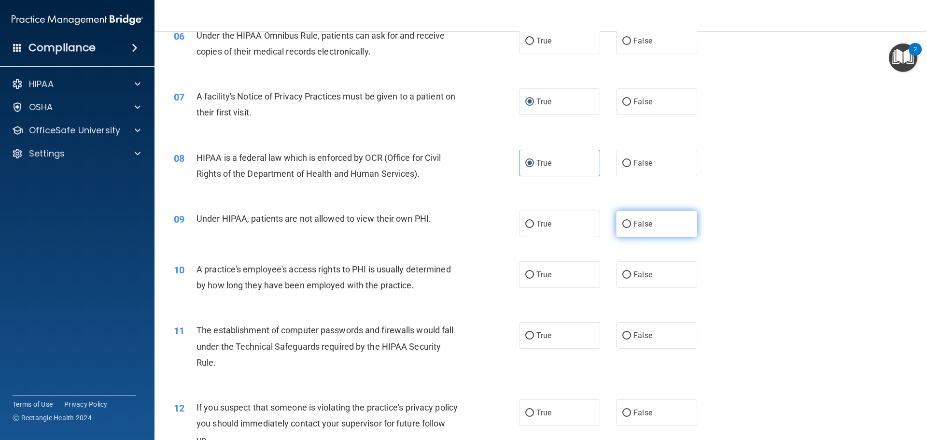
click at [625, 228] on label "False" at bounding box center [656, 223] width 81 height 27
click at [625, 228] on input "False" at bounding box center [626, 224] width 9 height 7
radio input "true"
click at [622, 274] on input "False" at bounding box center [626, 274] width 9 height 7
radio input "true"
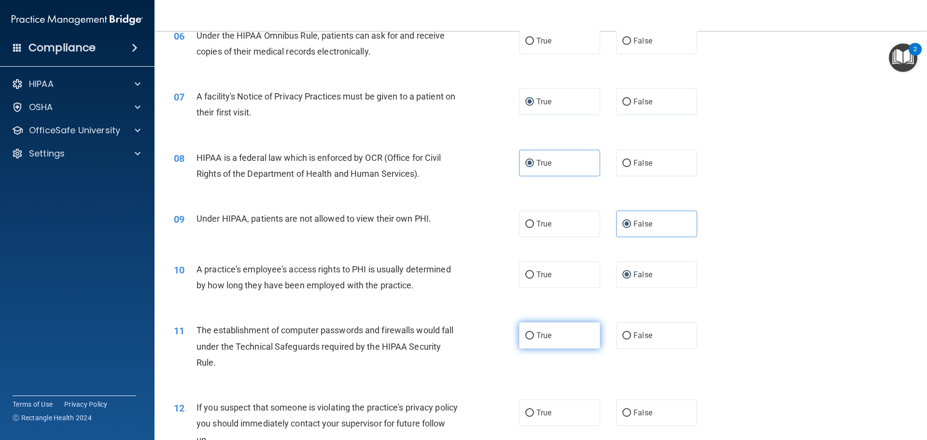
click at [525, 332] on input "True" at bounding box center [529, 335] width 9 height 7
radio input "true"
drag, startPoint x: 564, startPoint y: 300, endPoint x: 585, endPoint y: 273, distance: 34.7
click at [568, 289] on div "10 A practice's employee's access rights to PHI is usually determined by how lo…" at bounding box center [540, 279] width 748 height 61
drag, startPoint x: 585, startPoint y: 273, endPoint x: 598, endPoint y: 279, distance: 14.2
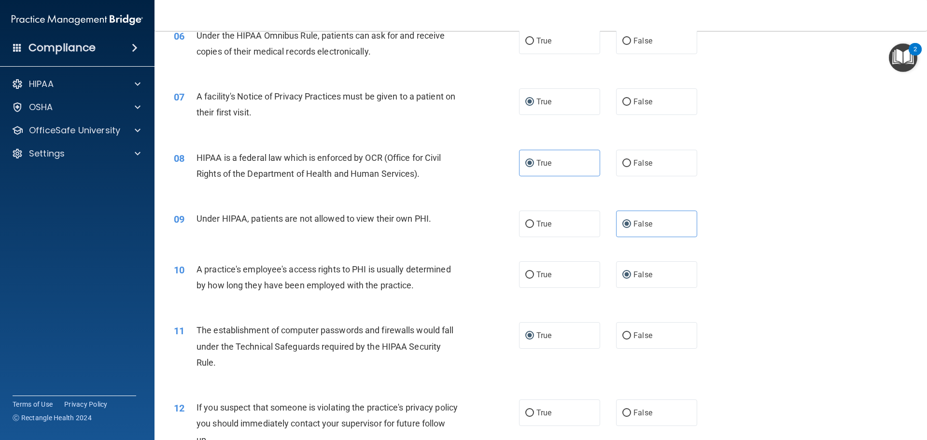
click at [597, 279] on div "True False" at bounding box center [616, 274] width 194 height 27
